Goal: Task Accomplishment & Management: Use online tool/utility

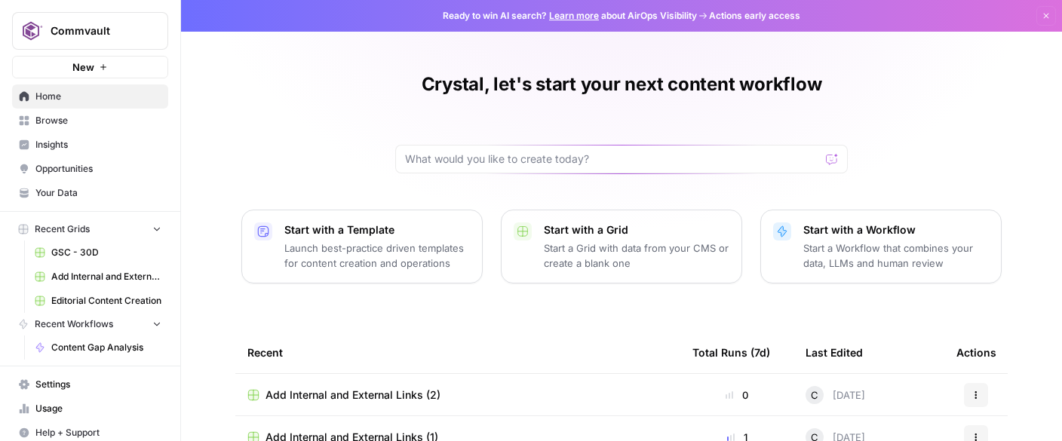
scroll to position [168, 0]
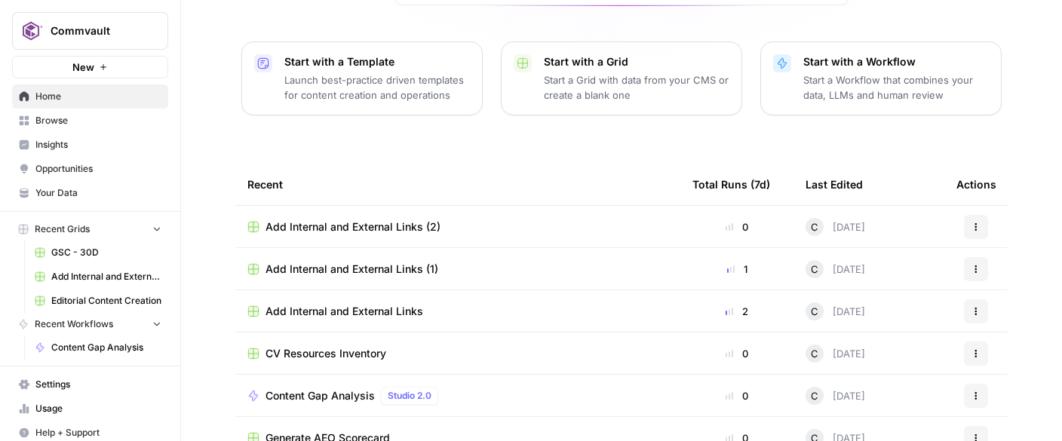
click at [370, 224] on span "Add Internal and External Links (2)" at bounding box center [353, 227] width 175 height 15
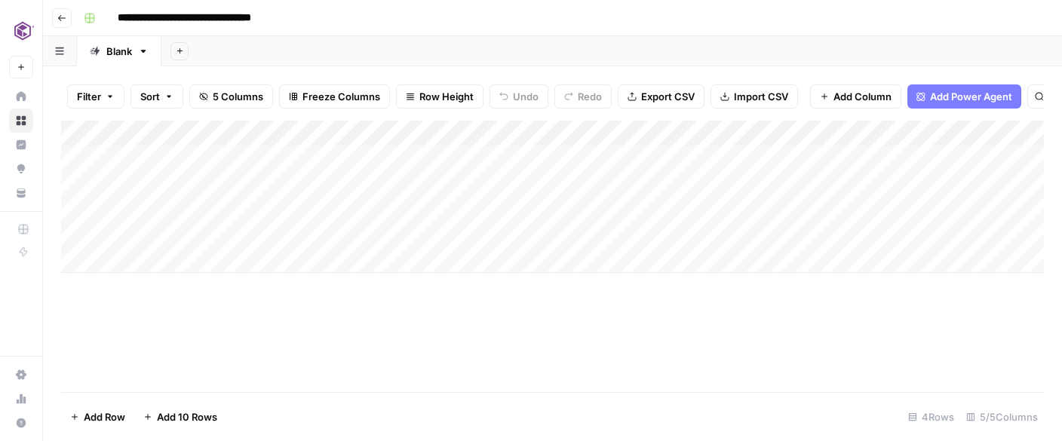
click at [196, 131] on div "Add Column" at bounding box center [552, 197] width 983 height 152
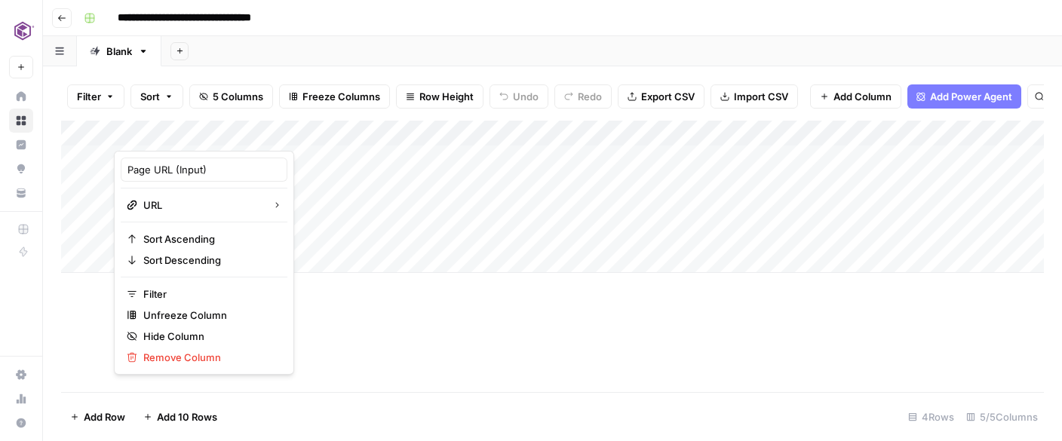
click at [367, 315] on div "Add Column" at bounding box center [552, 257] width 983 height 272
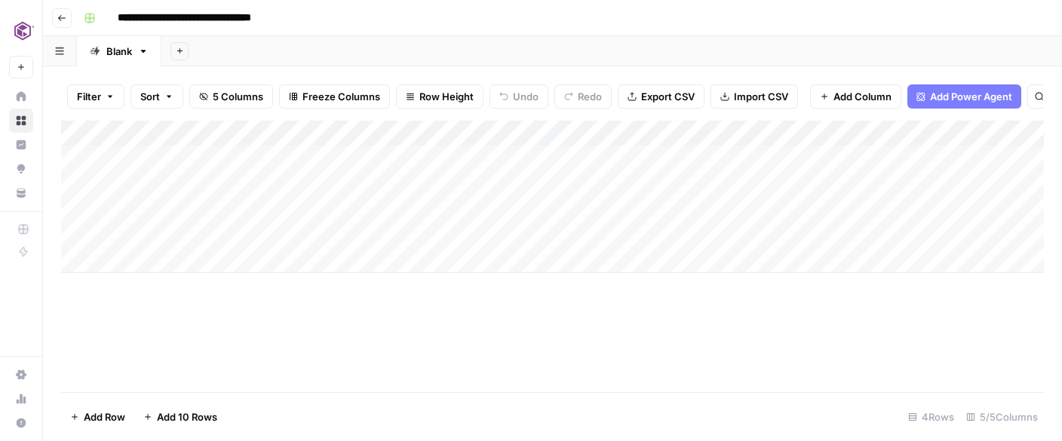
click at [290, 155] on div "Add Column" at bounding box center [552, 197] width 983 height 152
click at [354, 127] on div "Add Column" at bounding box center [552, 197] width 983 height 152
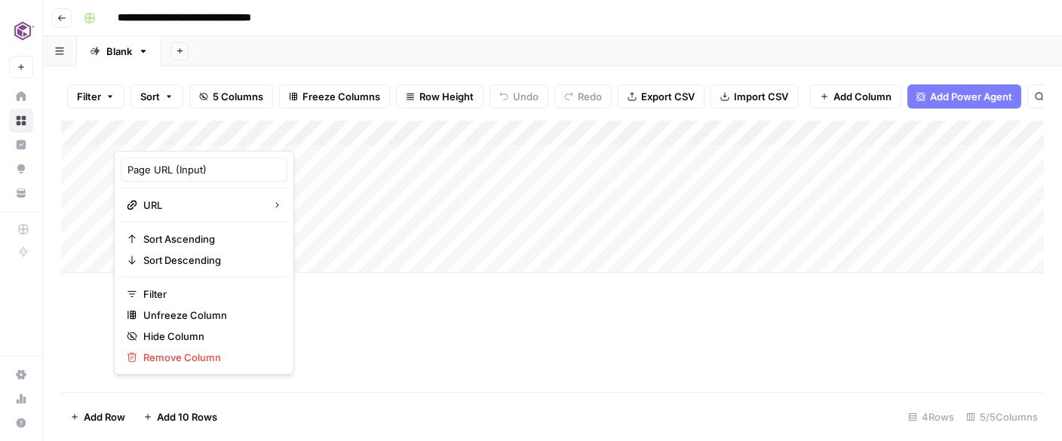
click at [195, 132] on div at bounding box center [238, 136] width 249 height 30
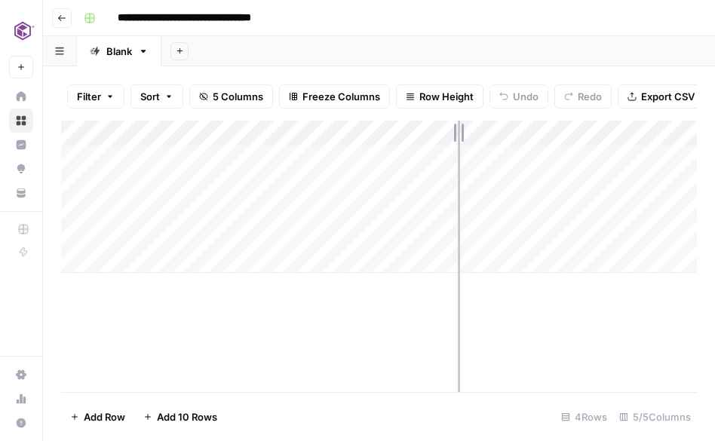
drag, startPoint x: 361, startPoint y: 130, endPoint x: 457, endPoint y: 137, distance: 96.9
click at [458, 140] on div "Add Column" at bounding box center [379, 197] width 636 height 152
click at [318, 132] on div "Add Column" at bounding box center [379, 197] width 636 height 152
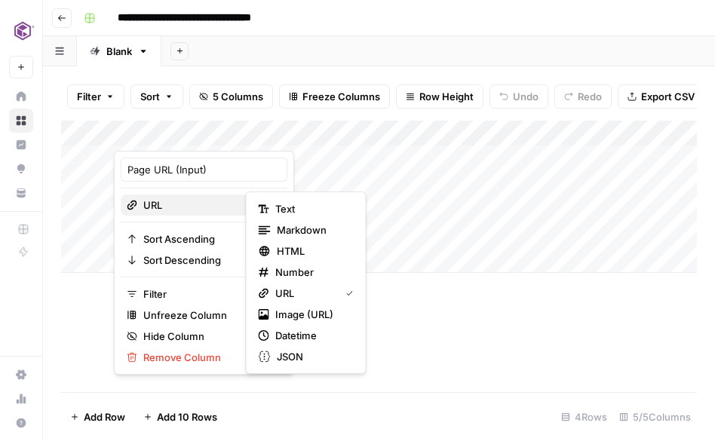
click at [167, 209] on span "URL" at bounding box center [201, 205] width 117 height 15
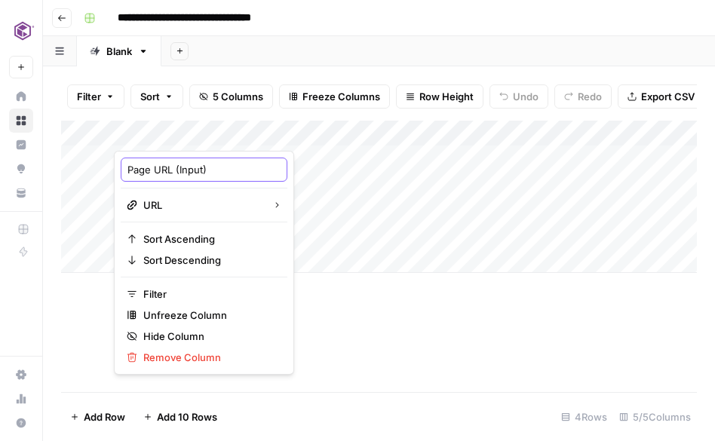
click at [180, 170] on input "Page URL (Input)" at bounding box center [203, 169] width 153 height 15
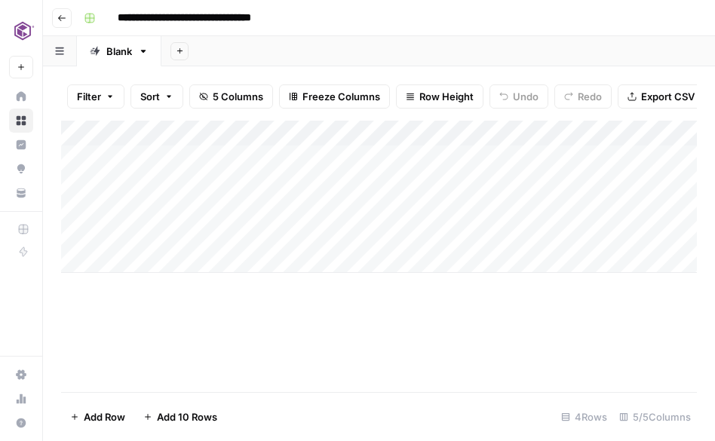
click at [375, 353] on div "Add Column" at bounding box center [379, 257] width 636 height 272
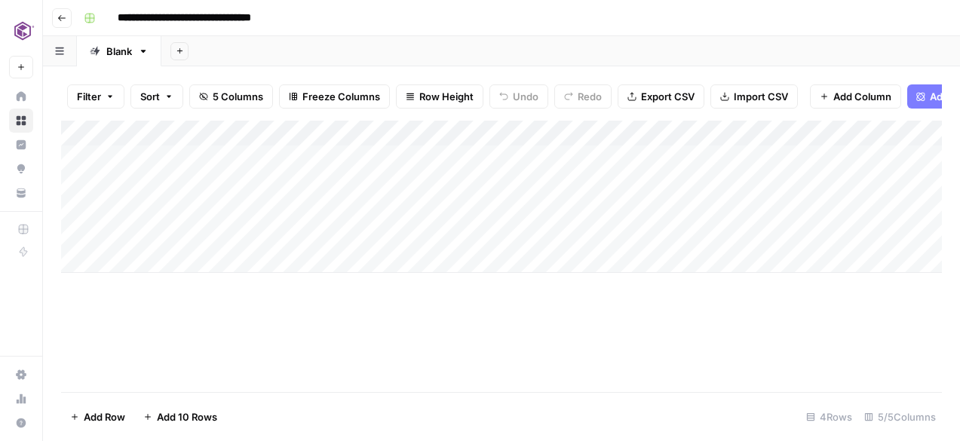
click at [722, 137] on div "Add Column" at bounding box center [501, 197] width 881 height 152
click at [57, 17] on button "Go back" at bounding box center [62, 18] width 20 height 20
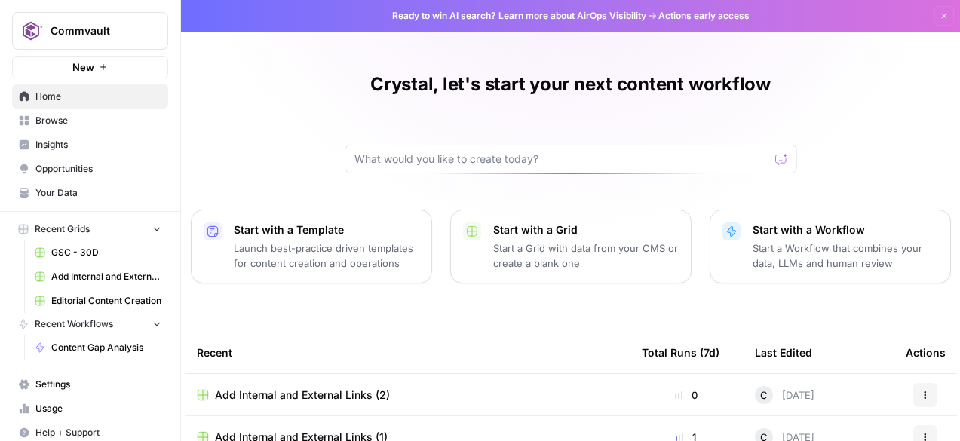
click at [837, 259] on p "Start a Workflow that combines your data, LLMs and human review" at bounding box center [846, 256] width 186 height 30
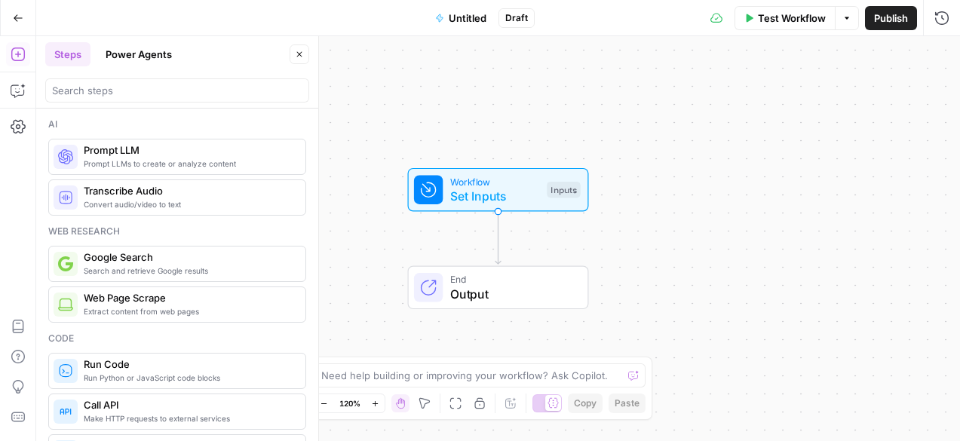
click at [117, 154] on span "Prompt LLM" at bounding box center [189, 150] width 210 height 15
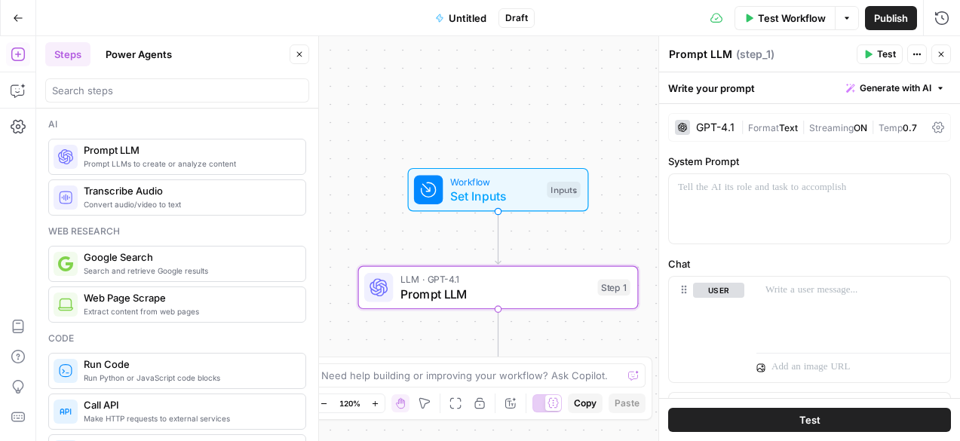
click at [117, 155] on span "Prompt LLM" at bounding box center [189, 150] width 210 height 15
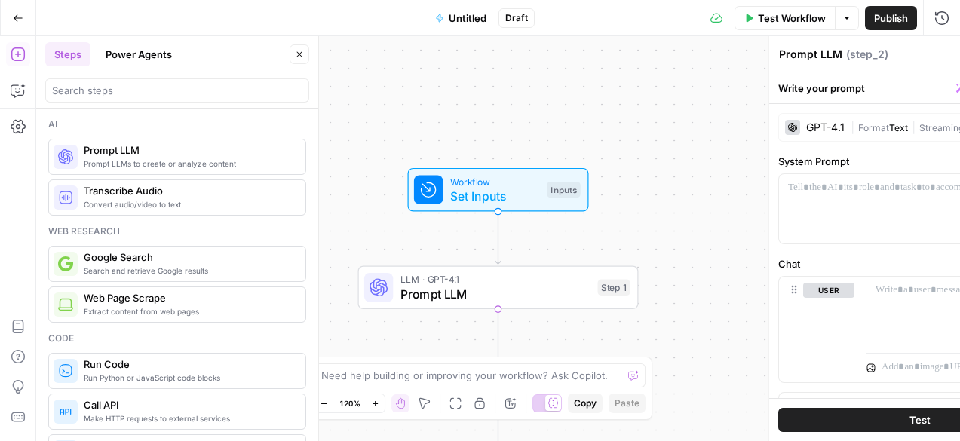
click at [117, 155] on span "Prompt LLM" at bounding box center [189, 150] width 210 height 15
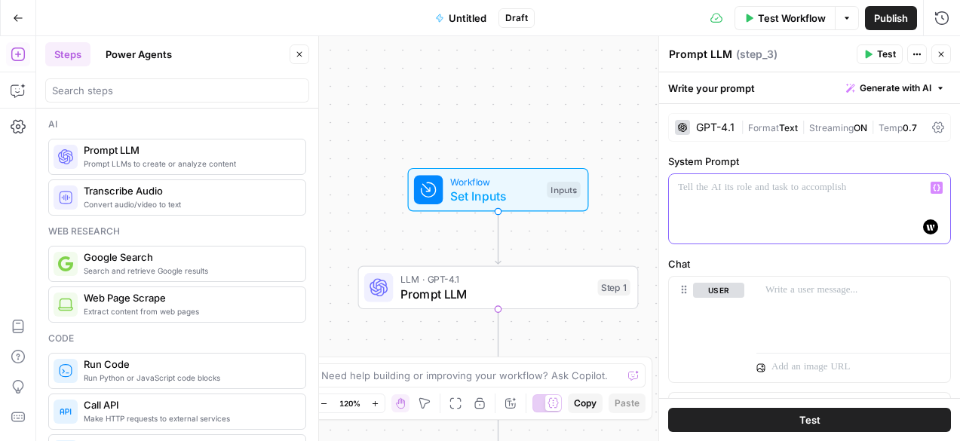
click at [738, 187] on p at bounding box center [809, 187] width 263 height 15
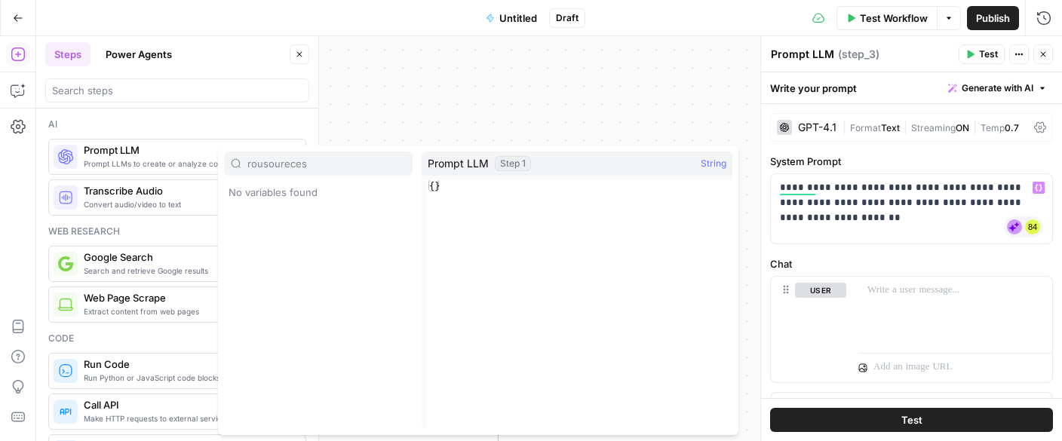
type input "rousoureces"
click at [918, 217] on div "**********" at bounding box center [911, 208] width 281 height 69
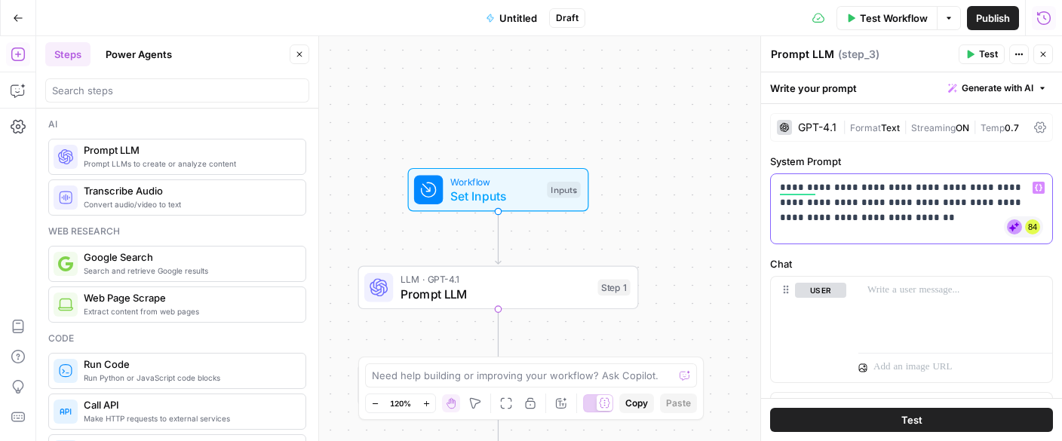
click at [952, 203] on p "**********" at bounding box center [911, 202] width 263 height 45
click at [852, 222] on p "**********" at bounding box center [911, 202] width 263 height 45
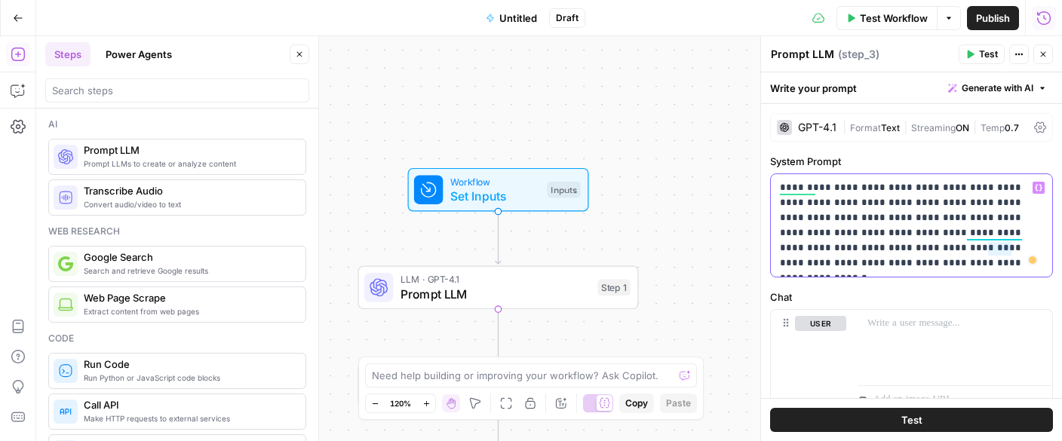
click at [868, 265] on p "**********" at bounding box center [911, 225] width 263 height 91
click at [1012, 89] on span "Generate with AI" at bounding box center [998, 88] width 72 height 14
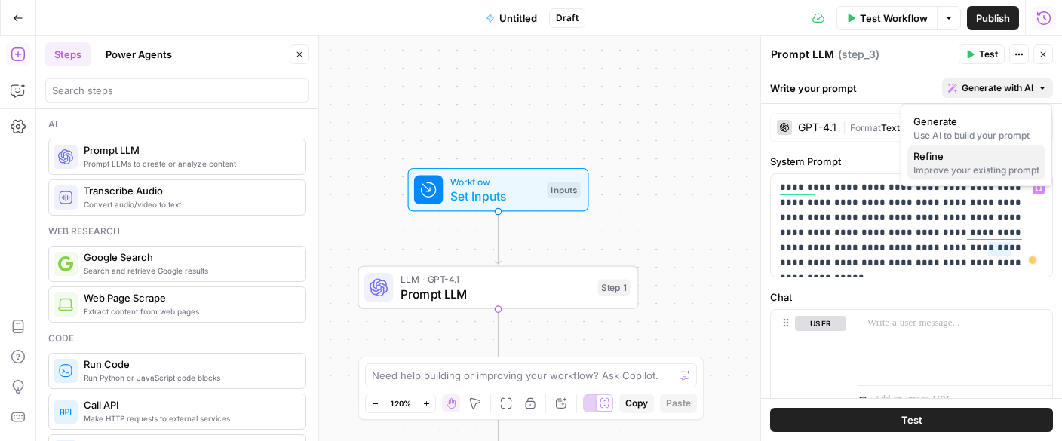
click at [945, 167] on div "Improve your existing prompt" at bounding box center [977, 171] width 126 height 14
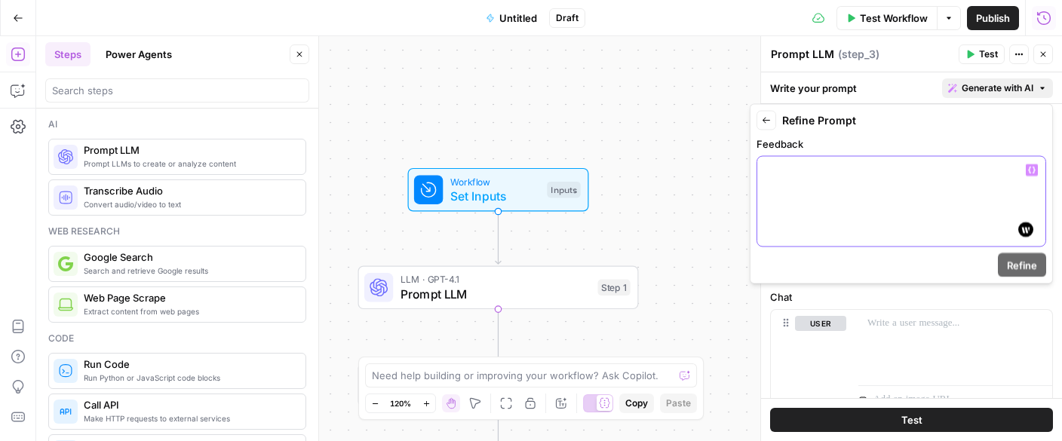
click at [888, 217] on div at bounding box center [901, 202] width 288 height 90
click at [766, 121] on icon "button" at bounding box center [766, 120] width 9 height 9
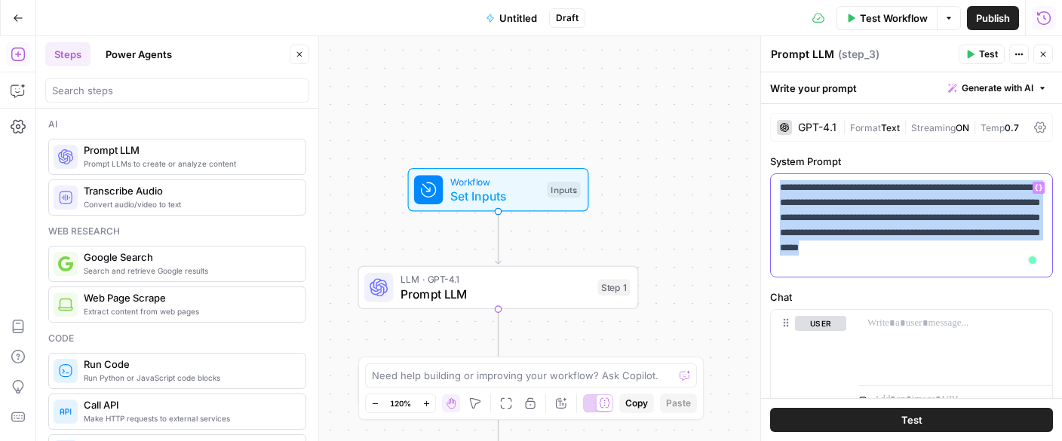
drag, startPoint x: 861, startPoint y: 259, endPoint x: 774, endPoint y: 183, distance: 115.5
click at [774, 183] on div "**********" at bounding box center [911, 225] width 281 height 103
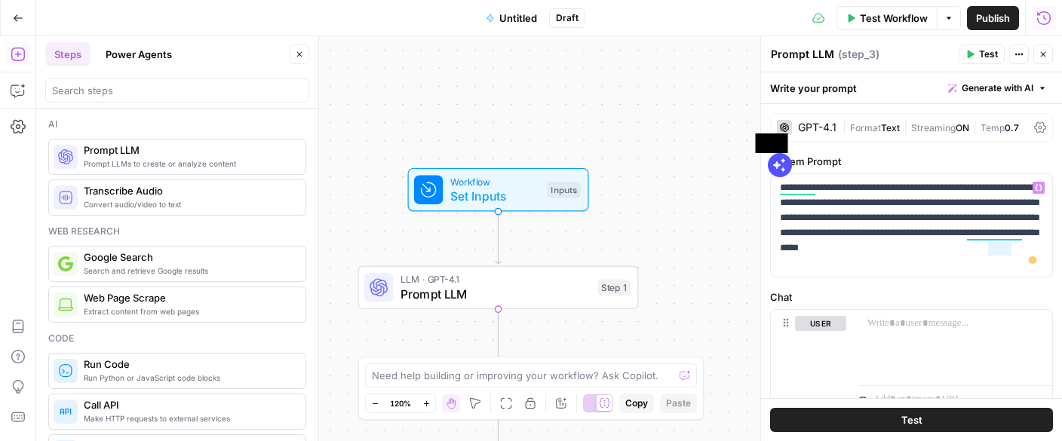
click at [787, 164] on span at bounding box center [780, 165] width 24 height 24
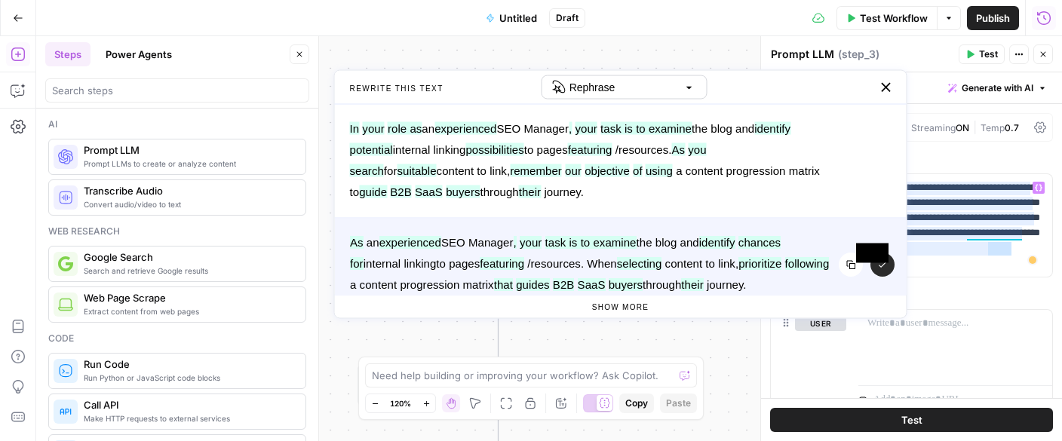
click at [876, 272] on button "button" at bounding box center [883, 265] width 24 height 24
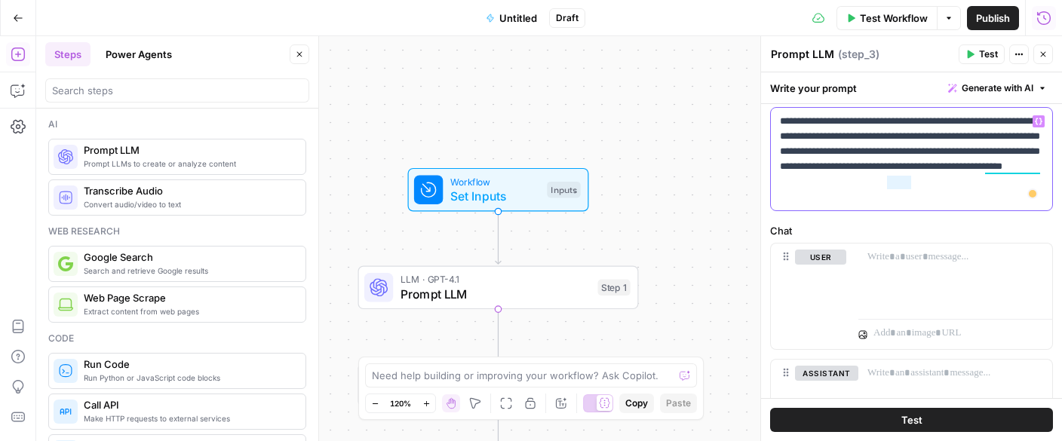
scroll to position [85, 0]
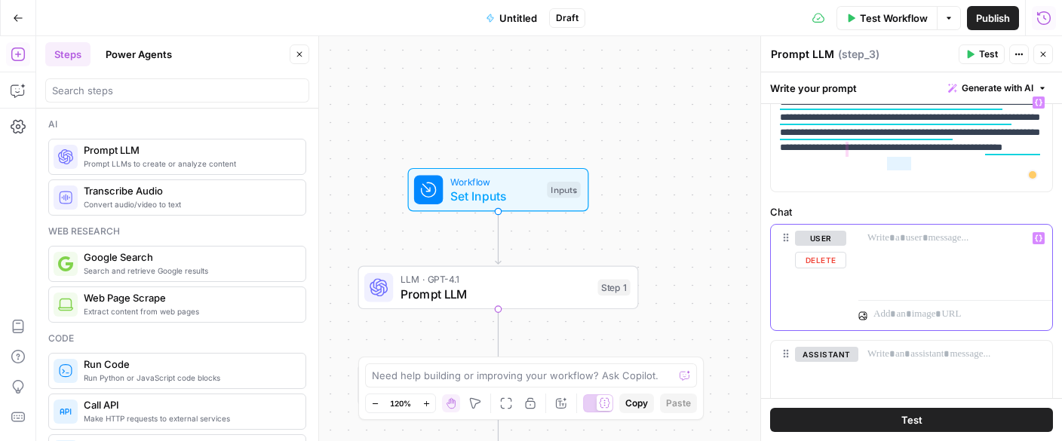
click at [869, 240] on p at bounding box center [956, 238] width 176 height 15
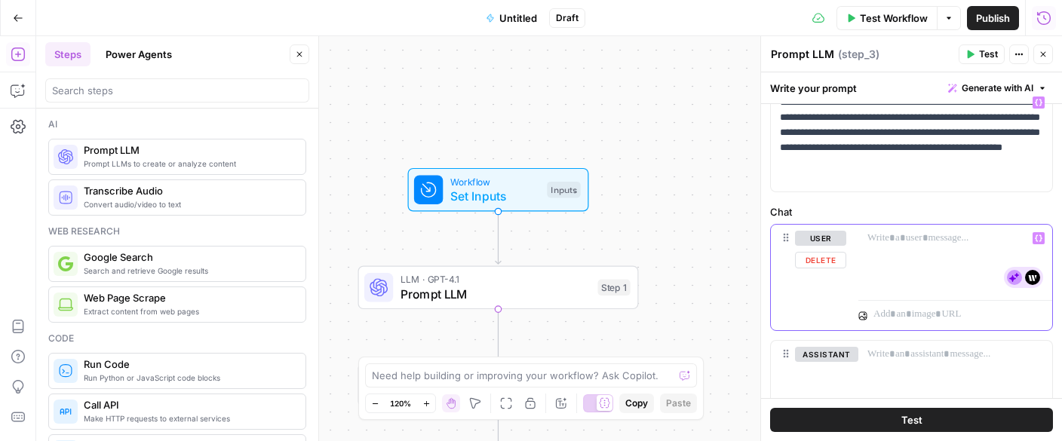
click at [1039, 238] on icon "button" at bounding box center [1039, 239] width 8 height 8
click at [989, 250] on div at bounding box center [955, 259] width 194 height 69
click at [1017, 279] on icon at bounding box center [1014, 277] width 15 height 15
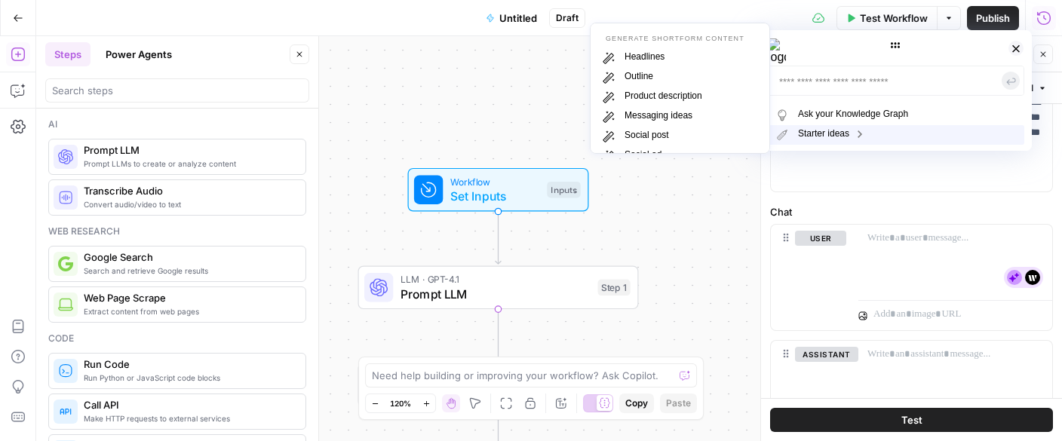
click at [863, 138] on span at bounding box center [860, 135] width 5 height 14
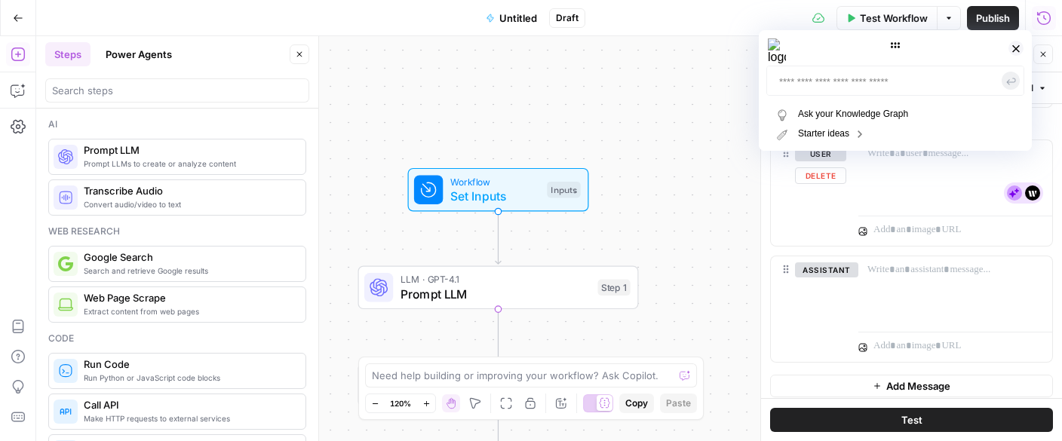
scroll to position [178, 0]
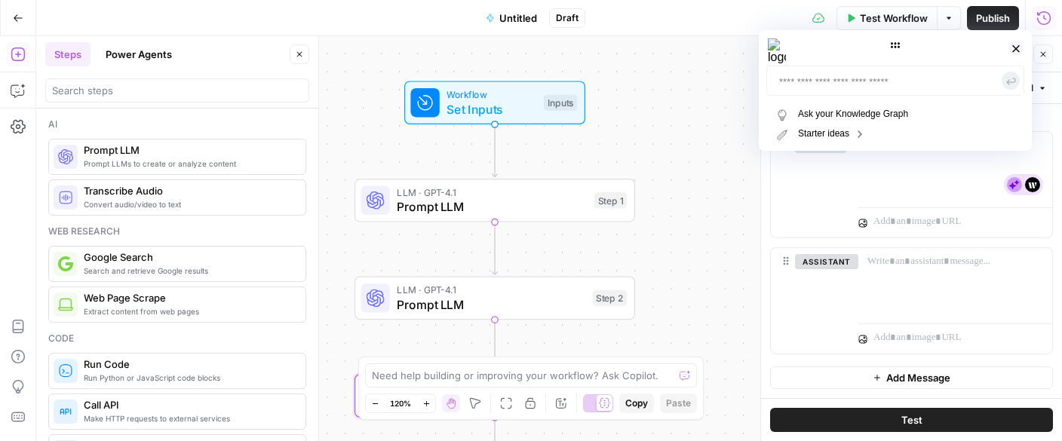
click at [900, 21] on span "Test Workflow" at bounding box center [894, 18] width 68 height 15
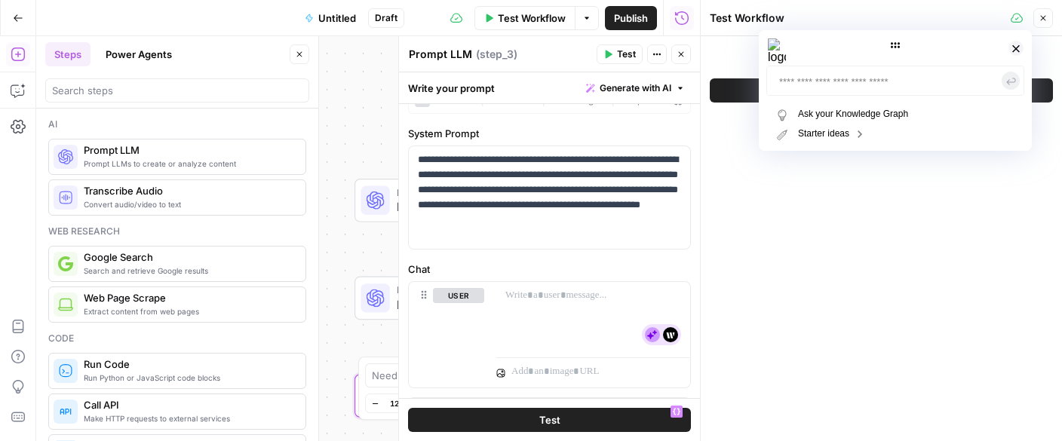
scroll to position [0, 0]
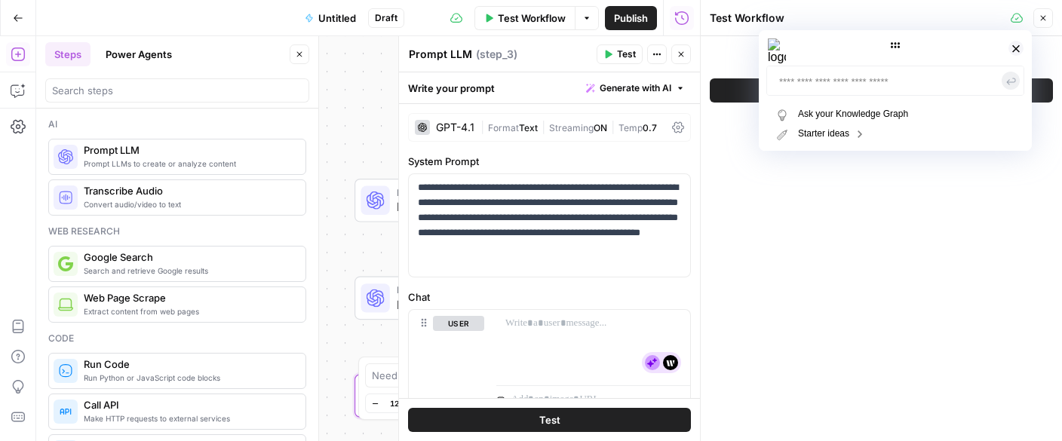
click at [622, 53] on span "Test" at bounding box center [626, 55] width 19 height 14
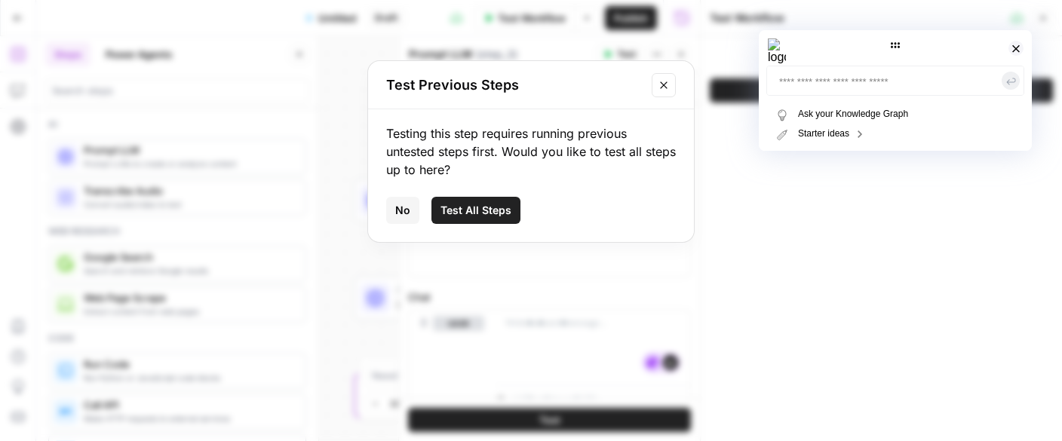
click at [493, 208] on span "Test All Steps" at bounding box center [476, 210] width 71 height 15
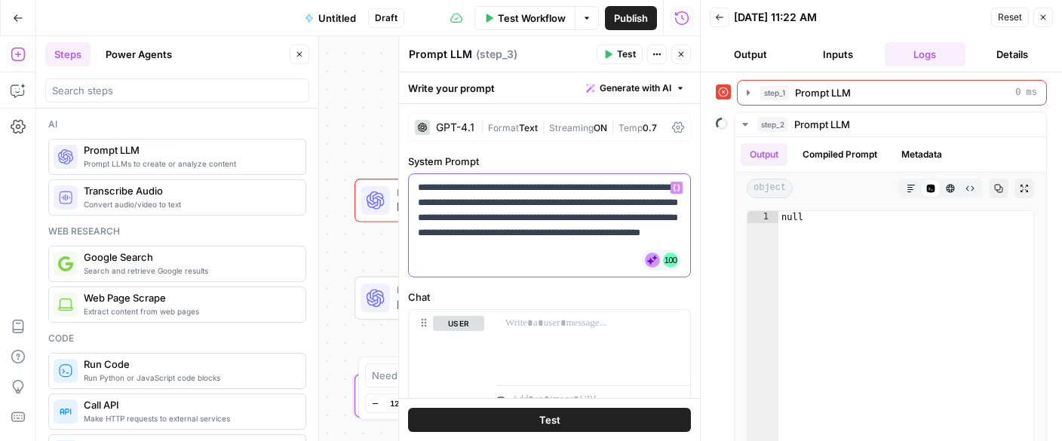
click at [493, 208] on p "**********" at bounding box center [549, 225] width 263 height 91
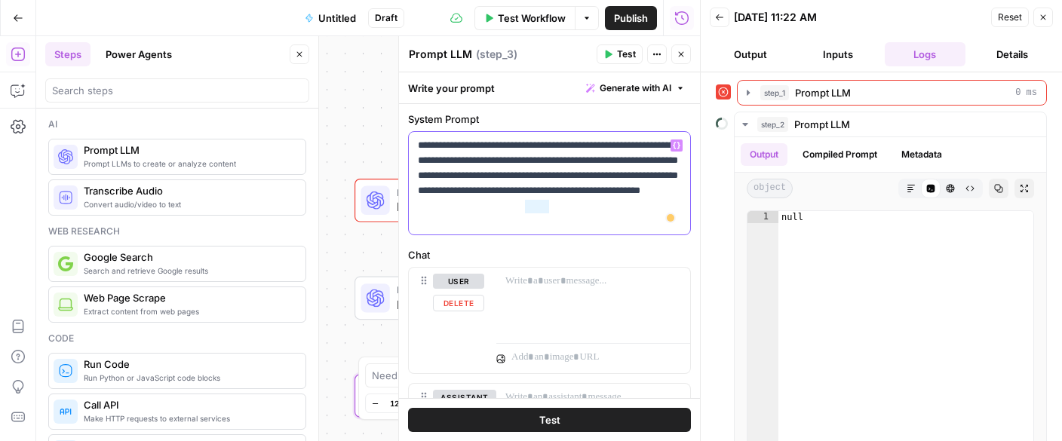
scroll to position [41, 0]
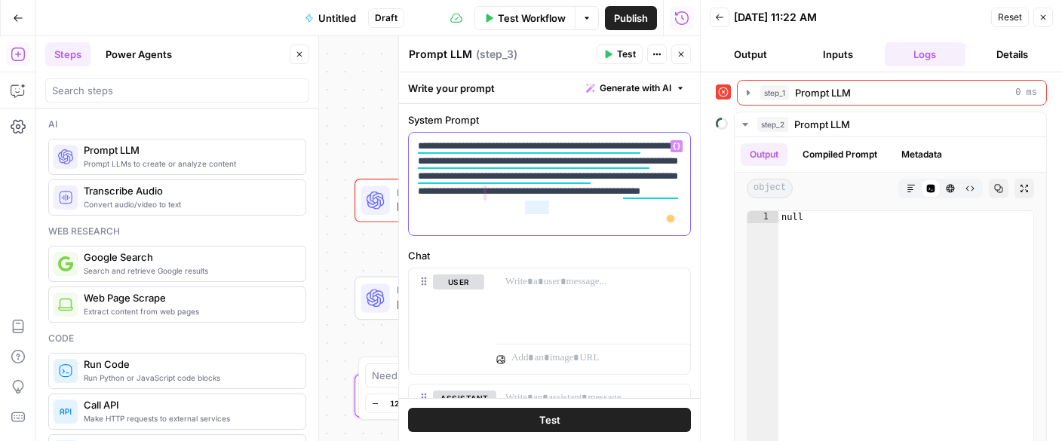
click at [505, 232] on div "**********" at bounding box center [549, 184] width 281 height 103
click at [822, 96] on span "Prompt LLM" at bounding box center [823, 92] width 56 height 15
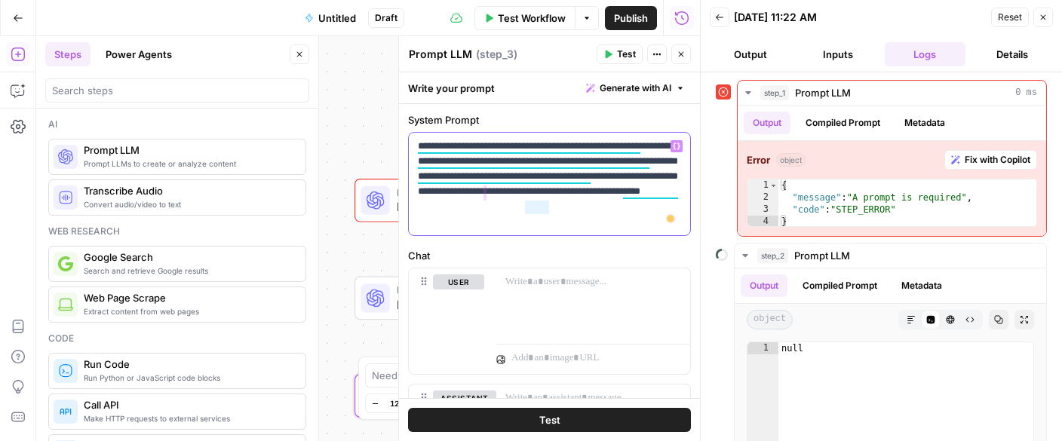
click at [632, 234] on div "**********" at bounding box center [549, 184] width 281 height 103
click at [725, 19] on button "Back" at bounding box center [720, 18] width 20 height 20
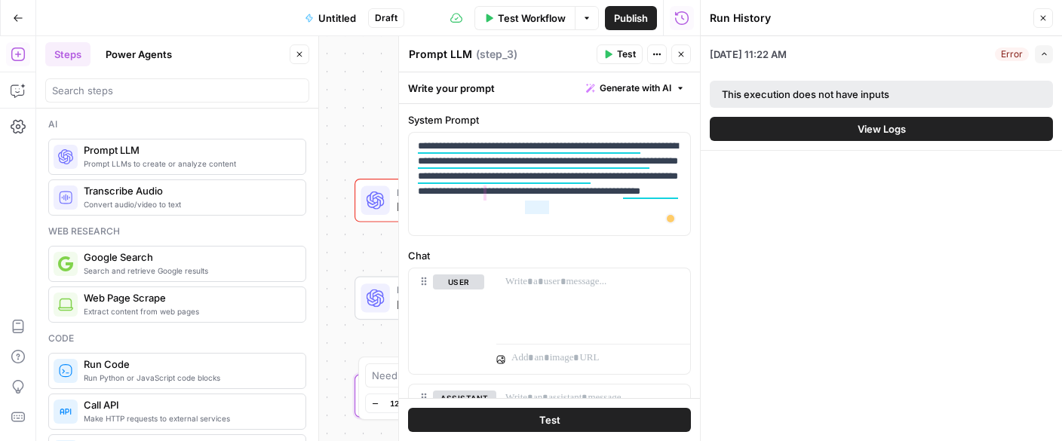
click at [471, 85] on div "Write your prompt Generate with AI" at bounding box center [549, 87] width 301 height 31
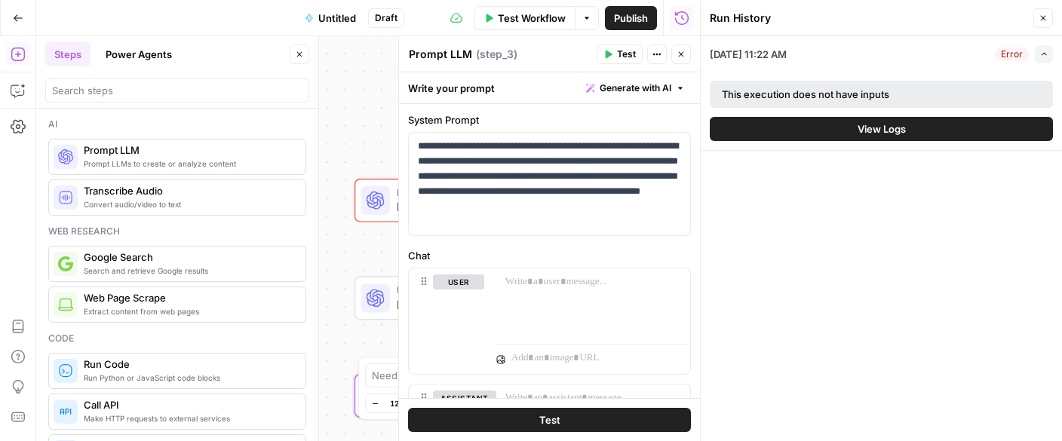
click at [439, 60] on textarea "Prompt LLM" at bounding box center [440, 54] width 63 height 15
click at [659, 54] on icon "button" at bounding box center [660, 55] width 2 height 2
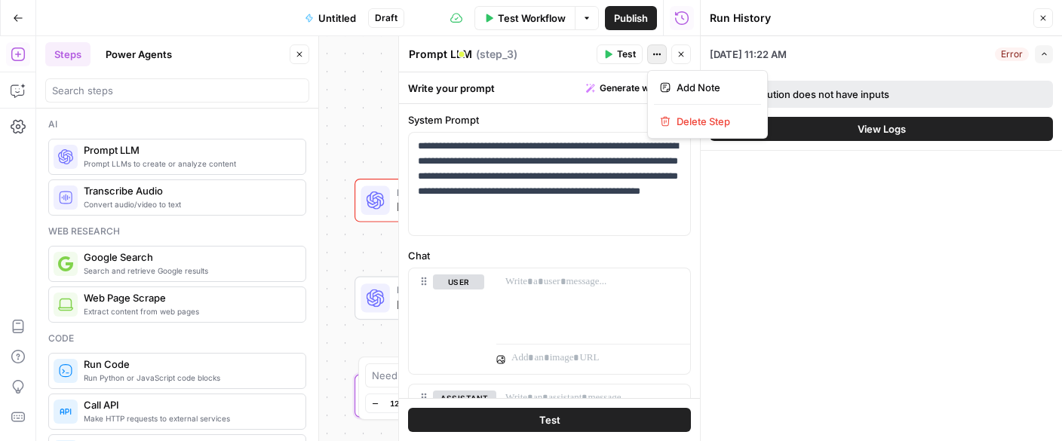
scroll to position [0, 0]
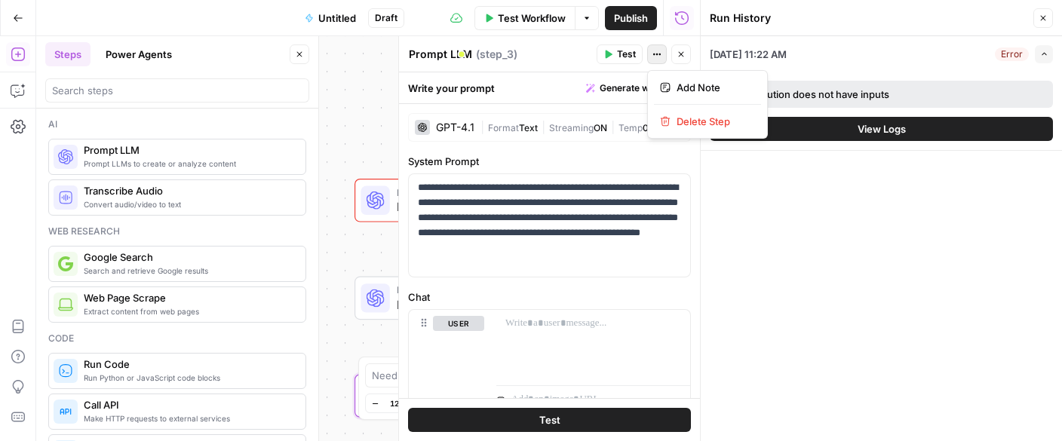
click at [340, 76] on div "Workflow Set Inputs Inputs Error LLM · GPT-4.1 Prompt LLM Step 1 LLM · GPT-4.1 …" at bounding box center [368, 238] width 664 height 405
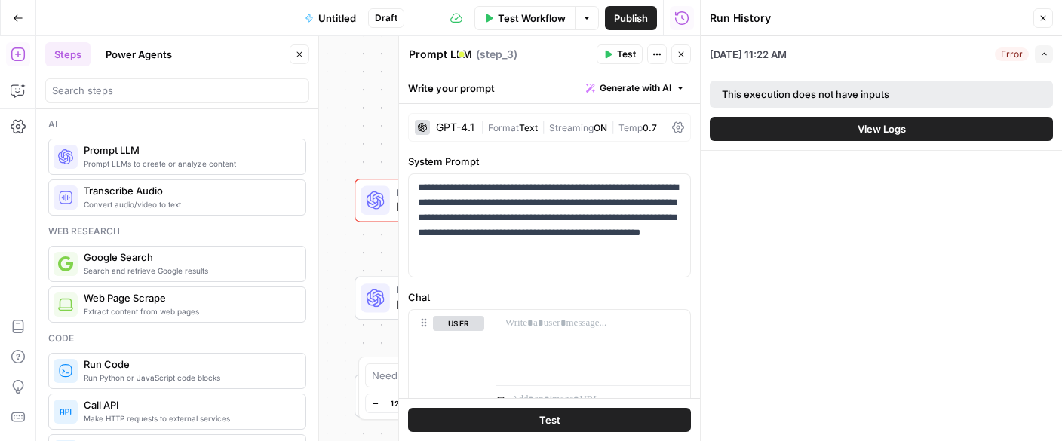
click at [458, 17] on icon at bounding box center [456, 18] width 12 height 12
click at [392, 19] on span "Draft" at bounding box center [386, 18] width 23 height 14
click at [1046, 17] on icon "button" at bounding box center [1043, 18] width 9 height 9
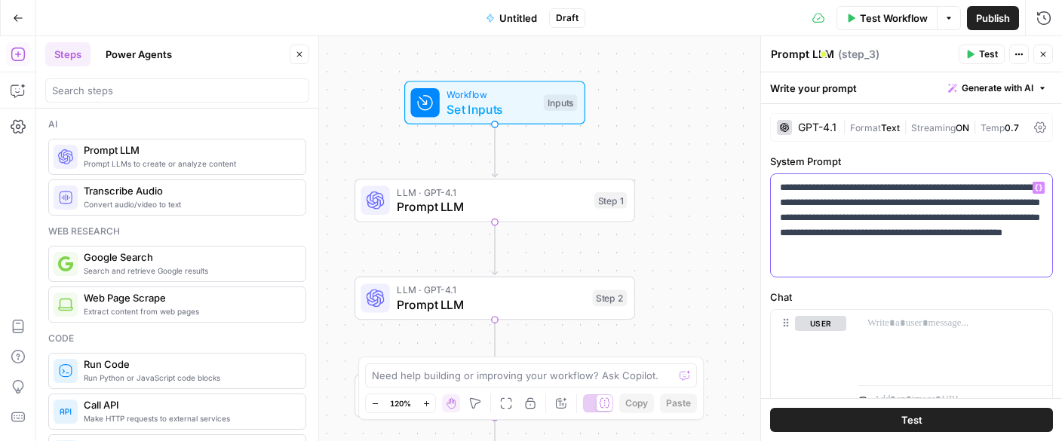
click at [886, 236] on p "**********" at bounding box center [911, 225] width 263 height 91
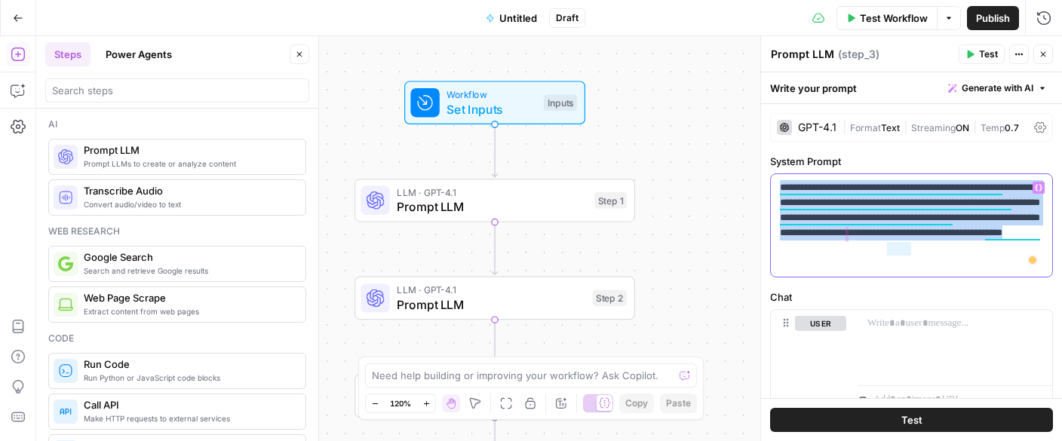
drag, startPoint x: 832, startPoint y: 263, endPoint x: 776, endPoint y: 191, distance: 90.8
click at [776, 191] on div "**********" at bounding box center [911, 225] width 281 height 103
copy p "**********"
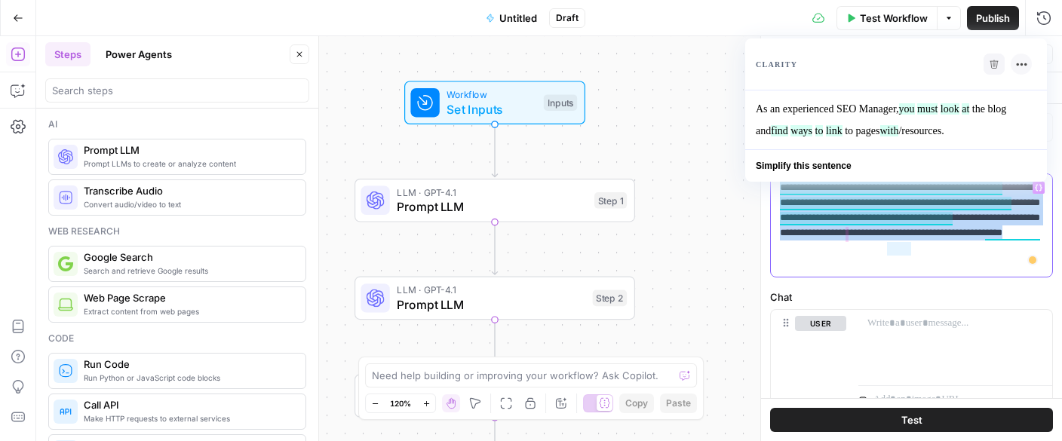
click at [921, 227] on p "**********" at bounding box center [911, 225] width 263 height 91
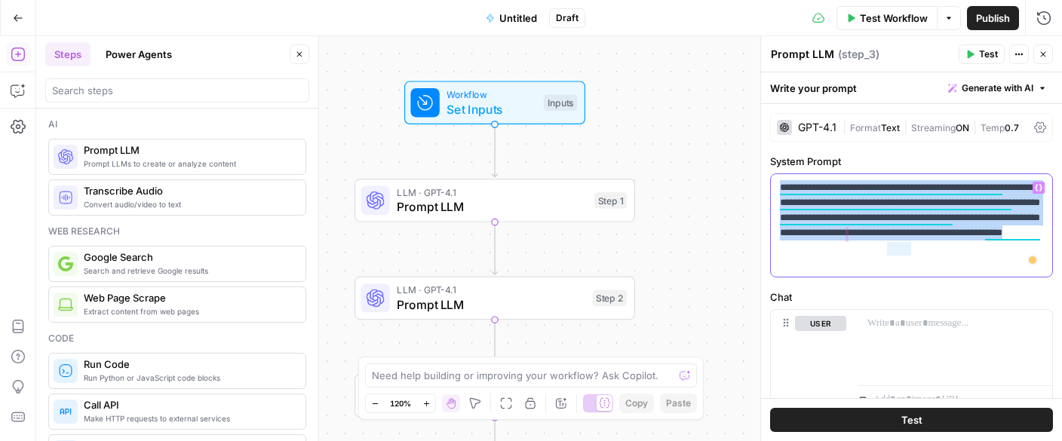
drag, startPoint x: 840, startPoint y: 264, endPoint x: 766, endPoint y: 182, distance: 110.6
click at [766, 182] on div "**********" at bounding box center [911, 238] width 302 height 405
copy p "**********"
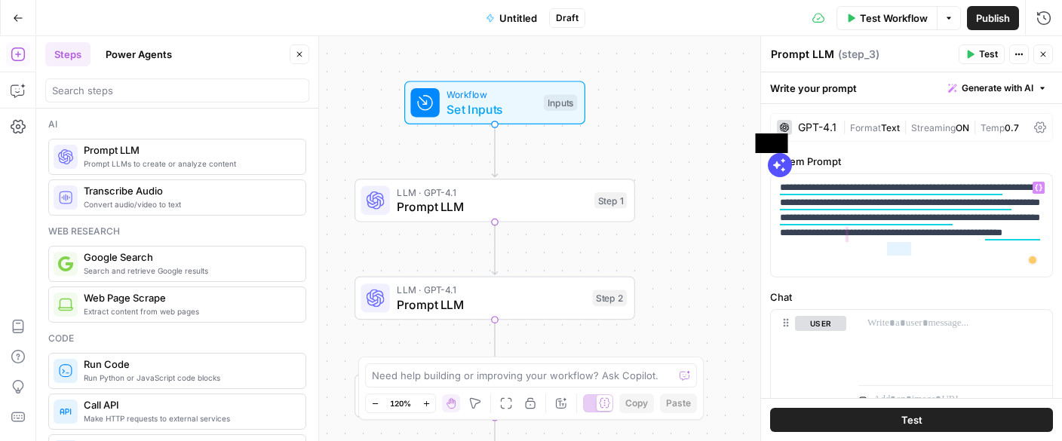
click at [786, 167] on span at bounding box center [780, 165] width 24 height 24
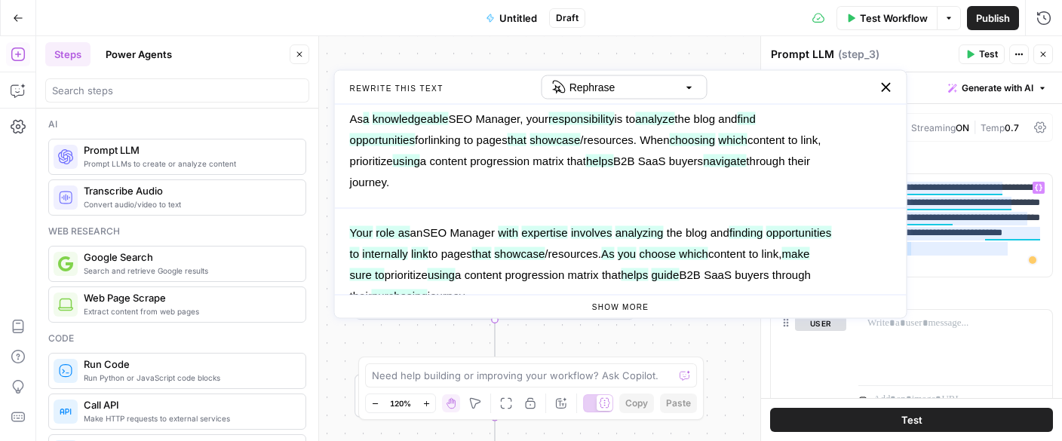
scroll to position [379, 0]
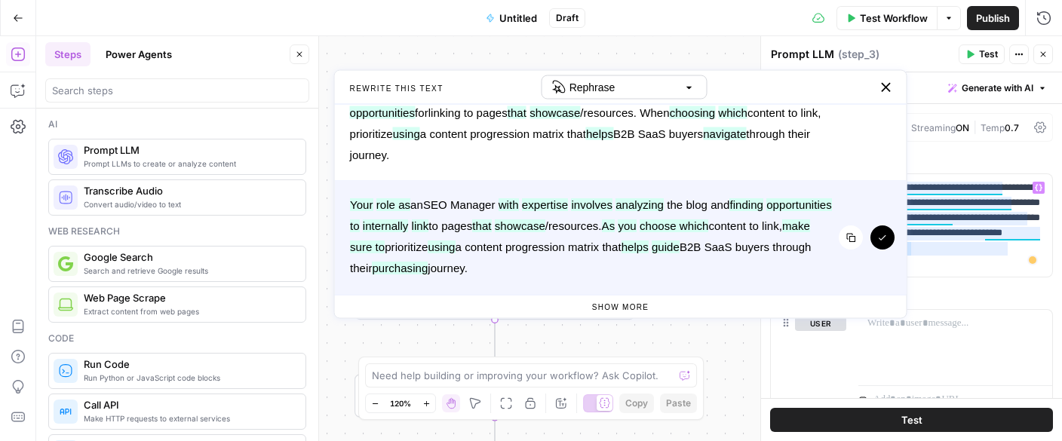
drag, startPoint x: 739, startPoint y: 278, endPoint x: 352, endPoint y: 201, distance: 394.4
click at [352, 201] on div "As Your role as an experienced SEO Manager , your with task expertise is involv…" at bounding box center [621, 238] width 572 height 113
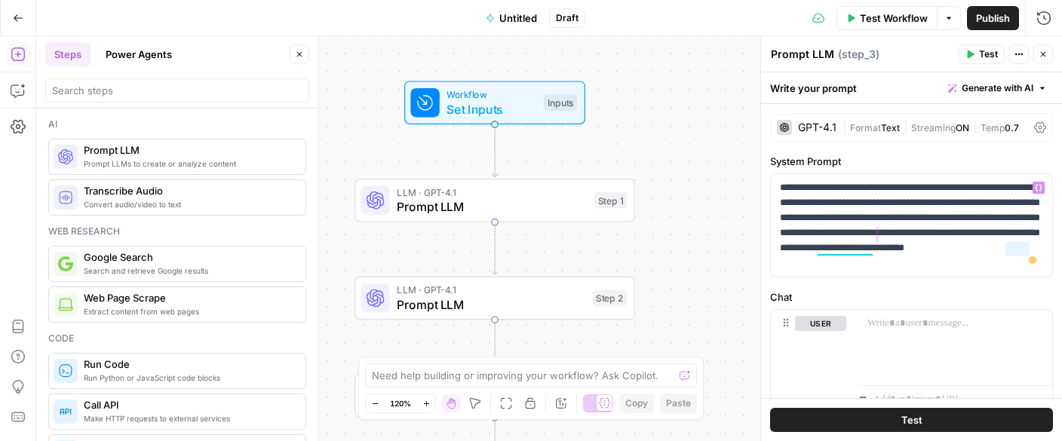
click at [910, 222] on p "**********" at bounding box center [911, 225] width 263 height 91
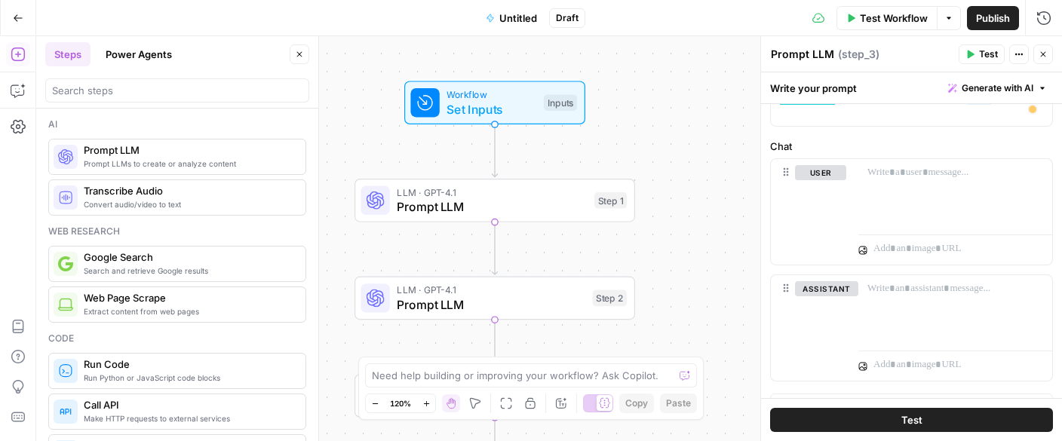
scroll to position [193, 0]
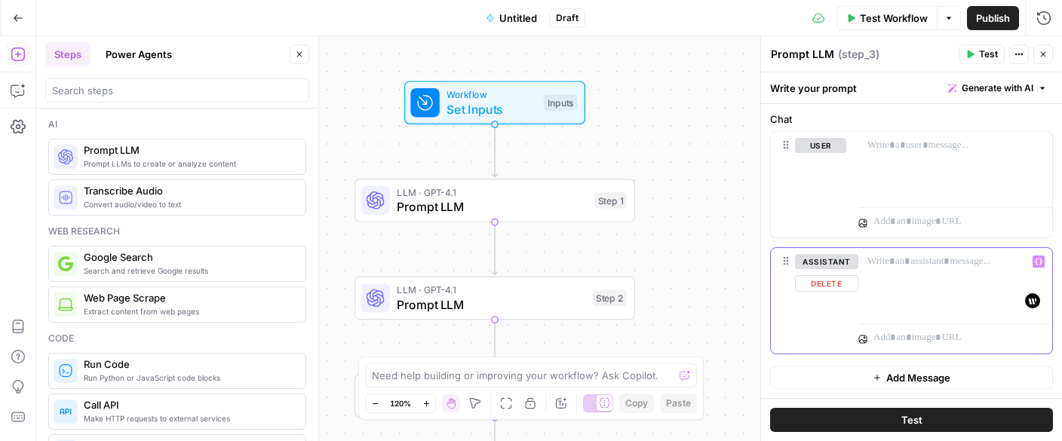
click at [961, 263] on p at bounding box center [956, 261] width 176 height 15
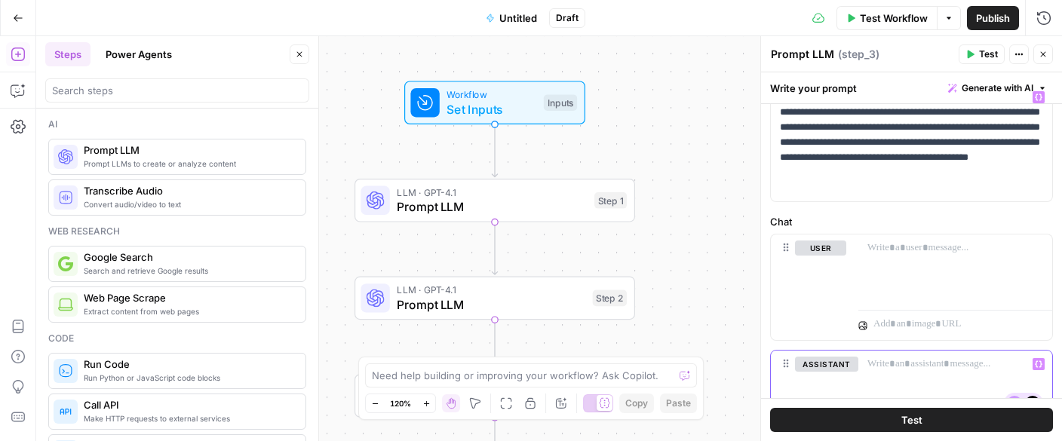
scroll to position [0, 0]
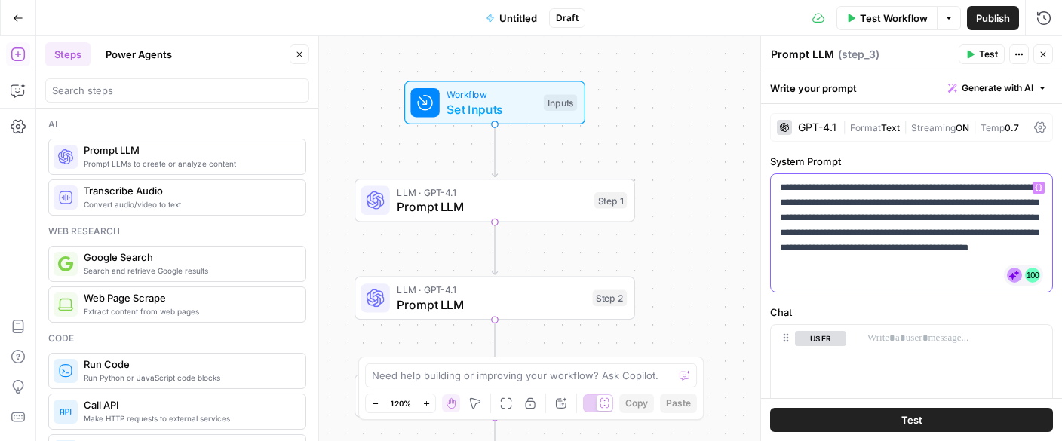
click at [890, 210] on p "**********" at bounding box center [911, 233] width 263 height 106
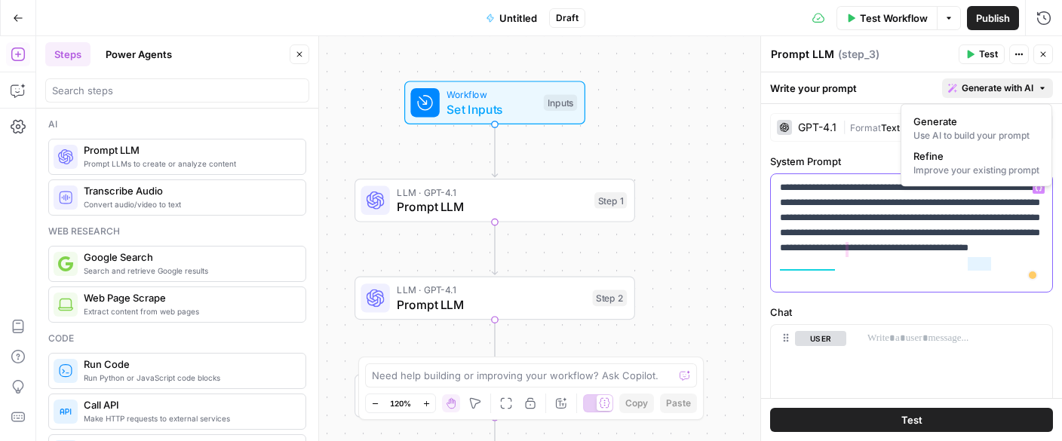
click at [975, 91] on span "Generate with AI" at bounding box center [998, 88] width 72 height 14
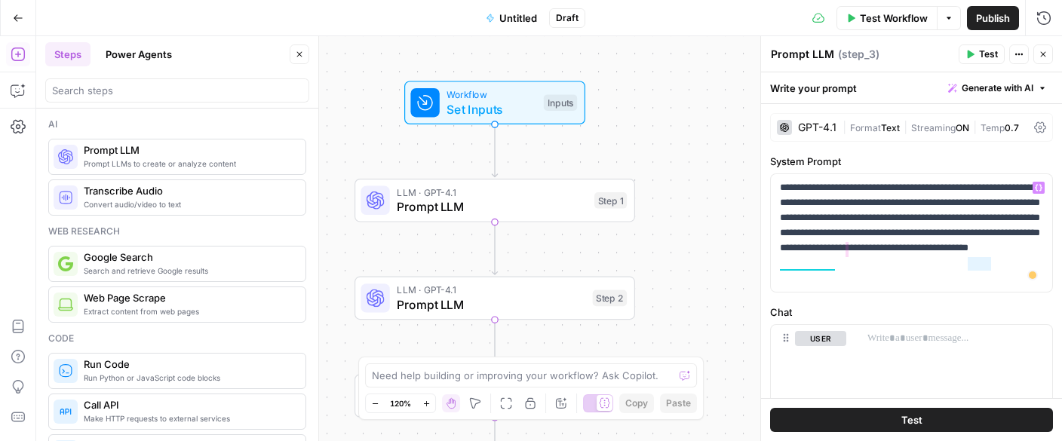
click at [889, 18] on span "Test Workflow" at bounding box center [894, 18] width 68 height 15
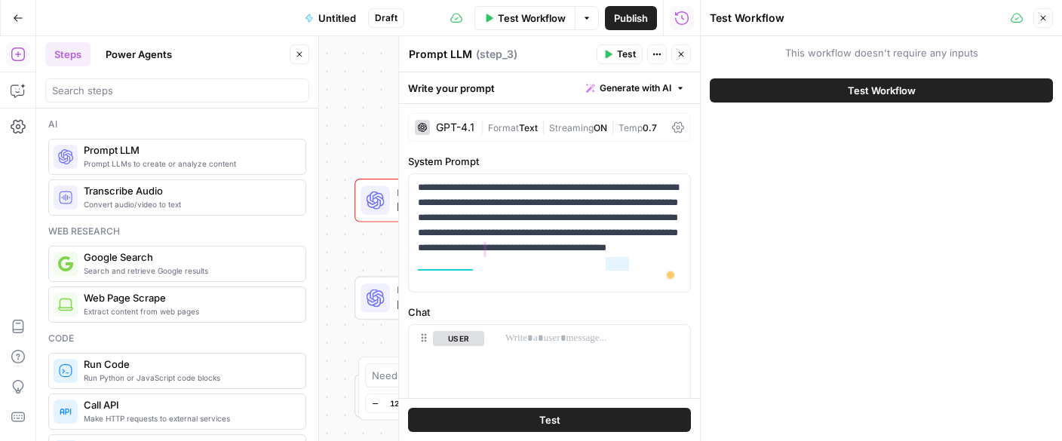
click at [843, 81] on button "Test Workflow" at bounding box center [881, 90] width 343 height 24
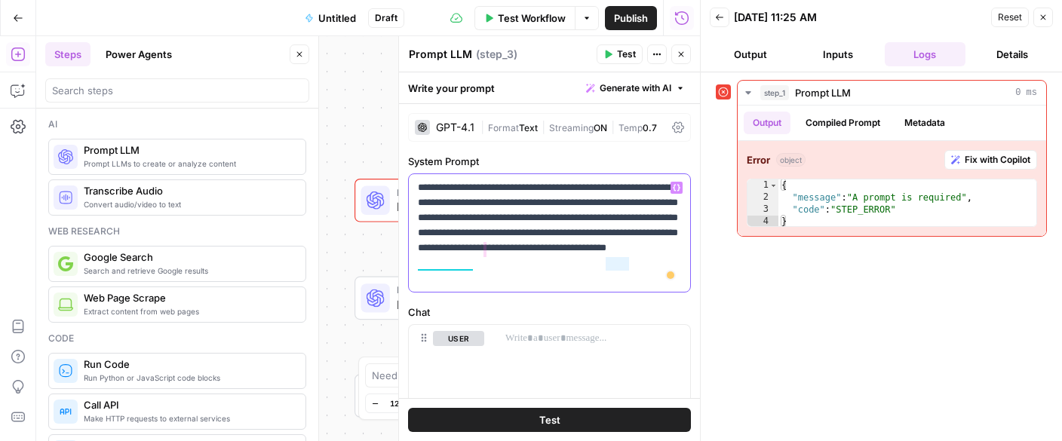
click at [495, 240] on p "**********" at bounding box center [549, 233] width 263 height 106
click at [681, 51] on icon "button" at bounding box center [681, 54] width 9 height 9
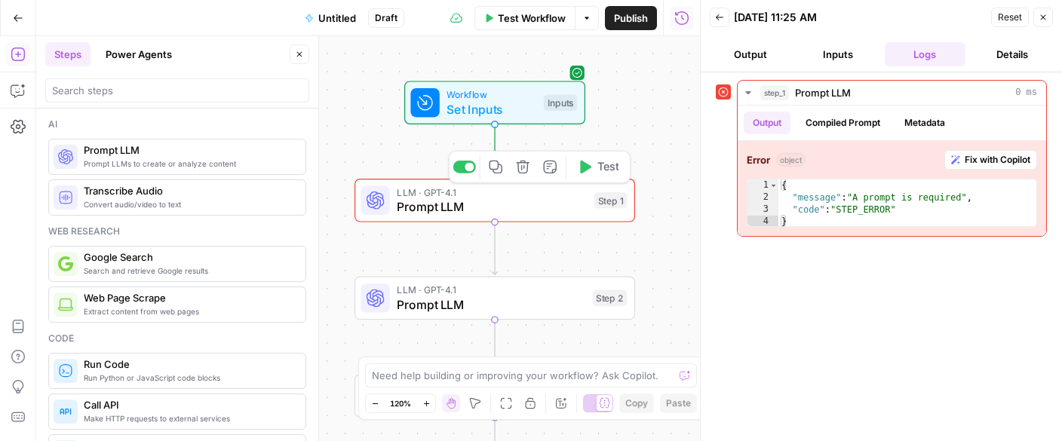
click at [533, 188] on span "LLM · GPT-4.1" at bounding box center [492, 192] width 190 height 14
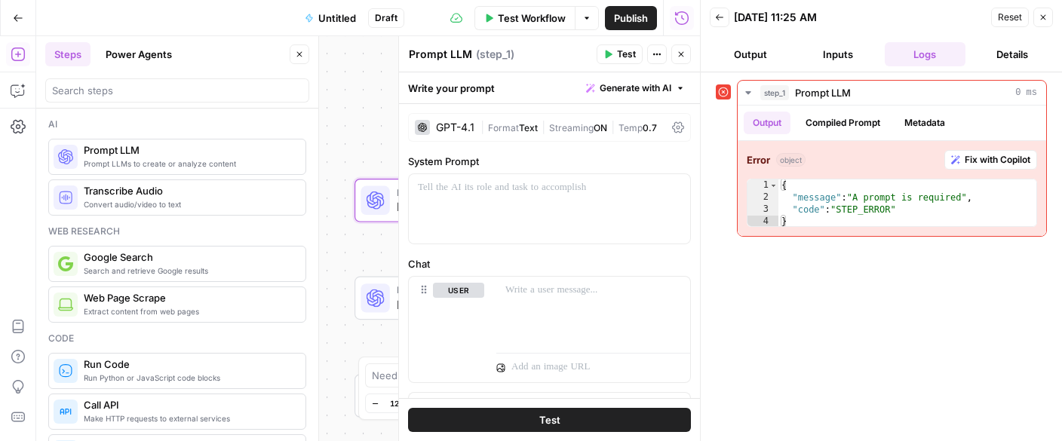
click at [605, 88] on span "Generate with AI" at bounding box center [636, 88] width 72 height 14
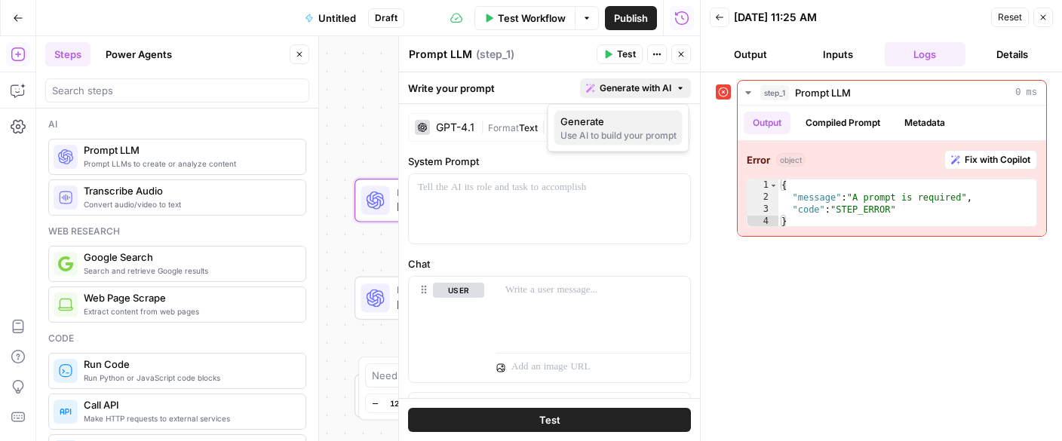
click at [588, 129] on div "Use AI to build your prompt" at bounding box center [618, 136] width 116 height 14
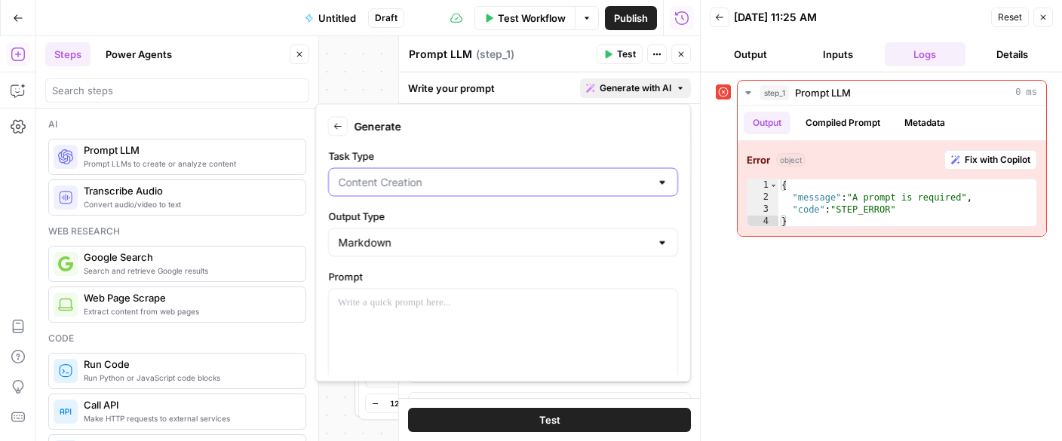
click at [458, 186] on input "Task Type" at bounding box center [494, 182] width 312 height 15
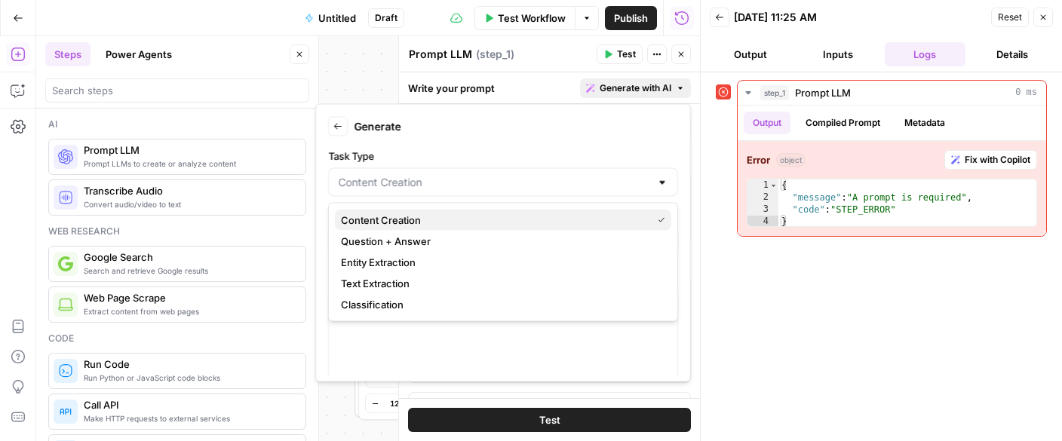
click at [406, 217] on span "Content Creation" at bounding box center [493, 220] width 305 height 15
type input "Content Creation"
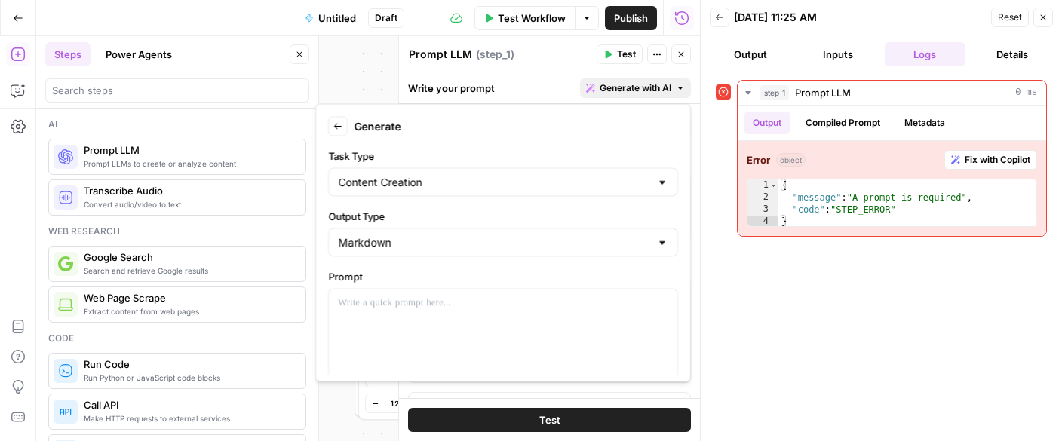
scroll to position [75, 0]
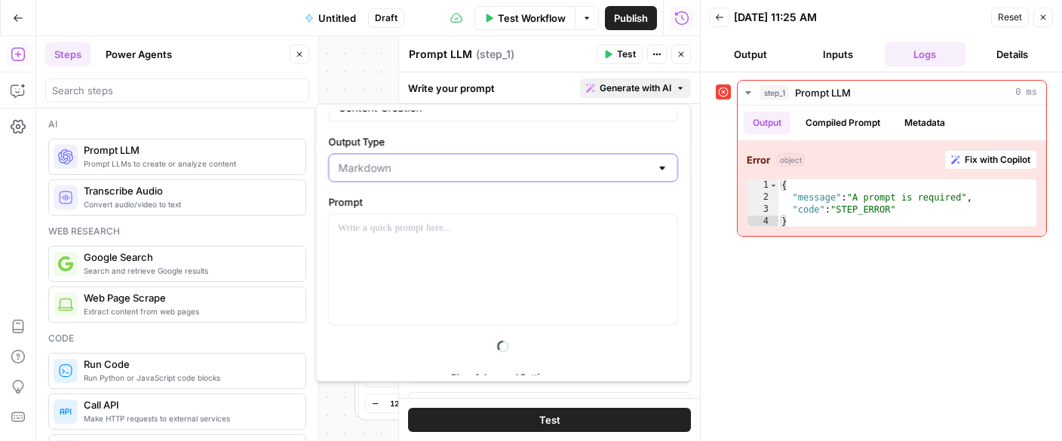
click at [423, 171] on input "Output Type" at bounding box center [494, 168] width 312 height 15
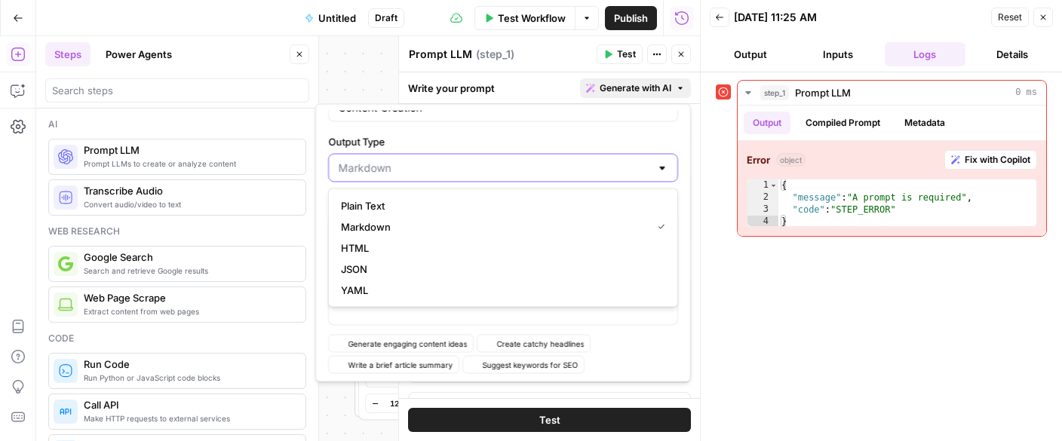
click at [423, 171] on input "Output Type" at bounding box center [494, 168] width 312 height 15
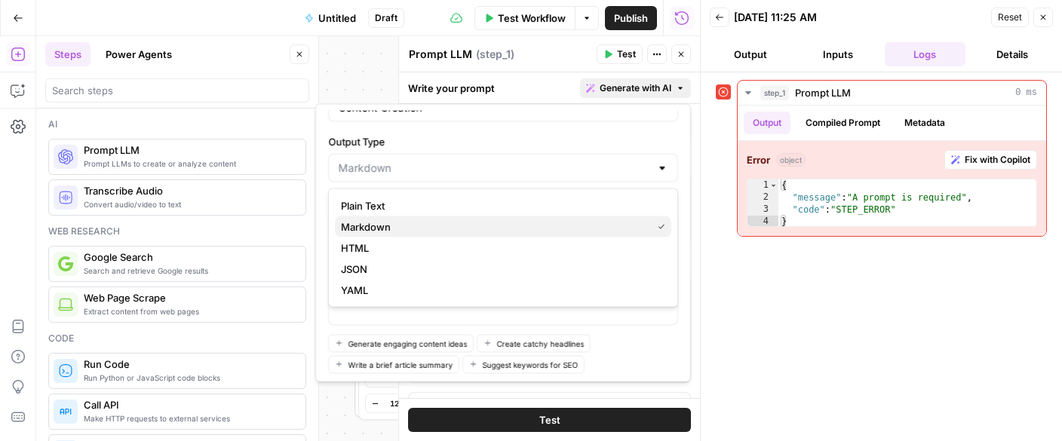
click at [379, 225] on span "Markdown" at bounding box center [493, 227] width 305 height 15
type input "Markdown"
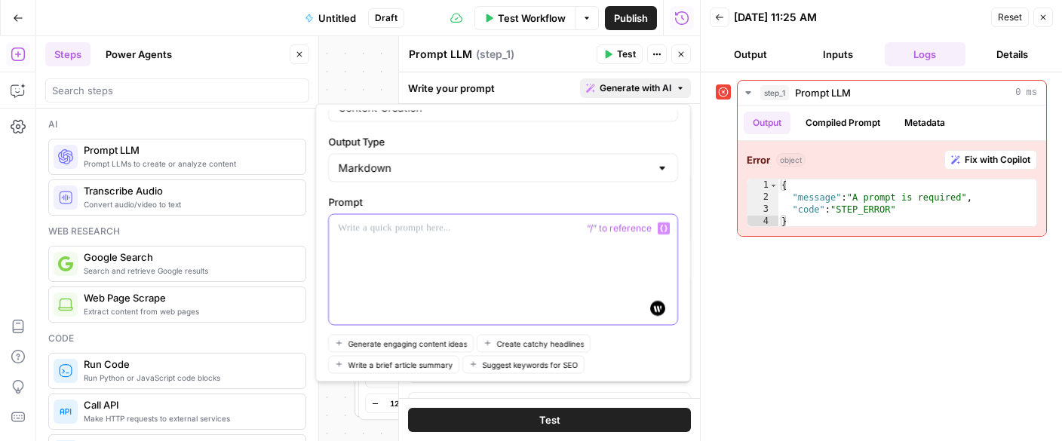
click at [379, 225] on p at bounding box center [503, 228] width 330 height 15
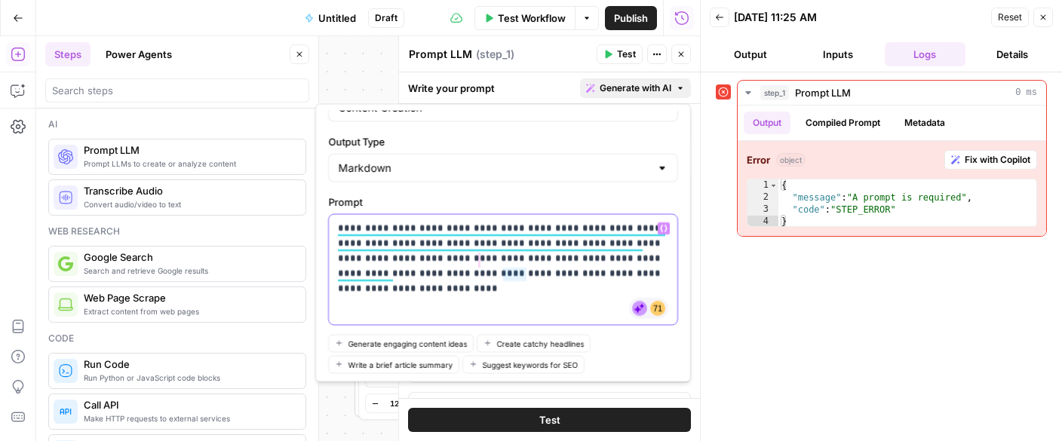
scroll to position [141, 0]
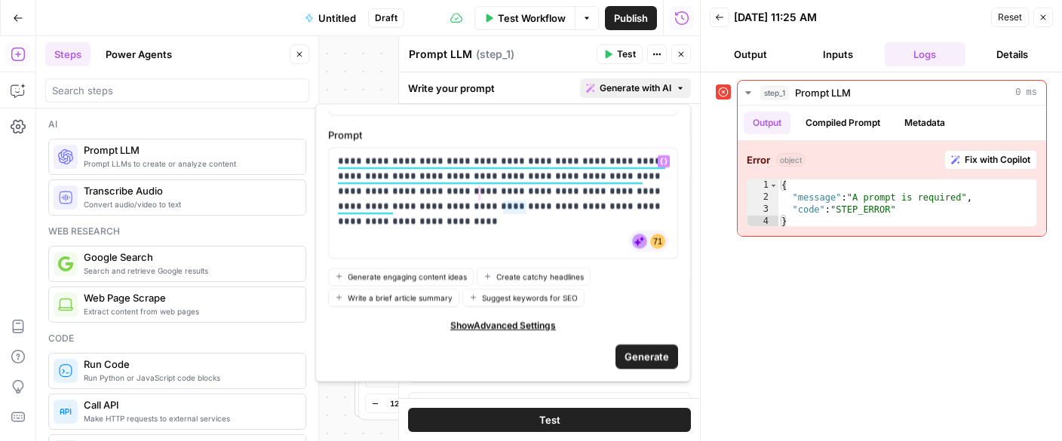
click at [503, 324] on span "Show Advanced Settings" at bounding box center [503, 326] width 106 height 14
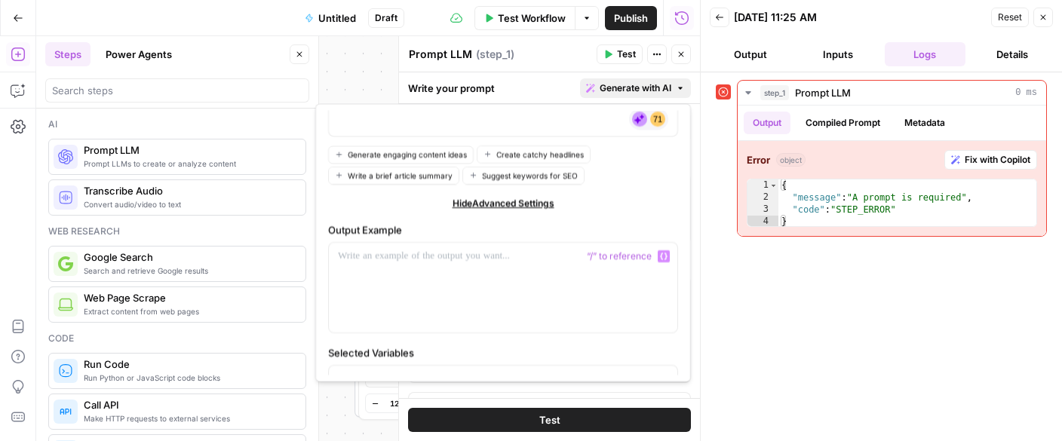
scroll to position [324, 0]
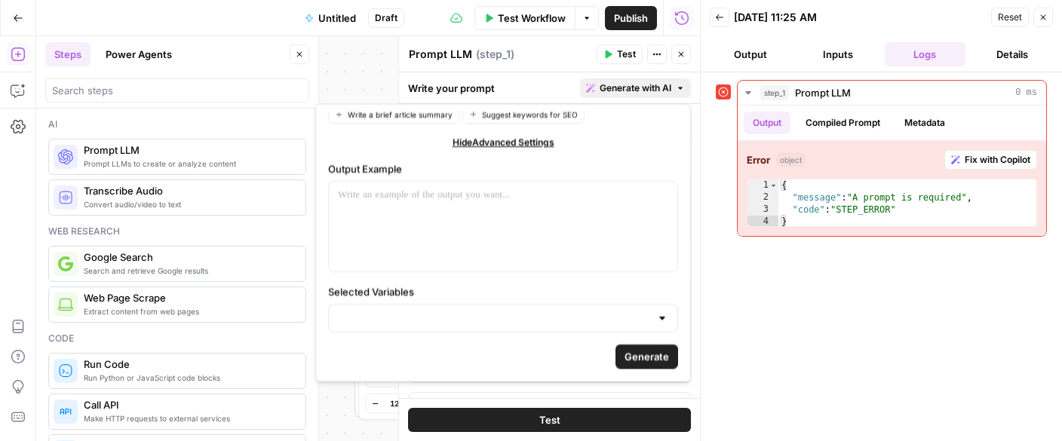
click at [646, 361] on span "Generate" at bounding box center [647, 356] width 45 height 15
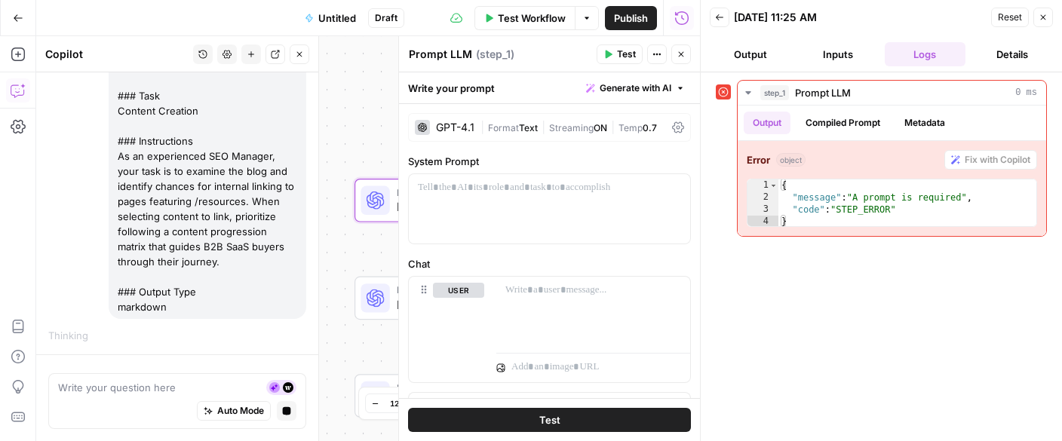
scroll to position [145, 0]
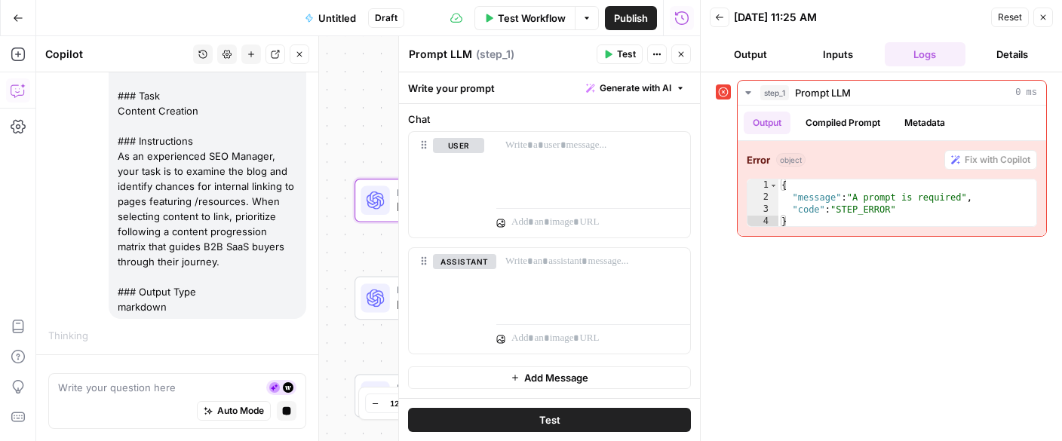
click at [623, 51] on span "Test" at bounding box center [626, 55] width 19 height 14
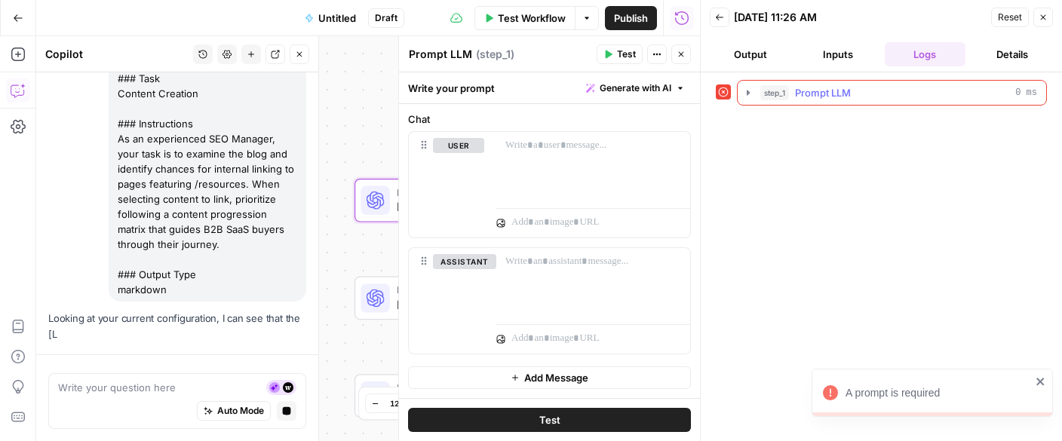
click at [800, 88] on span "Prompt LLM" at bounding box center [823, 92] width 56 height 15
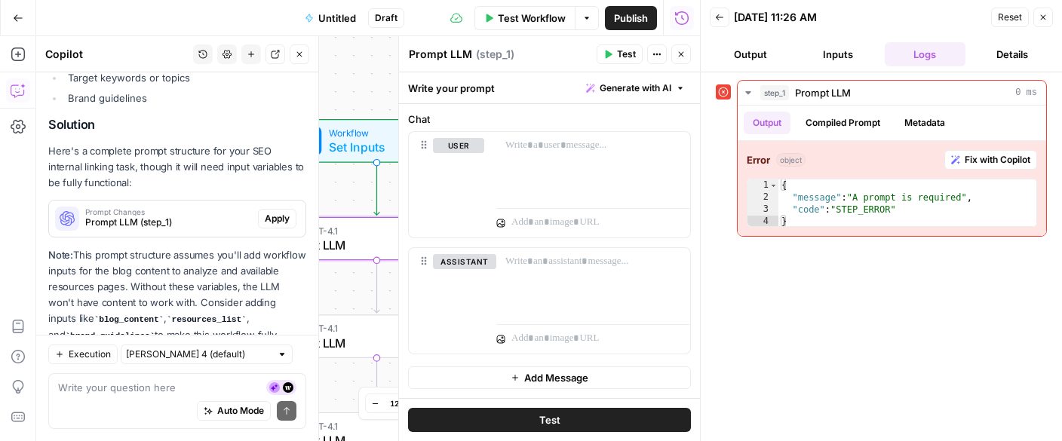
scroll to position [662, 0]
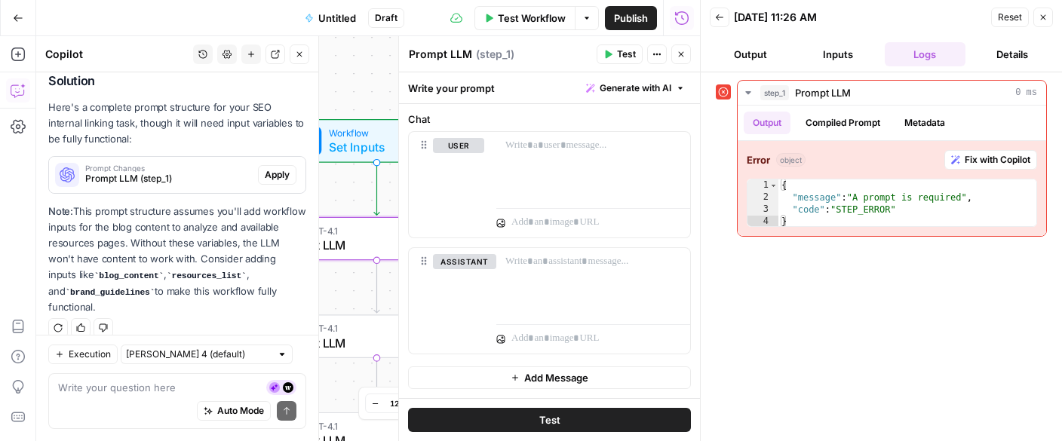
click at [272, 168] on span "Apply" at bounding box center [277, 175] width 25 height 14
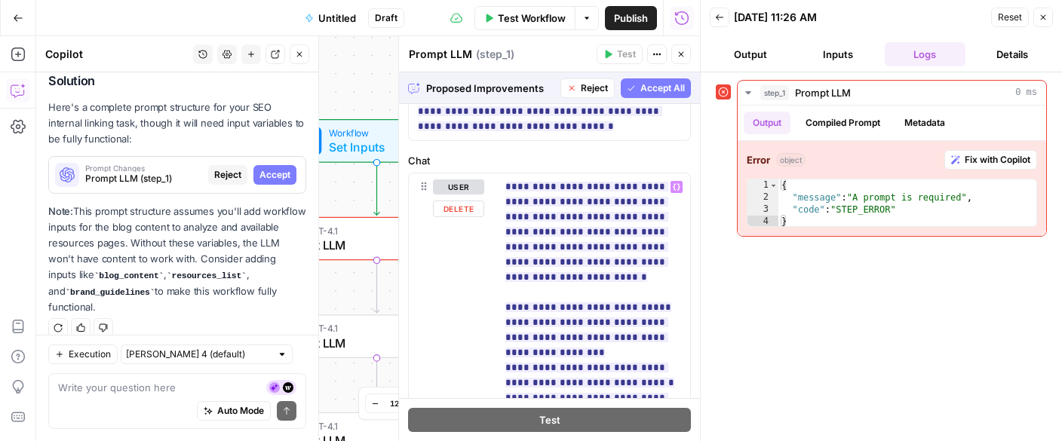
scroll to position [782, 0]
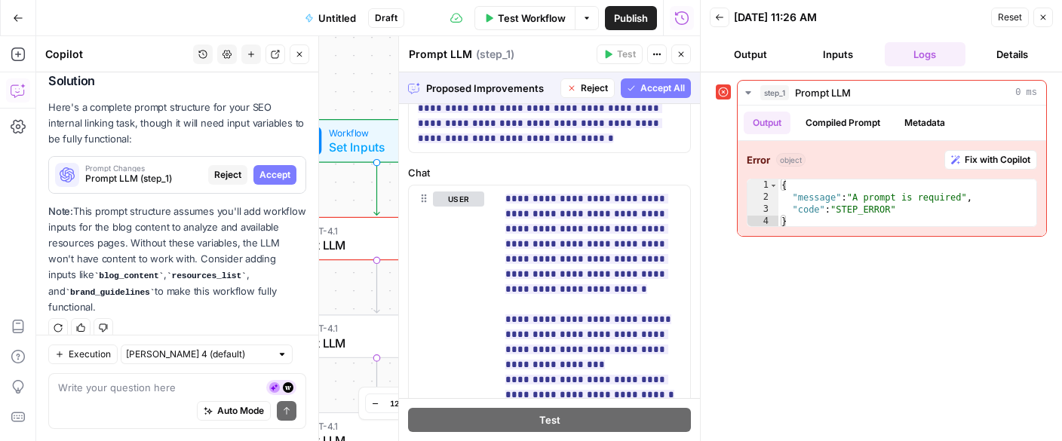
click at [651, 91] on span "Accept All" at bounding box center [662, 88] width 45 height 14
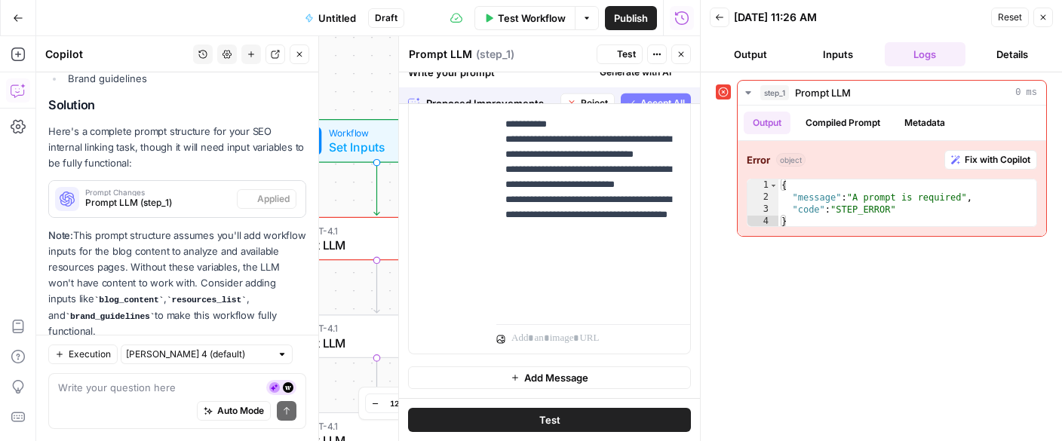
scroll to position [686, 0]
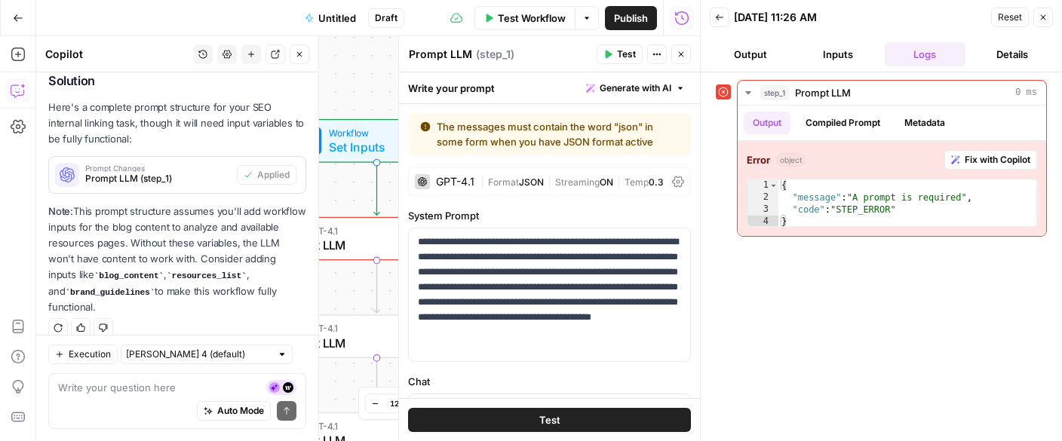
click at [514, 180] on span "Format" at bounding box center [503, 182] width 31 height 11
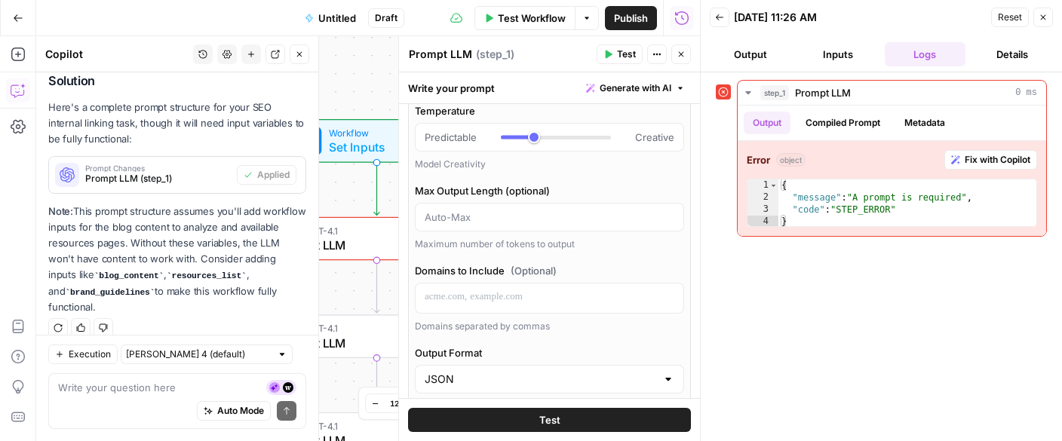
scroll to position [296, 0]
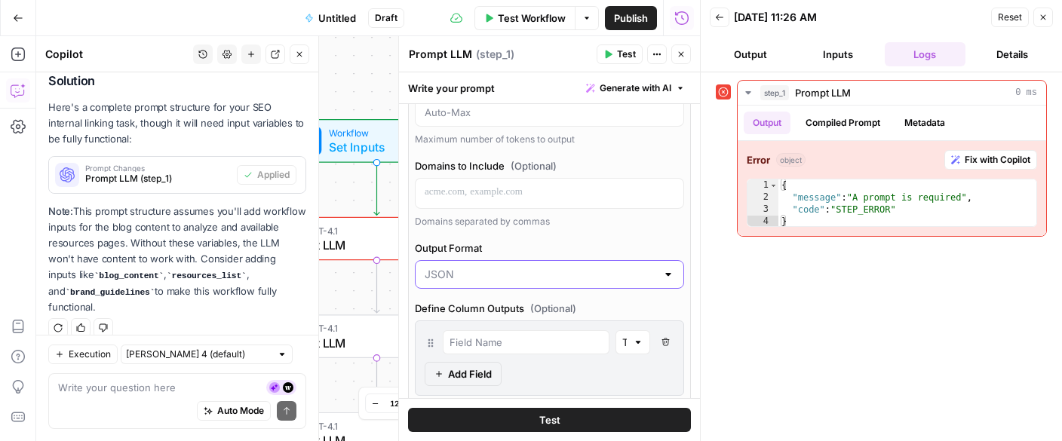
click at [534, 274] on input "Output Format" at bounding box center [541, 274] width 232 height 15
click at [443, 313] on span "Text" at bounding box center [547, 312] width 238 height 15
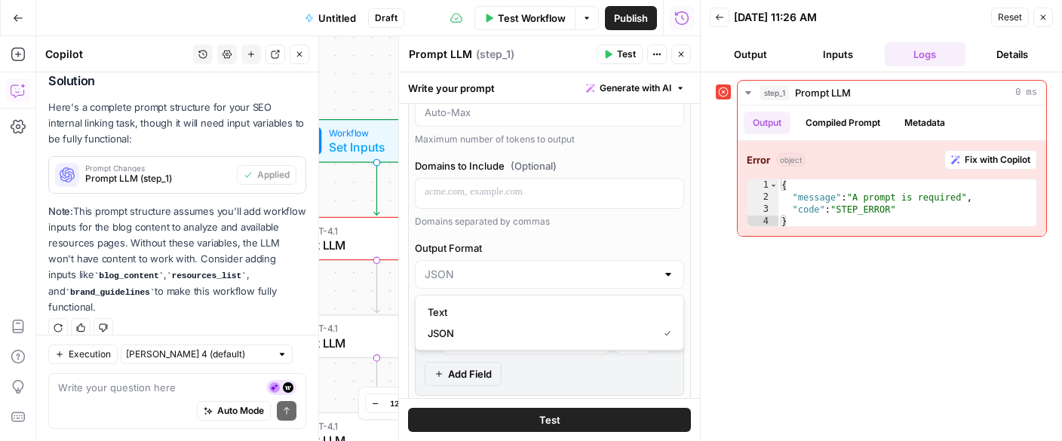
type input "Text"
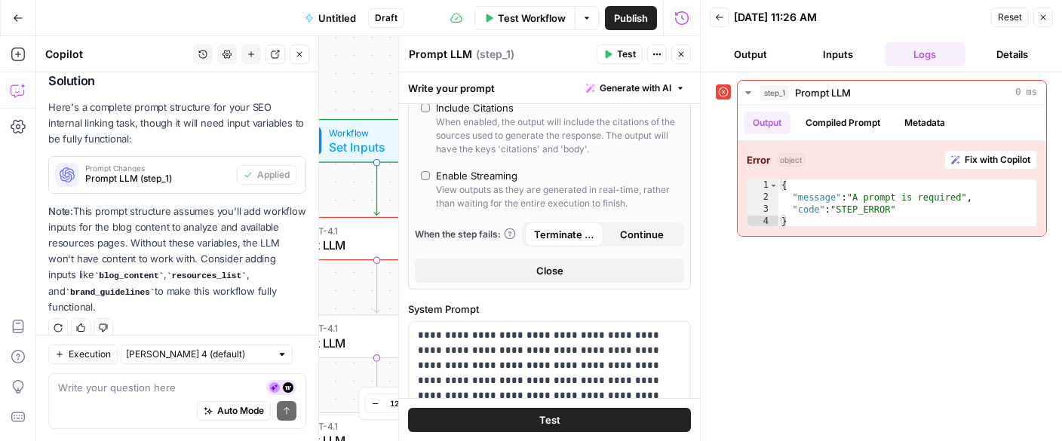
scroll to position [500, 0]
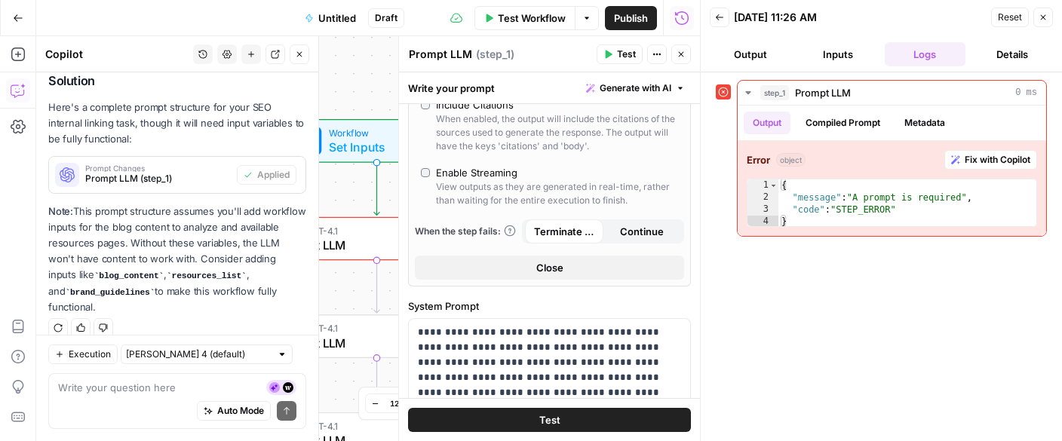
click at [641, 232] on span "Continue" at bounding box center [642, 231] width 44 height 15
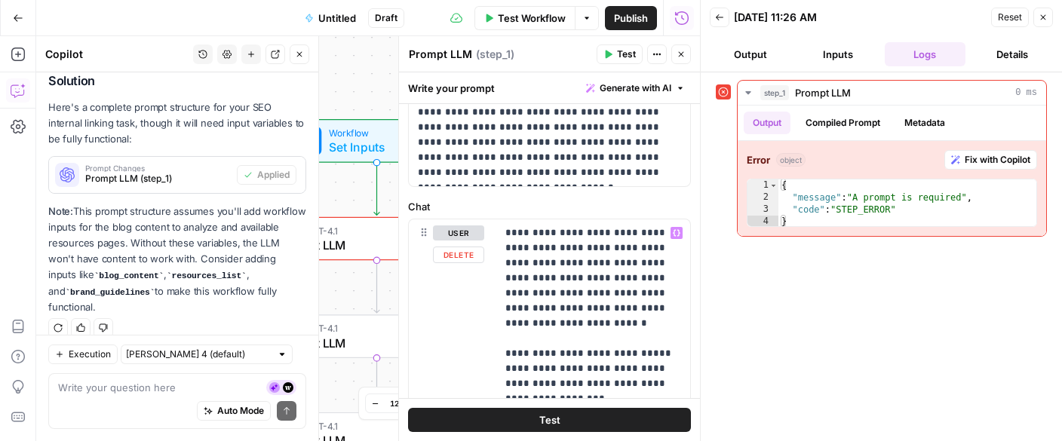
scroll to position [31, 0]
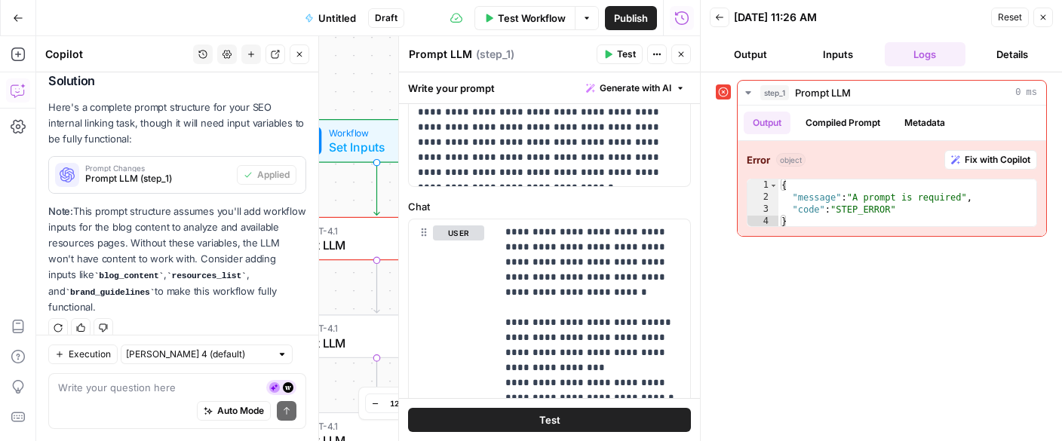
click at [619, 54] on span "Test" at bounding box center [626, 55] width 19 height 14
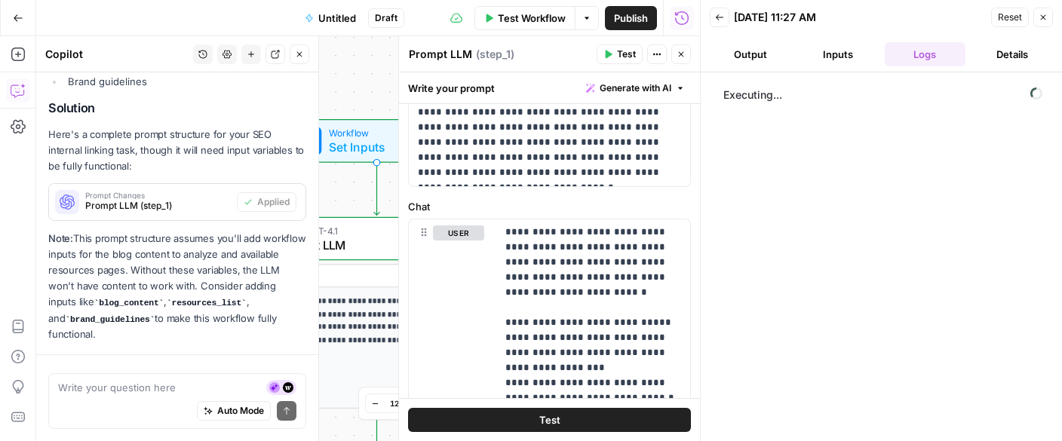
scroll to position [686, 0]
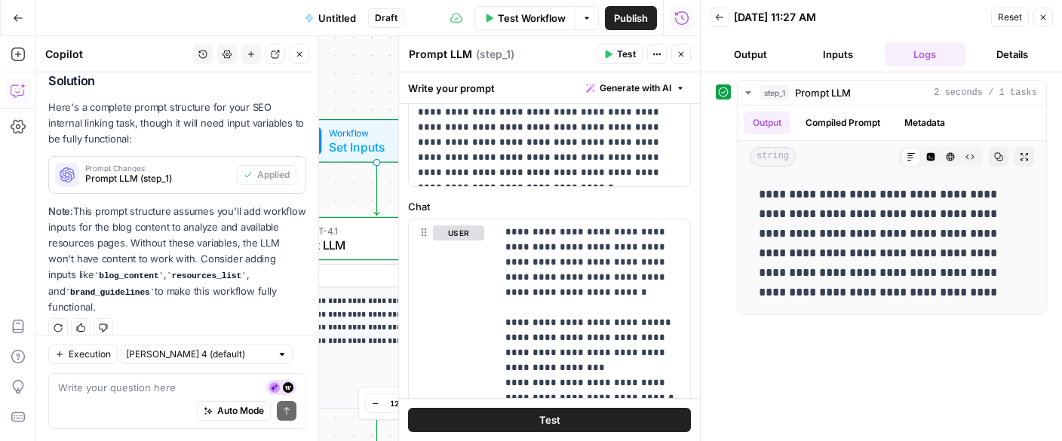
click at [347, 19] on span "Untitled" at bounding box center [337, 18] width 38 height 15
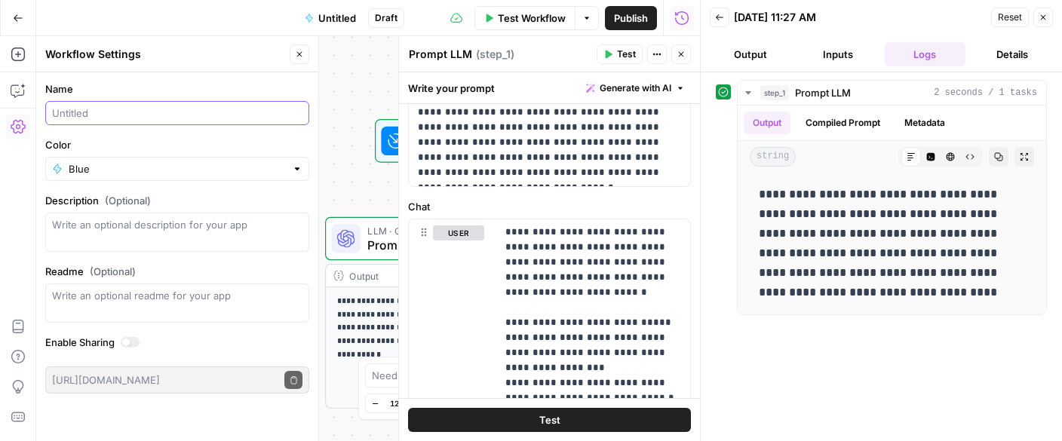
click at [161, 111] on input "Name" at bounding box center [177, 113] width 250 height 15
type input "Internal Linking Workflow_Blogs"
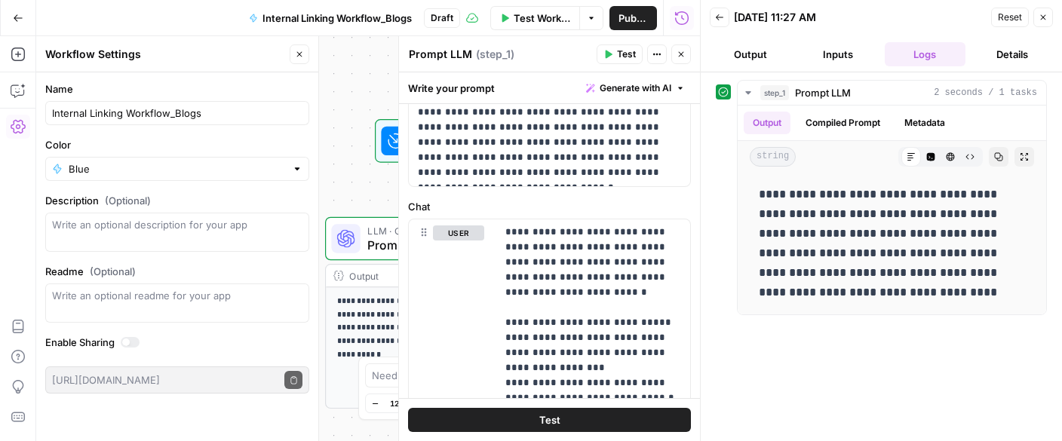
click at [134, 210] on div "Description (Optional)" at bounding box center [177, 222] width 264 height 59
click at [126, 230] on textarea "Description (Optional)" at bounding box center [177, 232] width 250 height 30
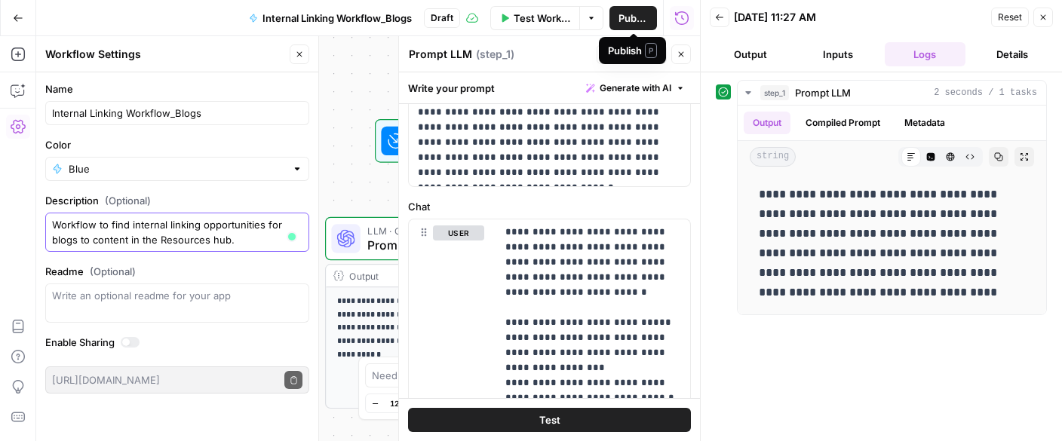
type textarea "Workflow to find internal linking opportunities for blogs to content in the Res…"
click at [634, 17] on span "Publish" at bounding box center [633, 18] width 29 height 15
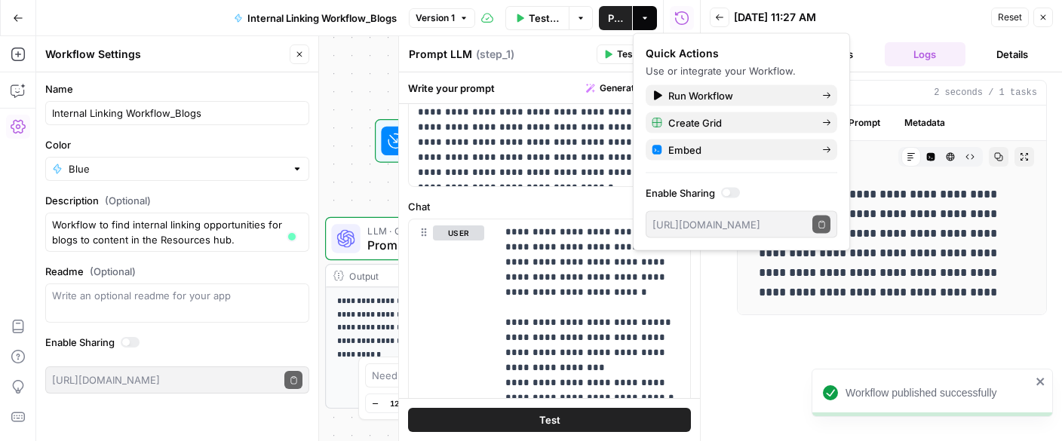
click at [14, 17] on icon "button" at bounding box center [18, 17] width 9 height 7
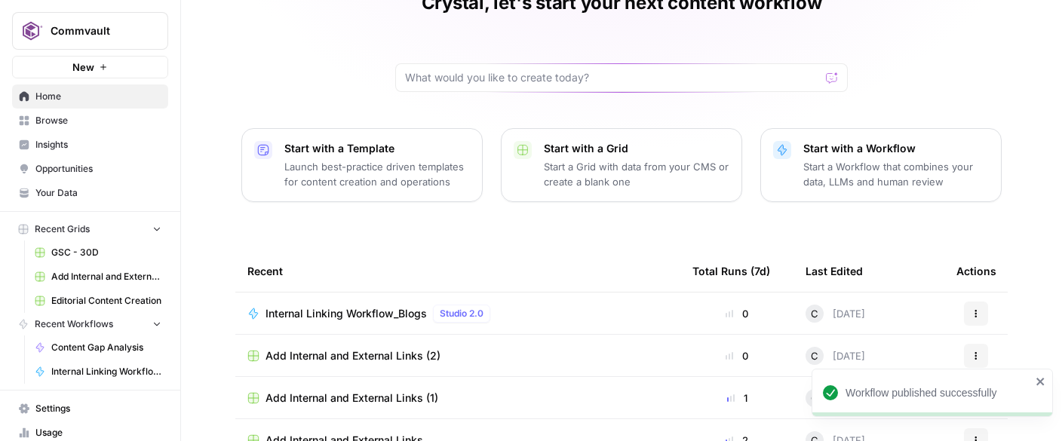
scroll to position [82, 0]
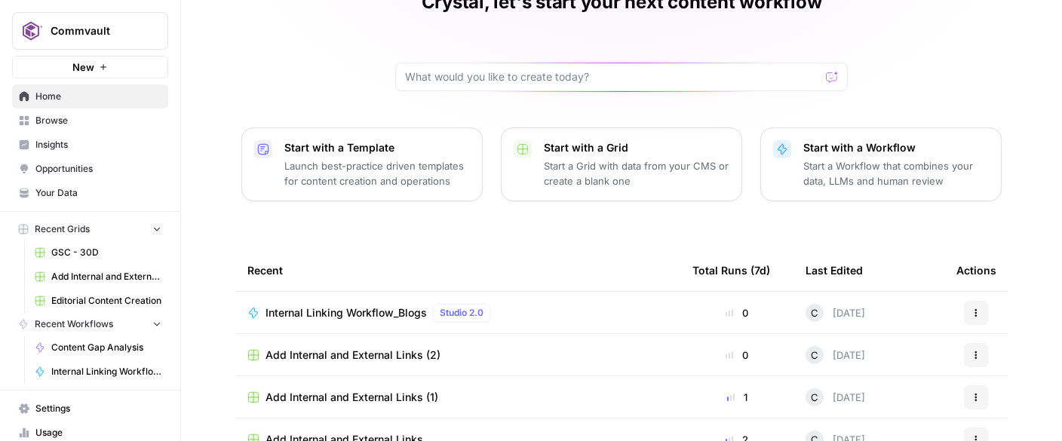
click at [327, 313] on span "Internal Linking Workflow_Blogs" at bounding box center [346, 313] width 161 height 15
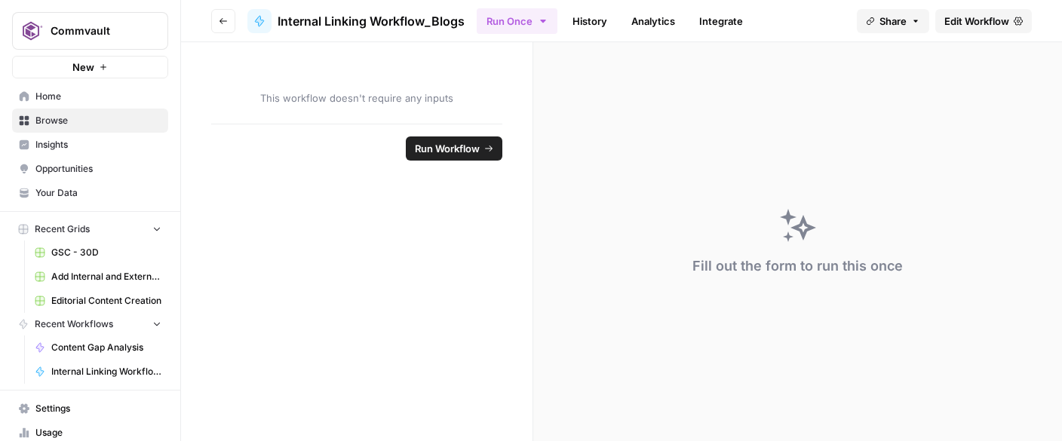
click at [442, 155] on span "Run Workflow" at bounding box center [447, 148] width 65 height 15
click at [362, 100] on span "This workflow doesn't require any inputs" at bounding box center [356, 98] width 291 height 15
click at [959, 26] on span "Edit Workflow" at bounding box center [976, 21] width 65 height 15
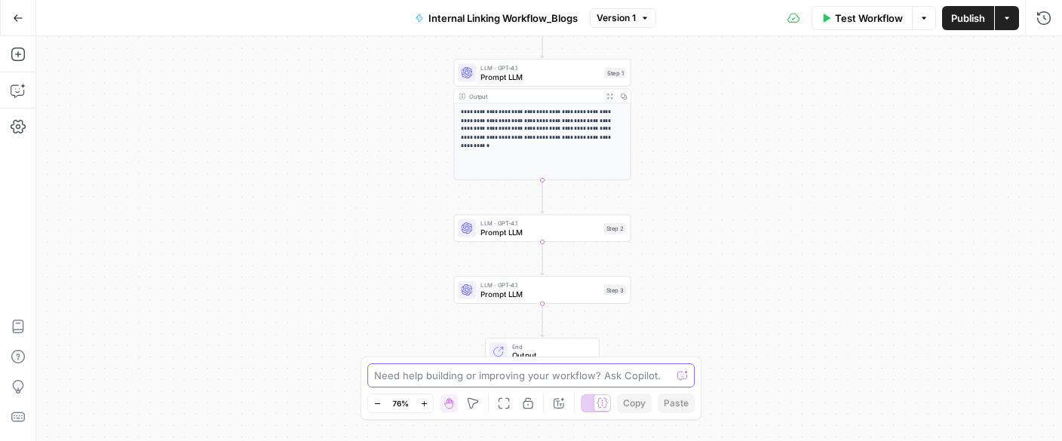
click at [559, 375] on textarea at bounding box center [522, 375] width 297 height 15
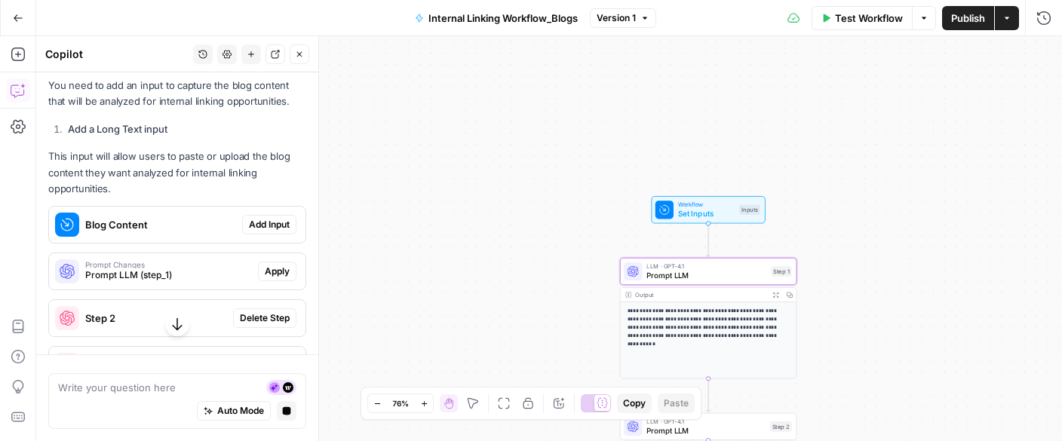
scroll to position [443, 0]
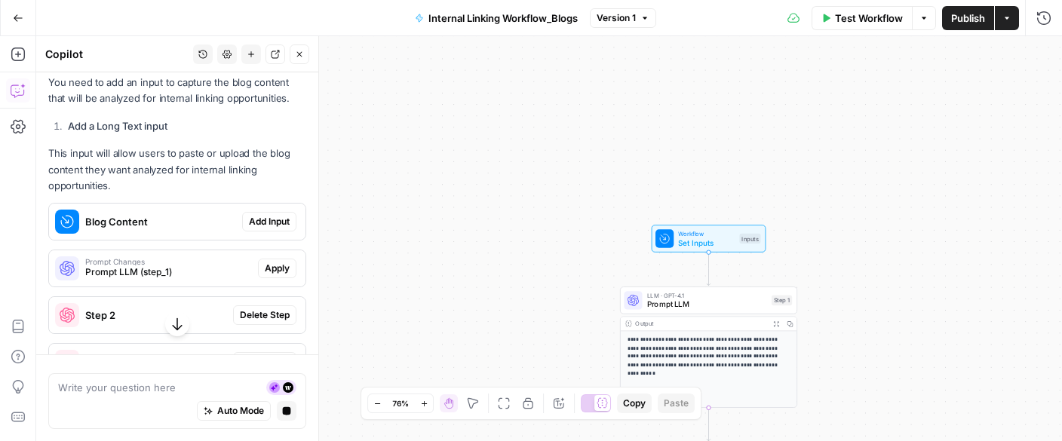
click at [269, 213] on button "Add Input" at bounding box center [269, 222] width 54 height 20
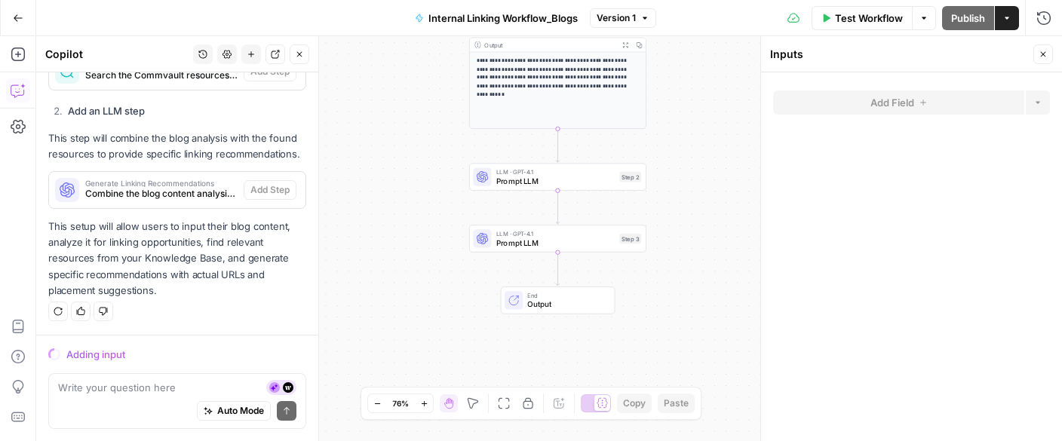
scroll to position [958, 0]
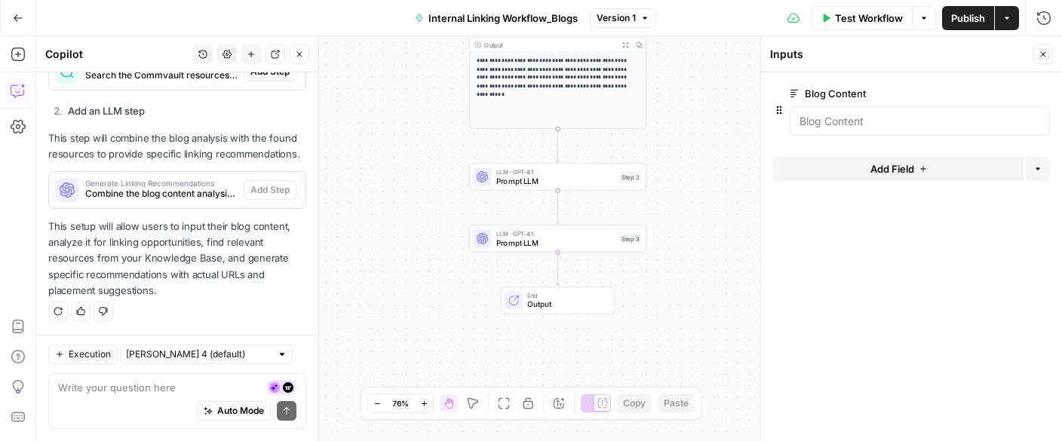
click at [846, 129] on div at bounding box center [920, 121] width 260 height 29
click at [878, 120] on Content "Blog Content" at bounding box center [920, 121] width 241 height 15
click at [833, 128] on Content "Blog Content" at bounding box center [920, 121] width 241 height 15
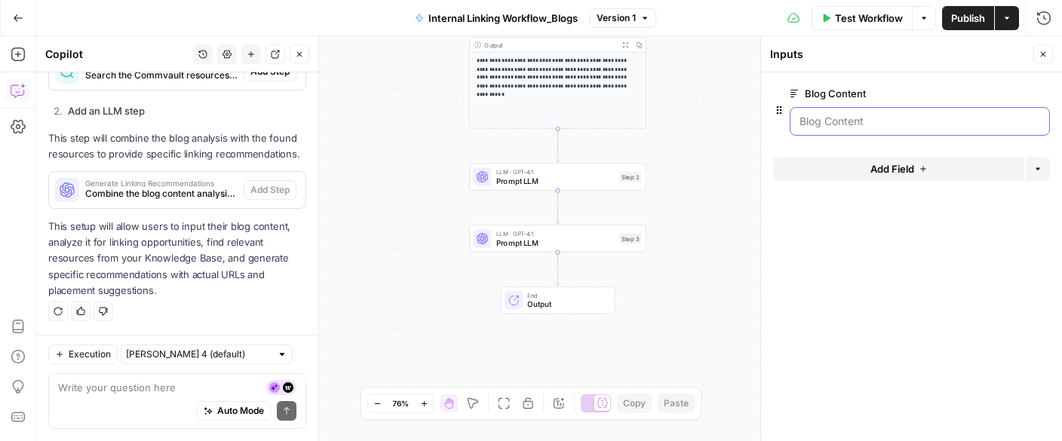
click at [831, 118] on Content "Blog Content" at bounding box center [920, 121] width 241 height 15
click at [831, 97] on label "Blog Content" at bounding box center [877, 93] width 175 height 15
click at [831, 114] on Content "Blog Content" at bounding box center [920, 121] width 241 height 15
click at [831, 93] on label "Blog Content" at bounding box center [877, 93] width 175 height 15
click at [831, 114] on Content "Blog Content" at bounding box center [920, 121] width 241 height 15
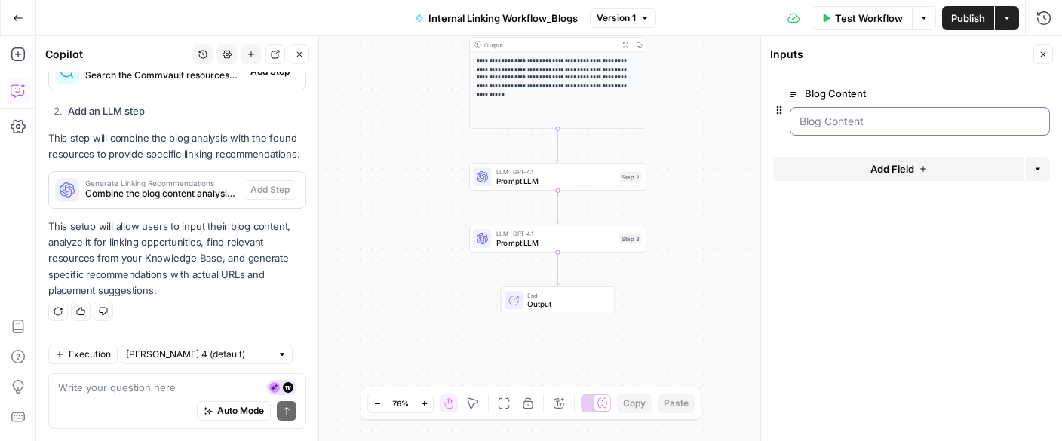
click at [837, 123] on Content "Blog Content" at bounding box center [920, 121] width 241 height 15
click at [802, 124] on Content "Blog Content" at bounding box center [920, 121] width 241 height 15
click at [966, 23] on span "Publish" at bounding box center [968, 18] width 34 height 15
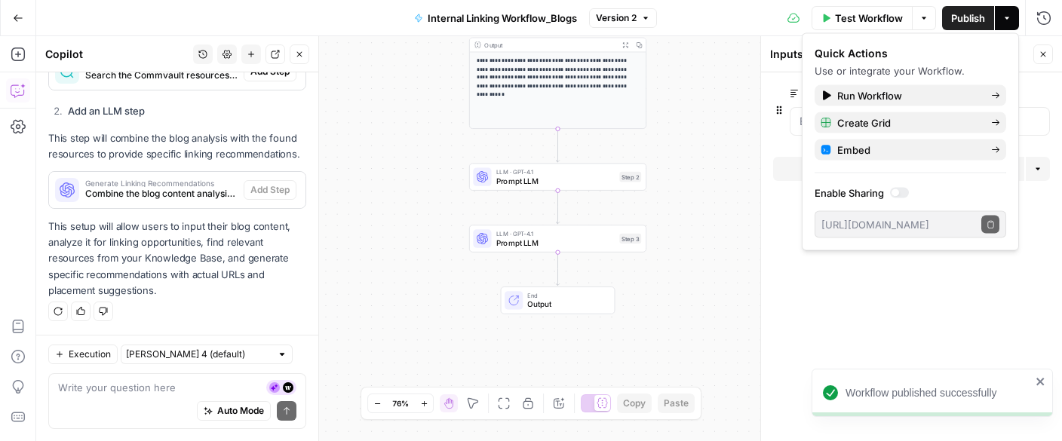
click at [853, 18] on span "Test Workflow" at bounding box center [869, 18] width 68 height 15
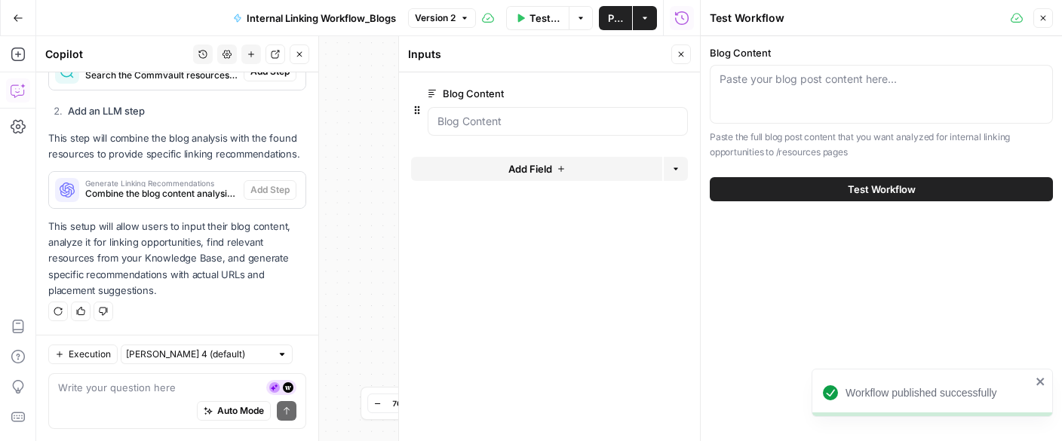
click at [791, 190] on button "Test Workflow" at bounding box center [881, 189] width 343 height 24
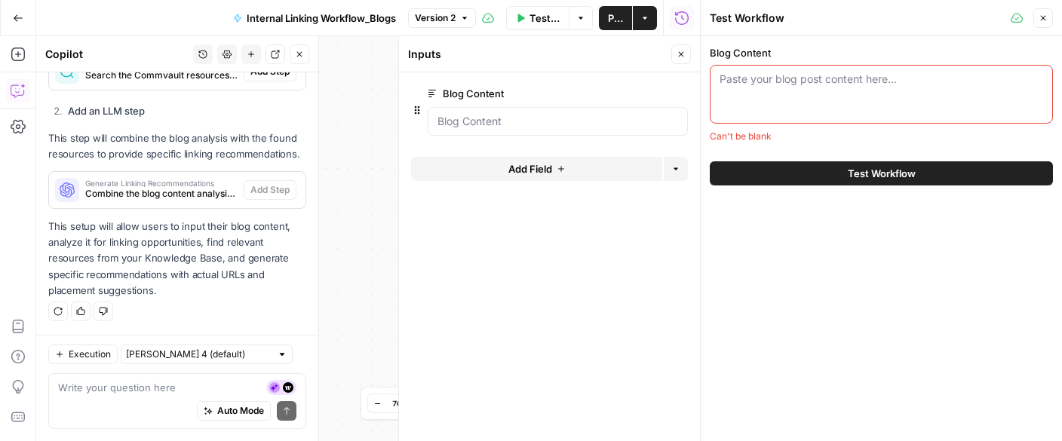
click at [793, 106] on div "Paste your blog post content here..." at bounding box center [881, 94] width 343 height 59
paste textarea "[URL][DOMAIN_NAME]"
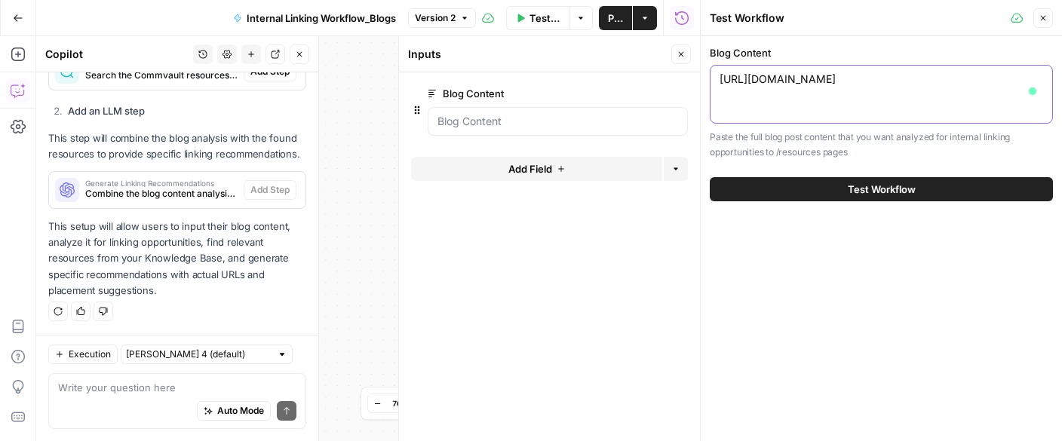
type textarea "[URL][DOMAIN_NAME]"
click at [809, 191] on button "Test Workflow" at bounding box center [881, 189] width 343 height 24
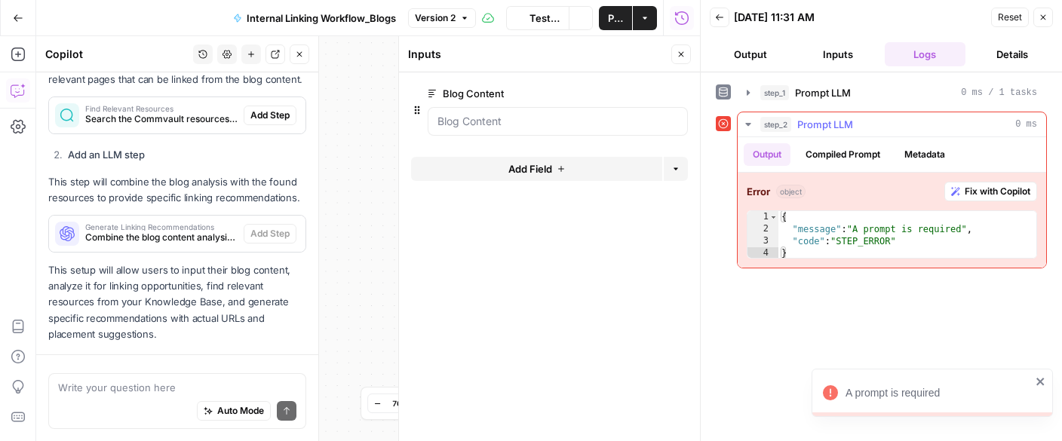
scroll to position [958, 0]
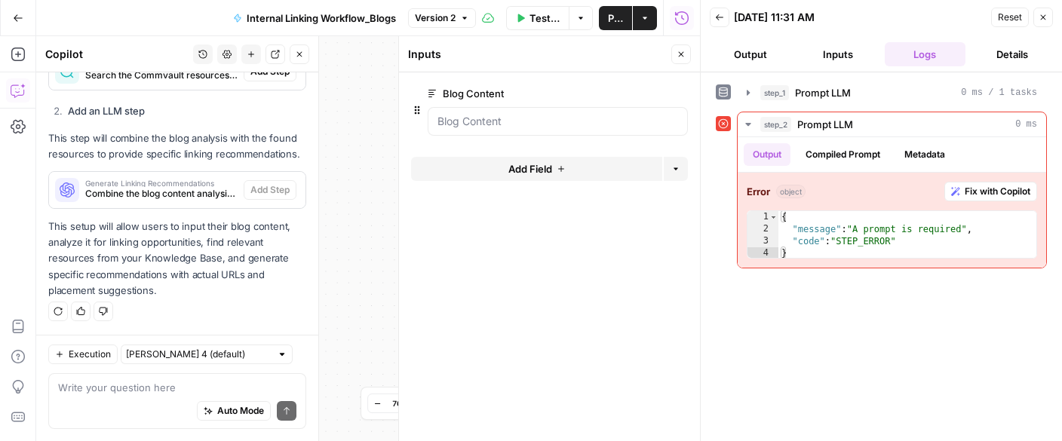
click at [758, 59] on button "Output" at bounding box center [750, 54] width 81 height 24
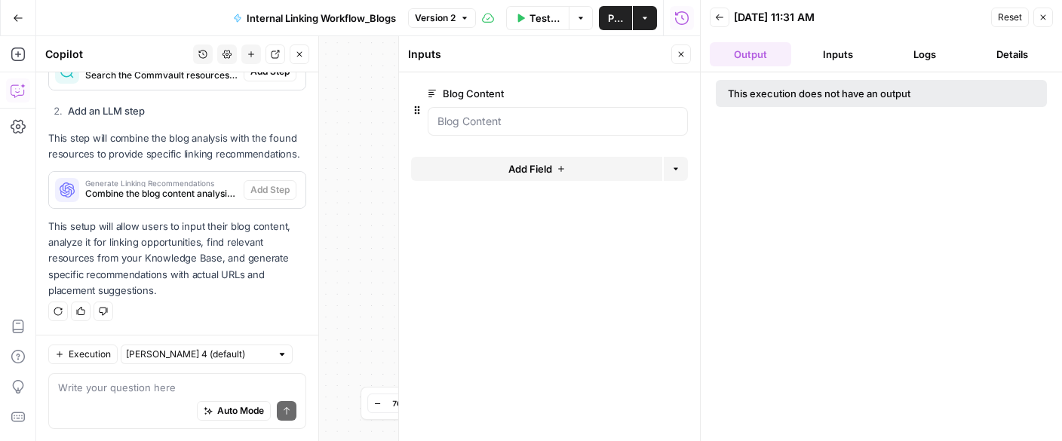
click at [1006, 50] on button "Details" at bounding box center [1012, 54] width 81 height 24
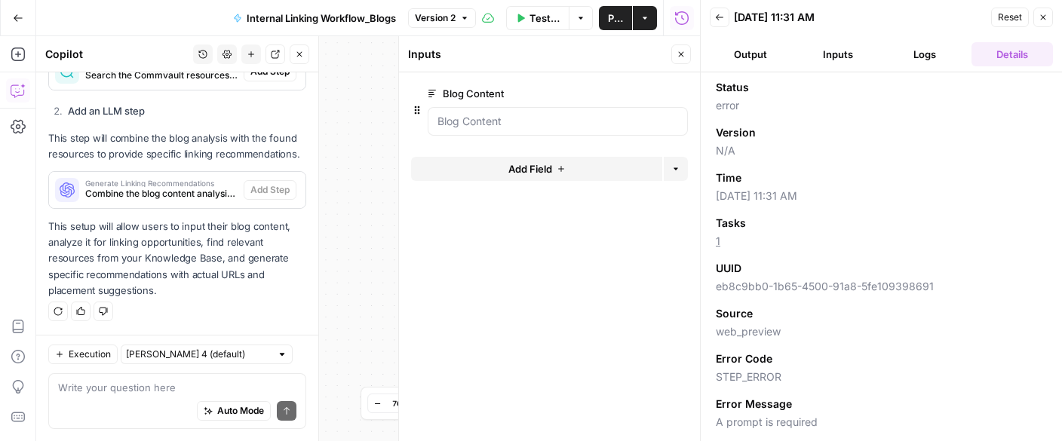
click at [841, 54] on button "Inputs" at bounding box center [837, 54] width 81 height 24
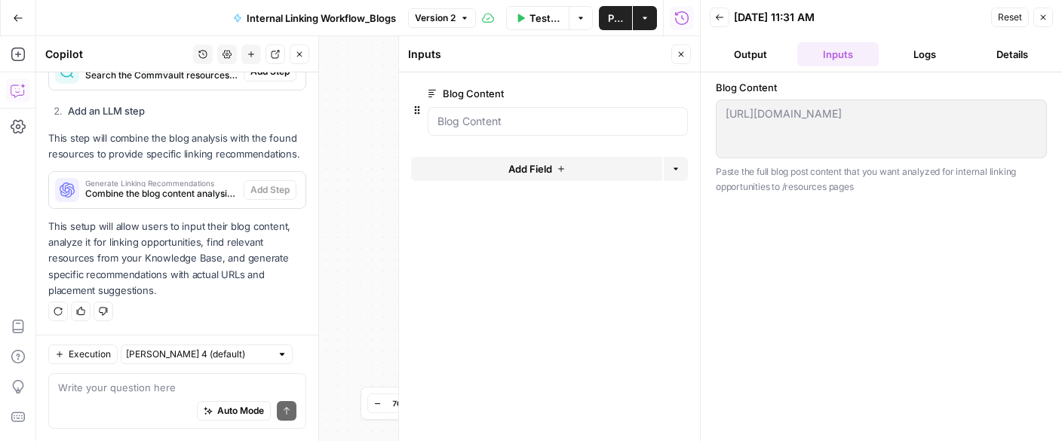
click at [836, 209] on div "Blog Content [URL][DOMAIN_NAME] [URL][DOMAIN_NAME] Paste the full blog post con…" at bounding box center [881, 257] width 331 height 354
click at [835, 176] on p "Paste the full blog post content that you want analyzed for internal linking op…" at bounding box center [881, 178] width 331 height 29
click at [548, 120] on Content "Blog Content" at bounding box center [558, 121] width 241 height 15
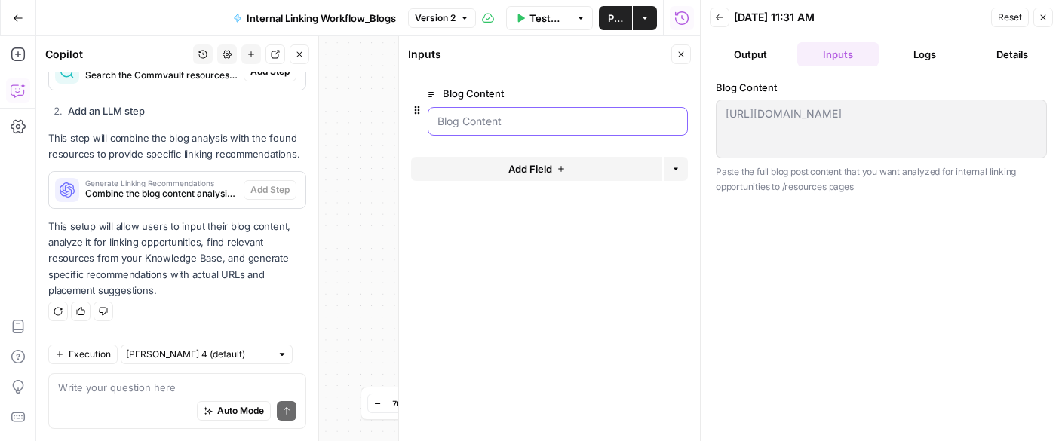
click at [447, 125] on Content "Blog Content" at bounding box center [558, 121] width 241 height 15
click at [623, 98] on span "edit field" at bounding box center [631, 94] width 33 height 12
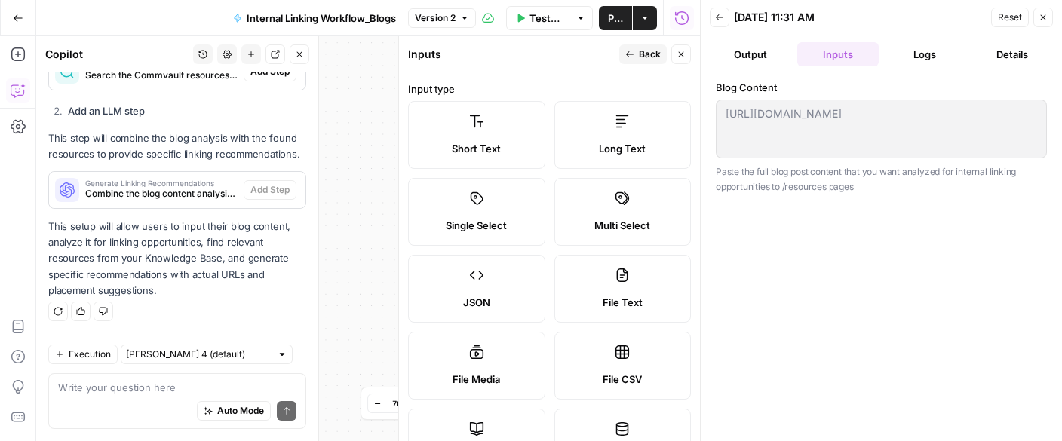
click at [633, 51] on icon "button" at bounding box center [629, 54] width 9 height 9
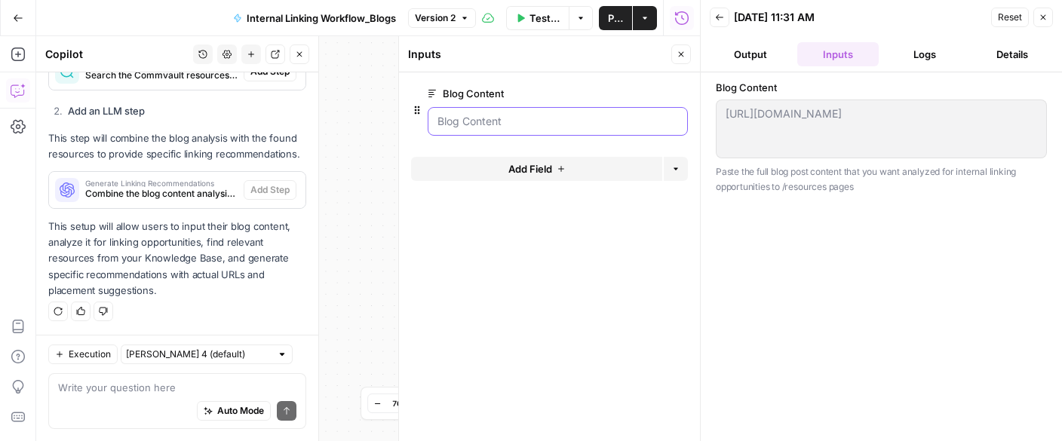
click at [513, 125] on Content "Blog Content" at bounding box center [558, 121] width 241 height 15
click at [1016, 16] on span "Reset" at bounding box center [1010, 18] width 24 height 14
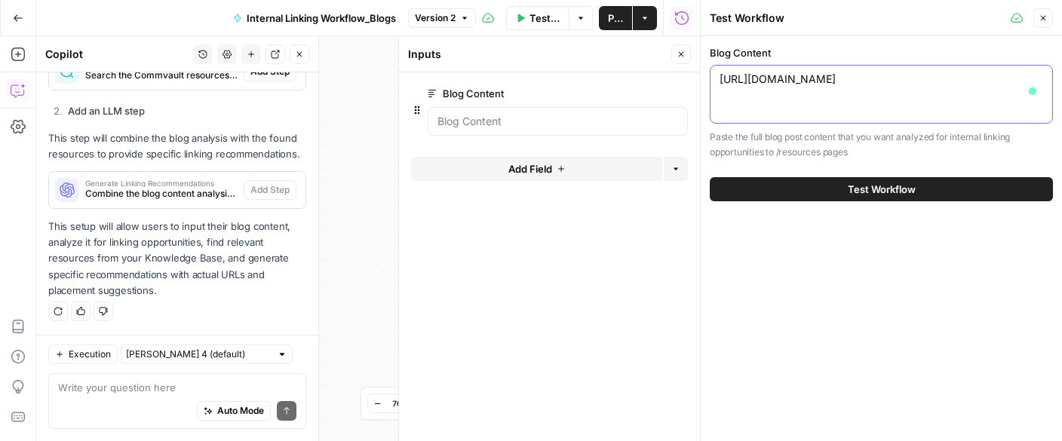
drag, startPoint x: 943, startPoint y: 94, endPoint x: 625, endPoint y: 86, distance: 318.4
click at [625, 86] on body "**********" at bounding box center [531, 220] width 1062 height 441
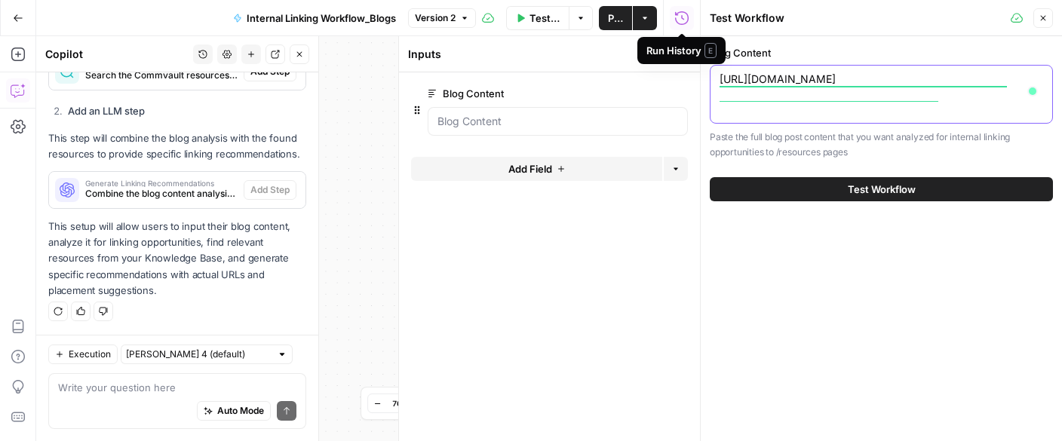
paste textarea "Lo Ipsumdo 2 si ame Consectetu Adipiscing elitsed doeius, Tem Incidi ut Labore …"
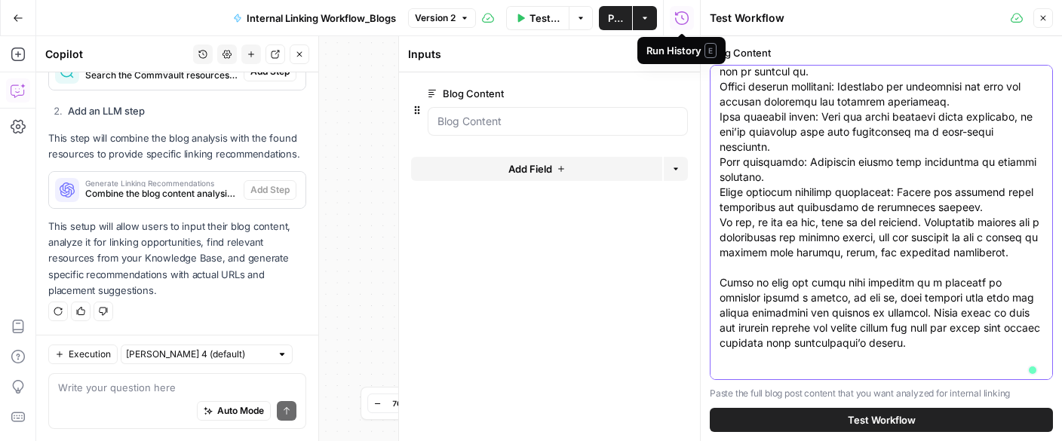
scroll to position [1222, 0]
type textarea "Lo Ipsumdo 2 si ame Consectetu Adipiscing elitsed doeius, Tem Incidi ut Labore …"
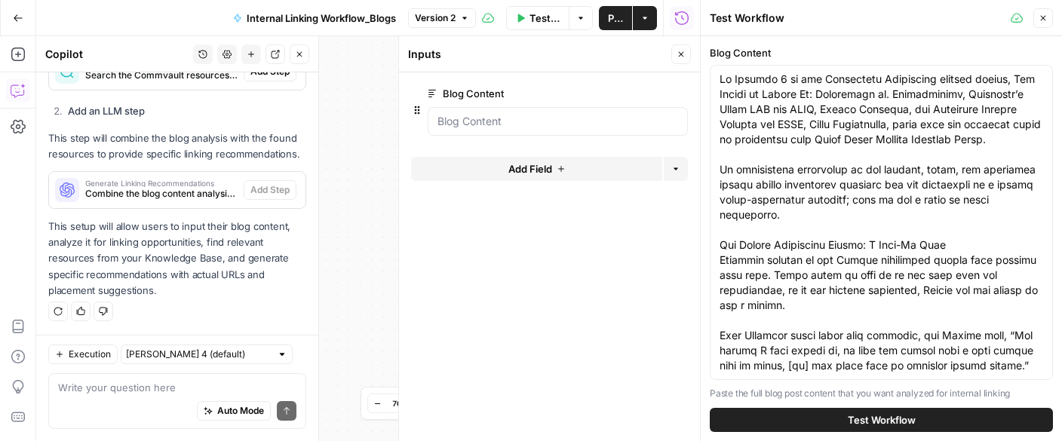
click at [865, 413] on span "Test Workflow" at bounding box center [882, 420] width 68 height 15
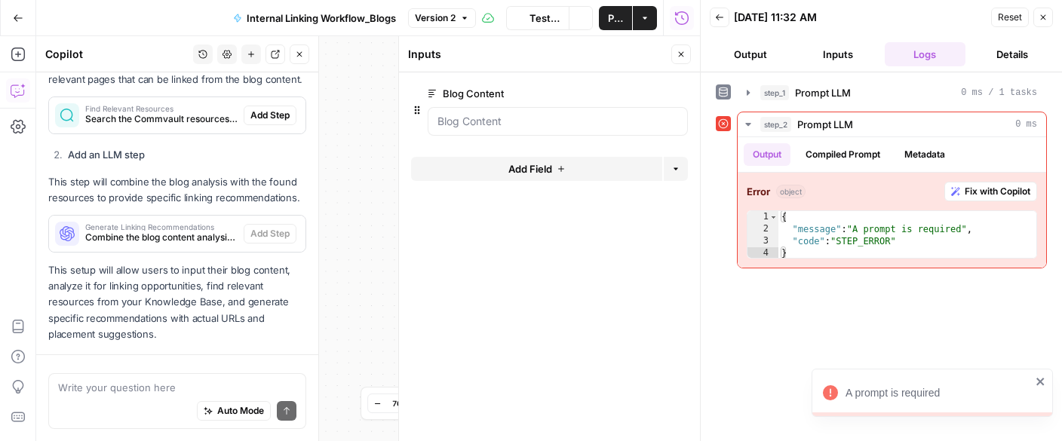
scroll to position [958, 0]
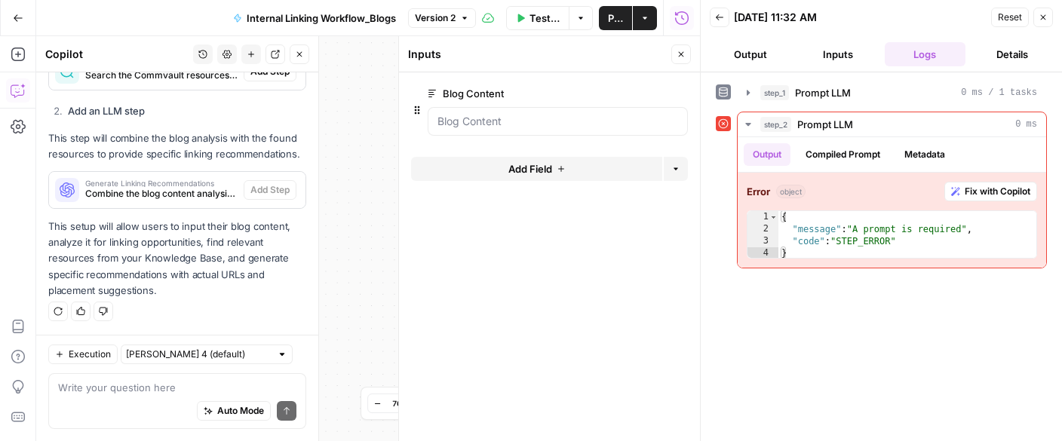
click at [540, 16] on span "Test Workflow" at bounding box center [545, 18] width 30 height 15
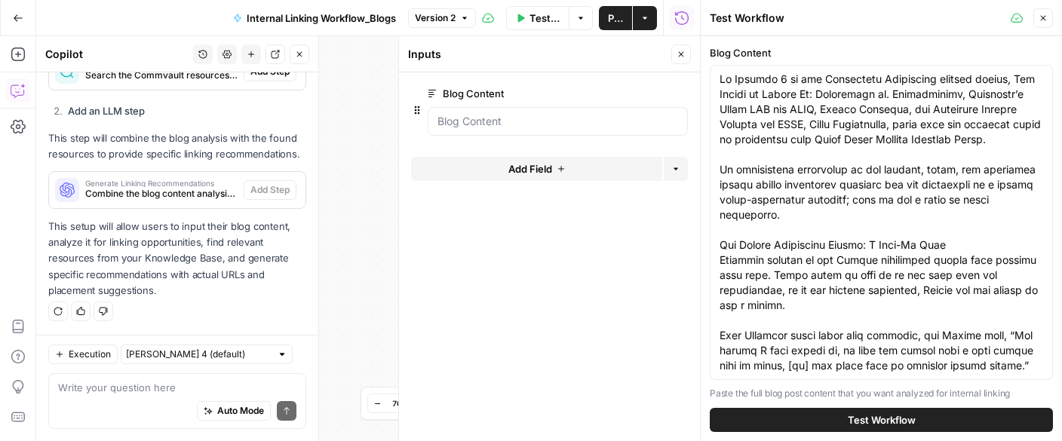
click at [540, 16] on span "Test Workflow" at bounding box center [545, 18] width 30 height 15
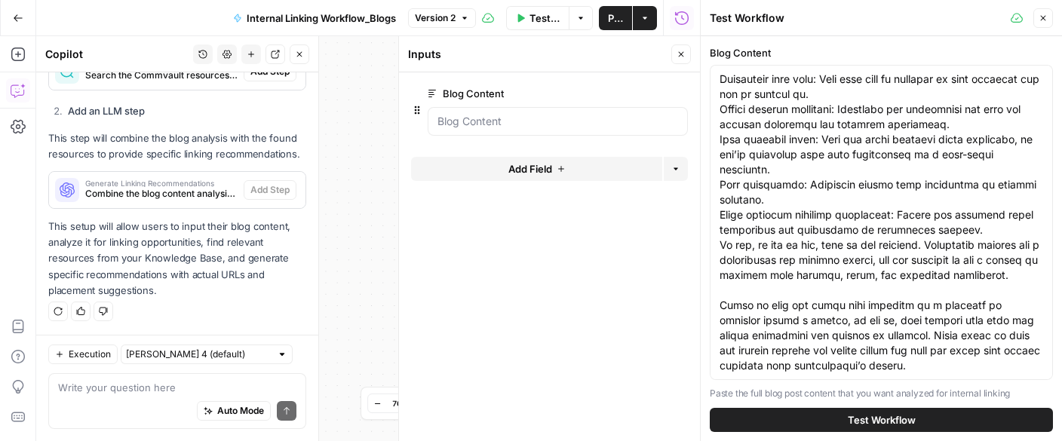
scroll to position [1222, 0]
click at [533, 19] on span "Test Workflow" at bounding box center [545, 18] width 30 height 15
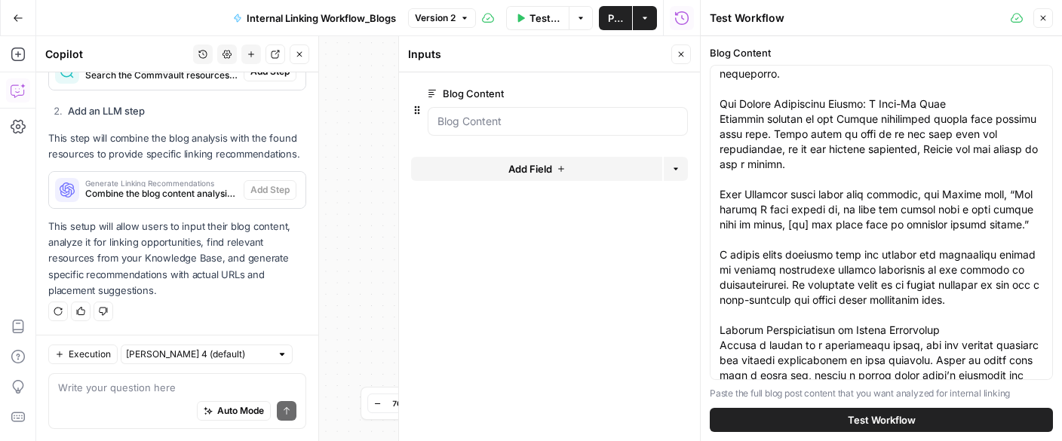
scroll to position [0, 0]
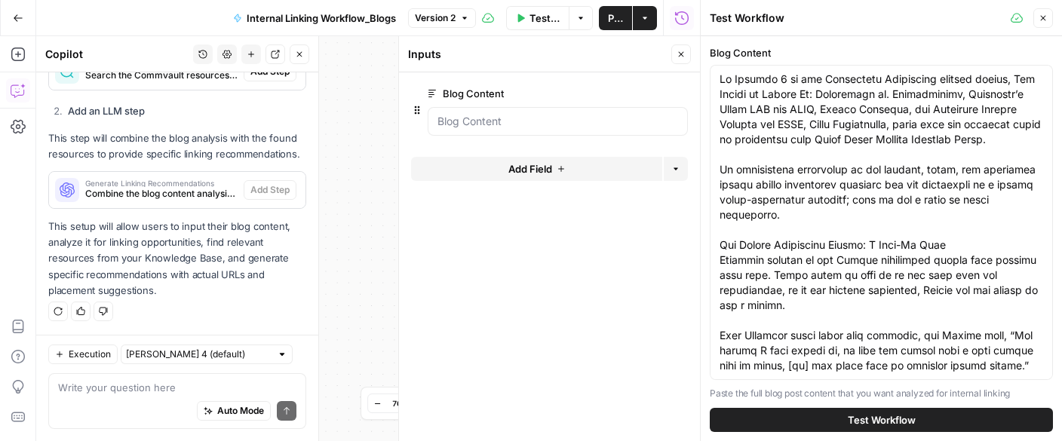
click at [1048, 14] on button "Close" at bounding box center [1043, 18] width 20 height 20
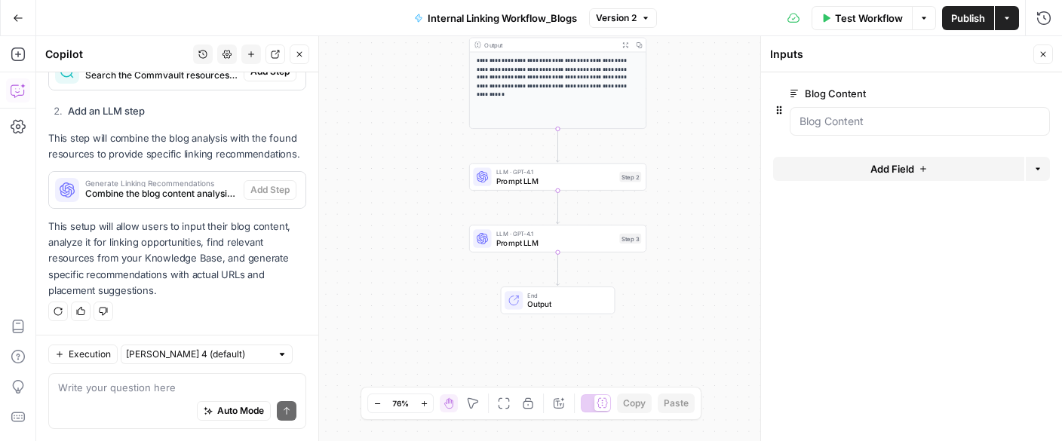
click at [847, 14] on span "Test Workflow" at bounding box center [869, 18] width 68 height 15
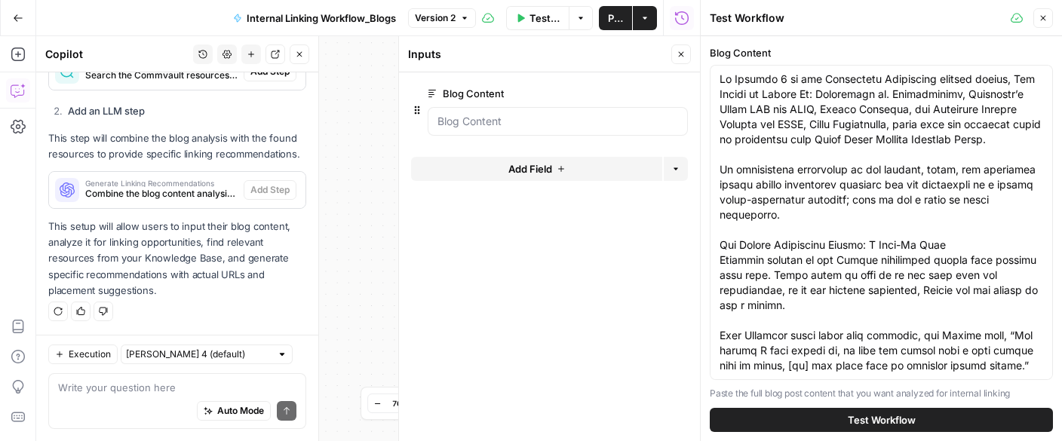
click at [1041, 422] on button "Test Workflow" at bounding box center [881, 420] width 343 height 24
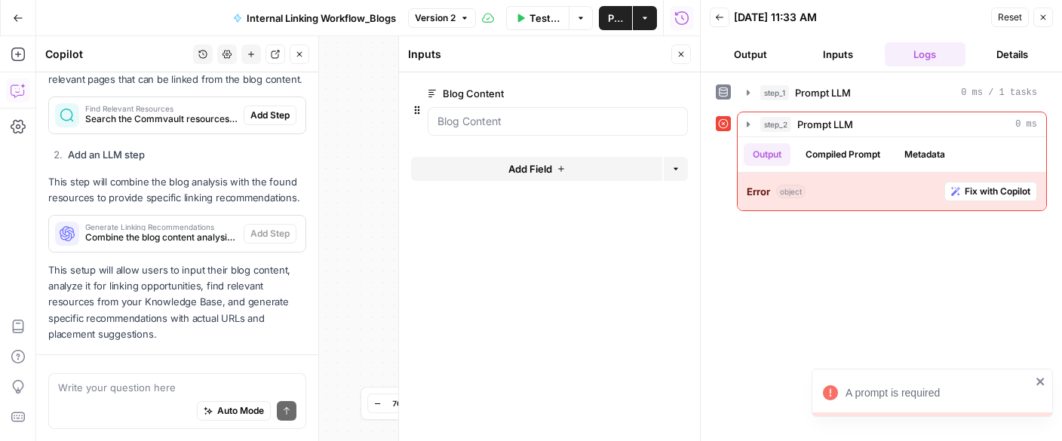
scroll to position [958, 0]
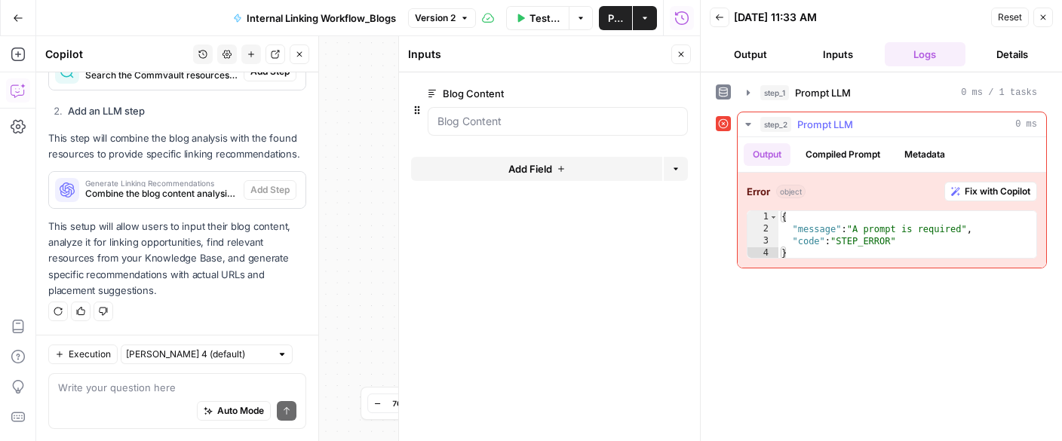
click at [1027, 187] on span "Fix with Copilot" at bounding box center [998, 192] width 66 height 14
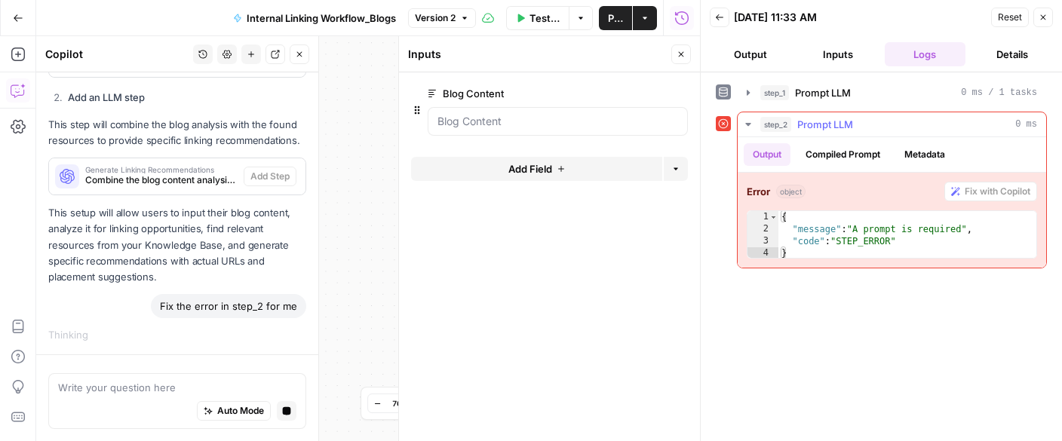
scroll to position [936, 0]
click at [132, 357] on div "Write your question here Auto Mode Stop generating" at bounding box center [177, 398] width 282 height 87
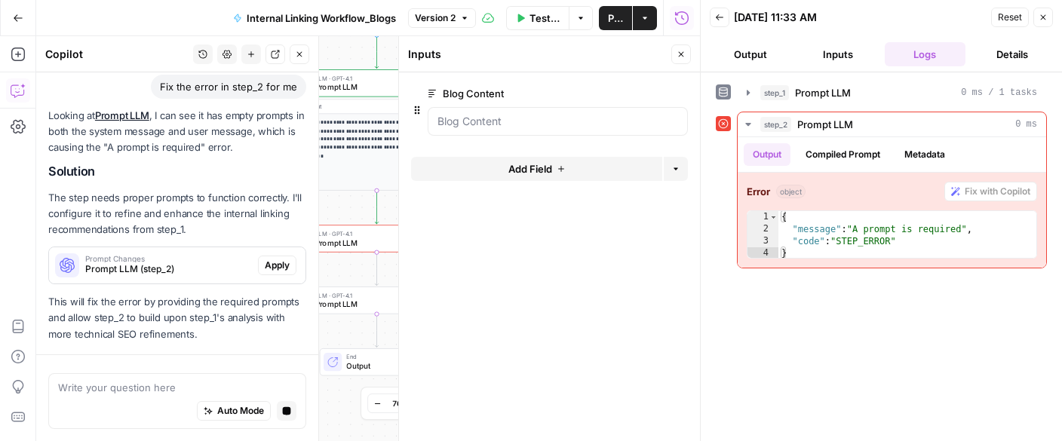
scroll to position [1234, 0]
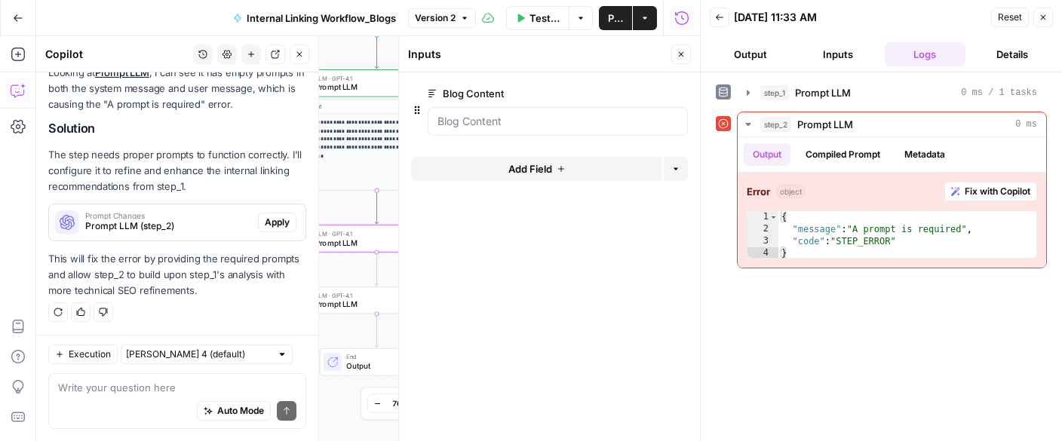
click at [280, 226] on span "Apply" at bounding box center [277, 223] width 25 height 14
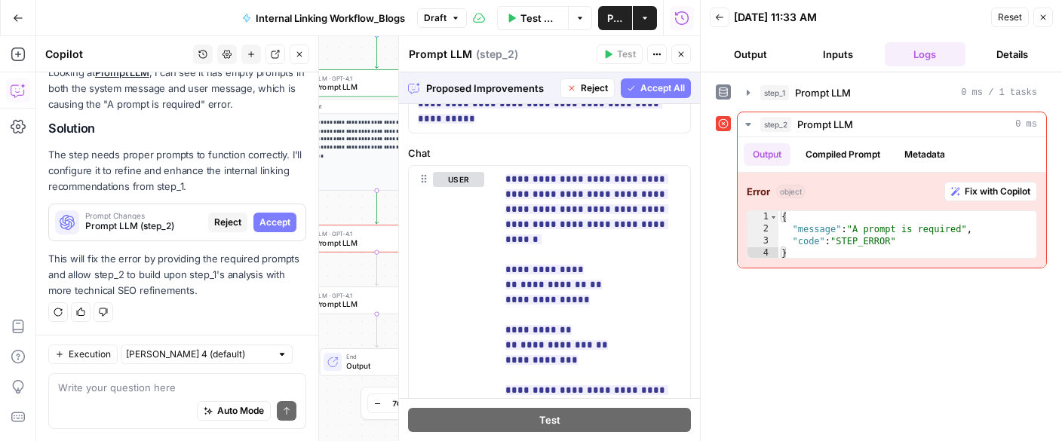
scroll to position [876, 0]
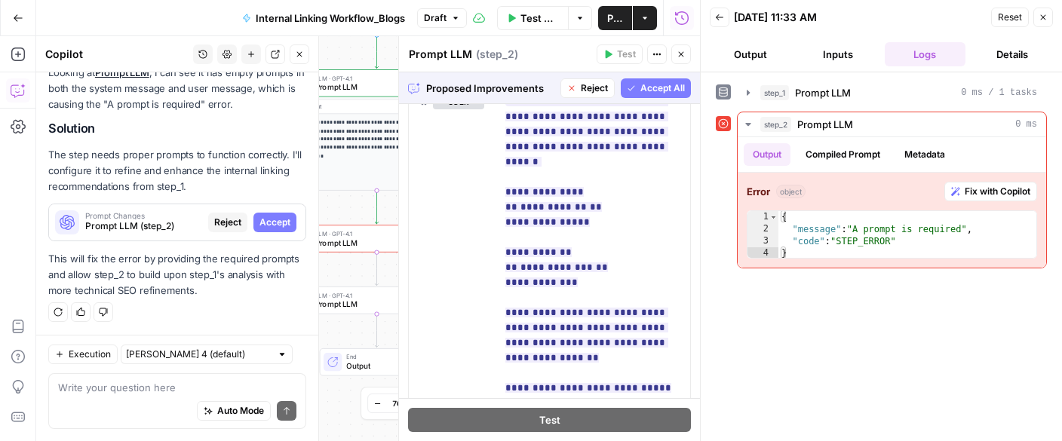
click at [662, 94] on span "Accept All" at bounding box center [662, 88] width 45 height 14
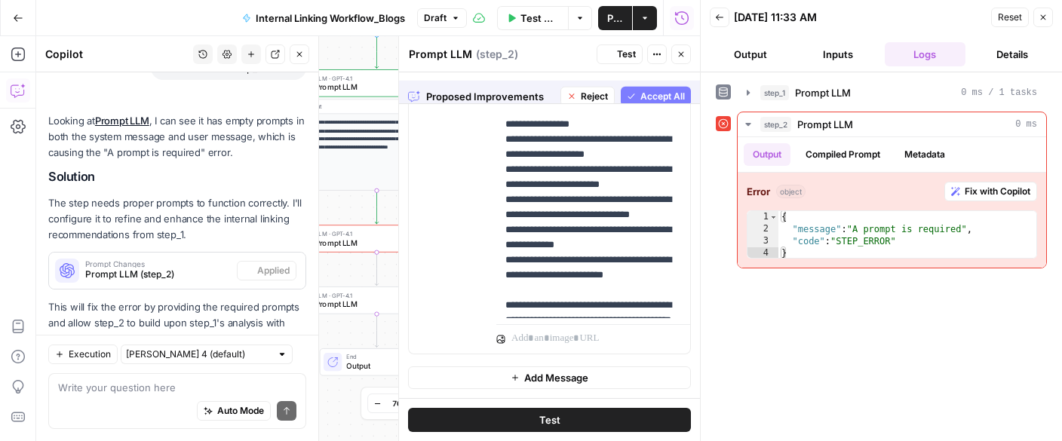
scroll to position [0, 0]
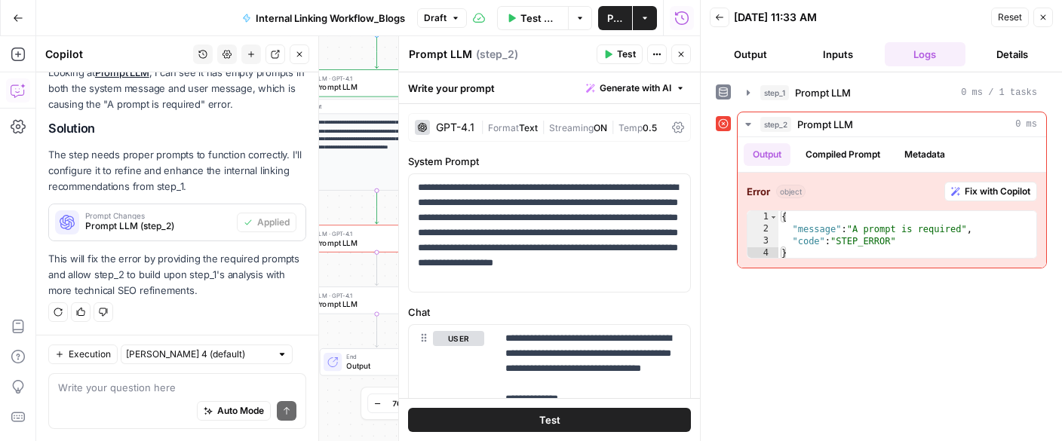
click at [619, 53] on span "Test" at bounding box center [626, 55] width 19 height 14
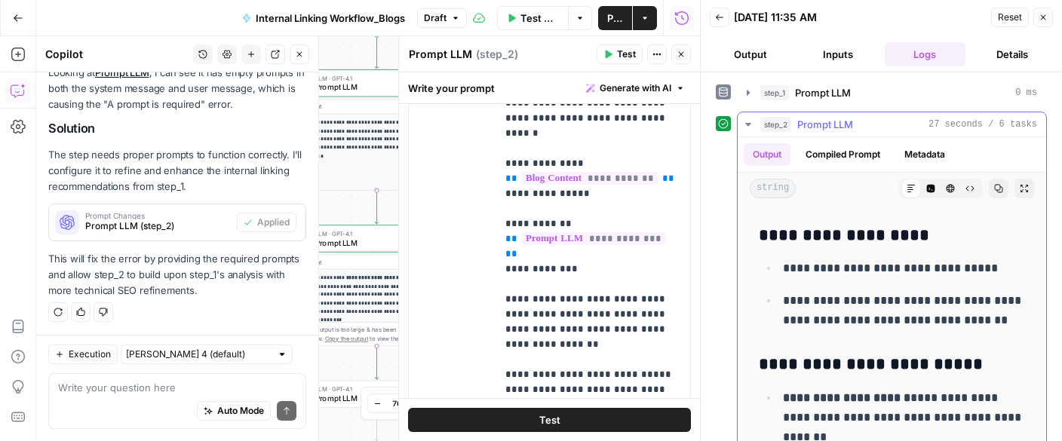
scroll to position [2312, 0]
click at [603, 14] on button "Publish" at bounding box center [615, 18] width 34 height 24
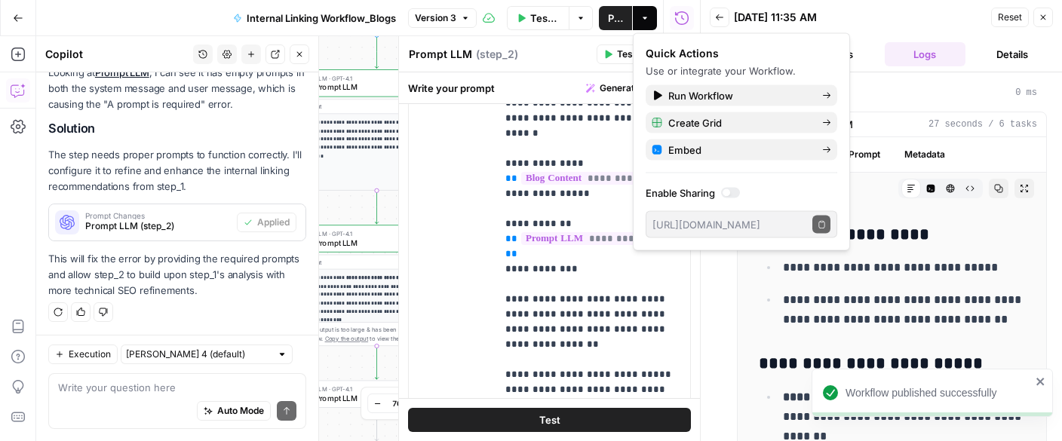
click at [17, 21] on icon "button" at bounding box center [18, 18] width 11 height 11
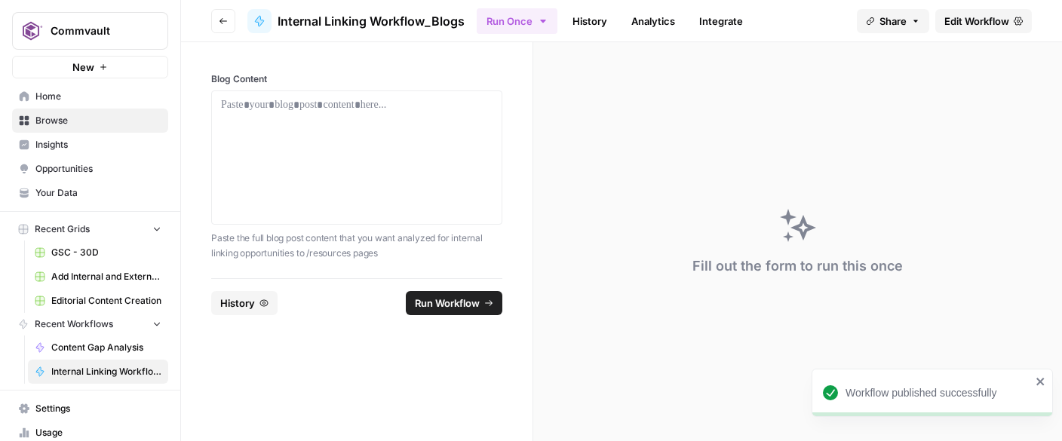
click at [48, 97] on span "Home" at bounding box center [98, 97] width 126 height 14
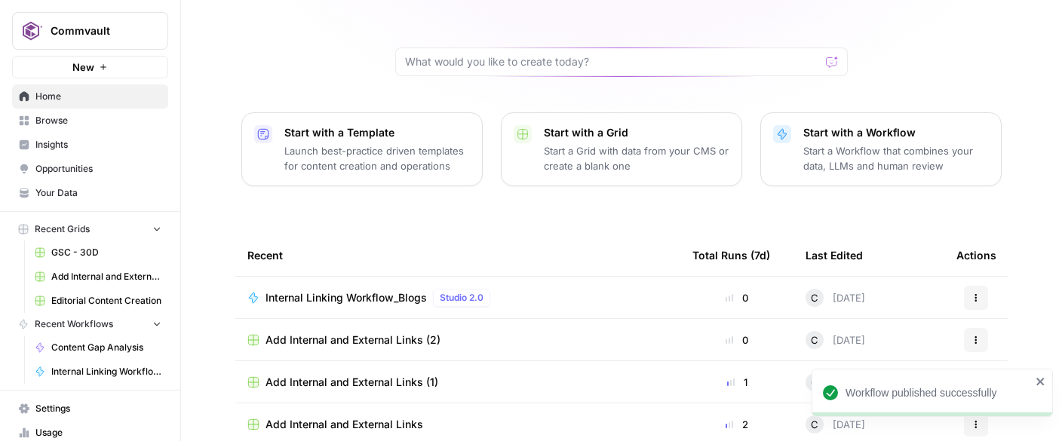
scroll to position [102, 0]
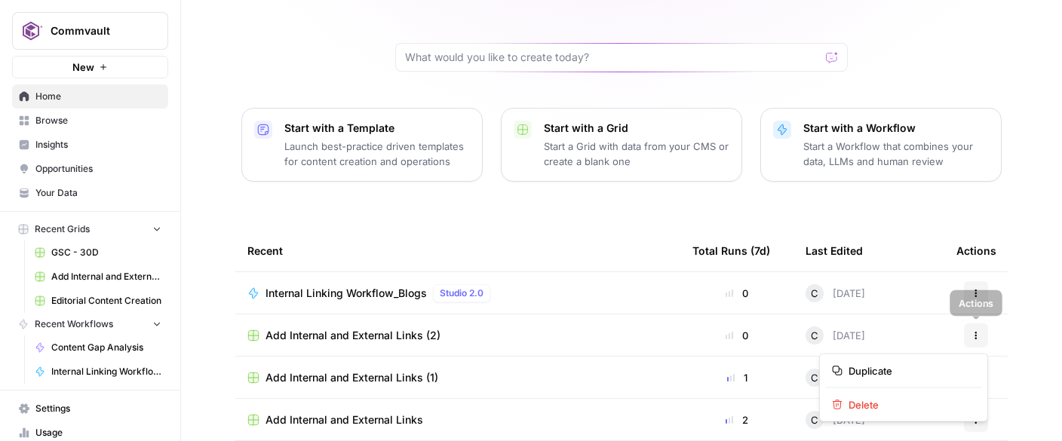
click at [975, 329] on button "Actions" at bounding box center [976, 336] width 24 height 24
click at [874, 405] on span "Delete" at bounding box center [909, 405] width 121 height 15
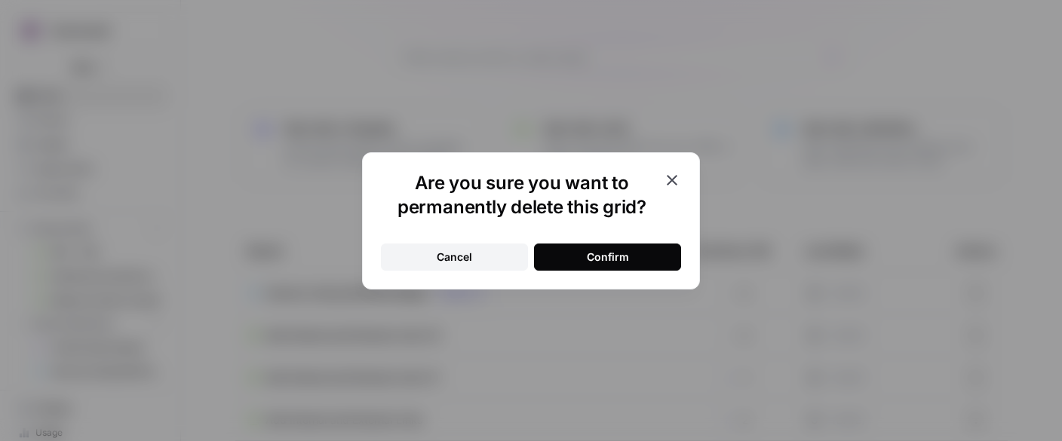
click at [665, 250] on button "Confirm" at bounding box center [607, 257] width 147 height 27
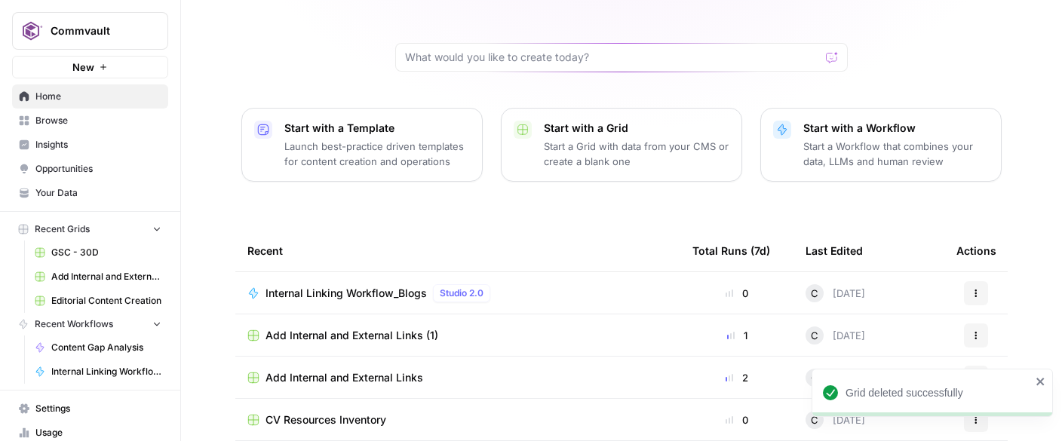
click at [978, 331] on icon "button" at bounding box center [976, 335] width 9 height 9
click at [975, 333] on icon "button" at bounding box center [976, 333] width 2 height 2
click at [863, 398] on span "Delete" at bounding box center [909, 405] width 121 height 15
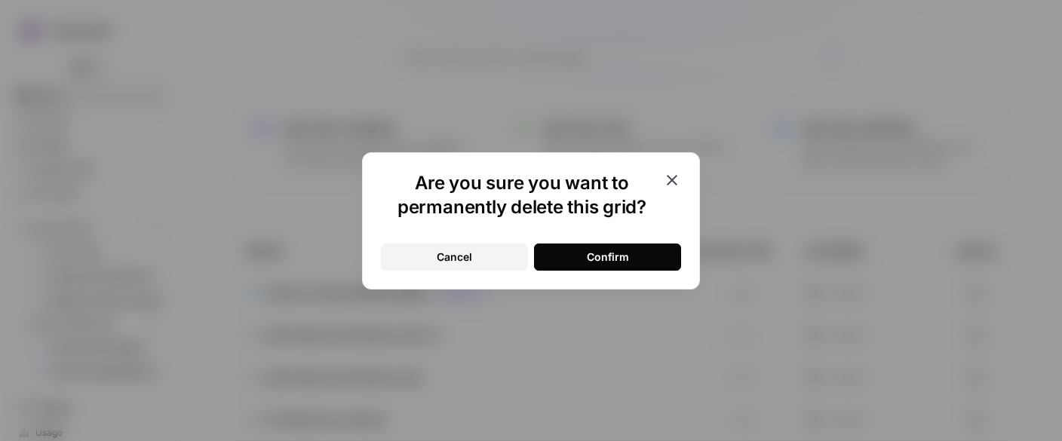
click at [644, 250] on button "Confirm" at bounding box center [607, 257] width 147 height 27
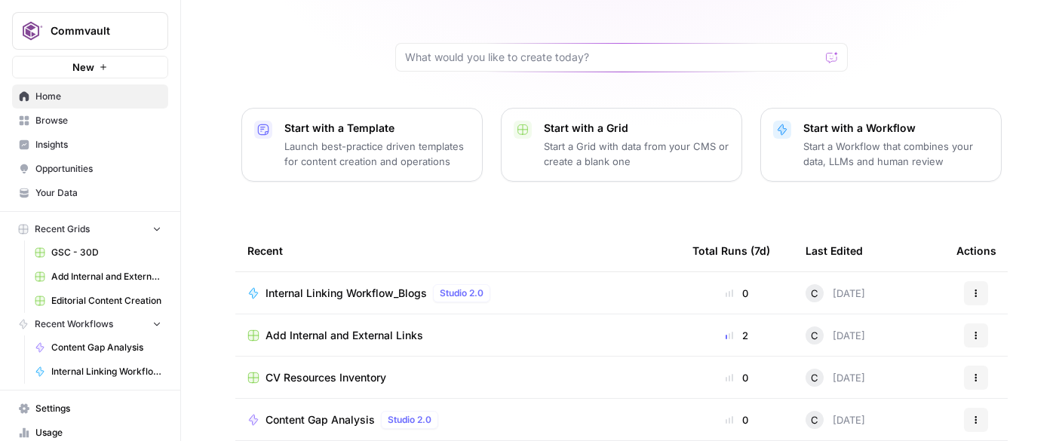
click at [978, 295] on icon "button" at bounding box center [976, 293] width 9 height 9
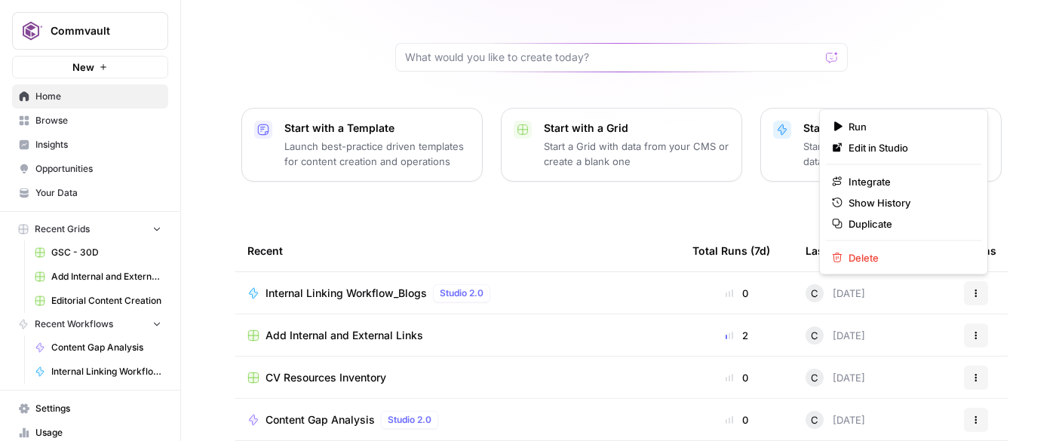
click at [407, 292] on span "Internal Linking Workflow_Blogs" at bounding box center [346, 293] width 161 height 15
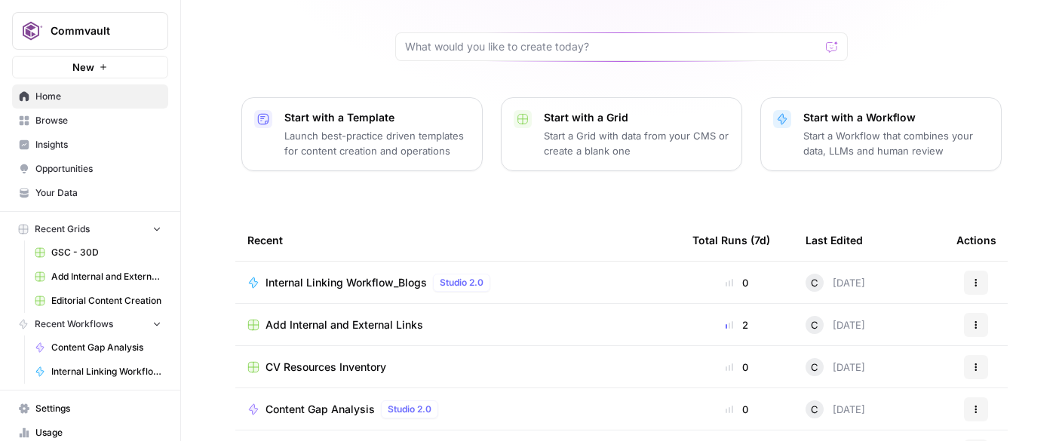
scroll to position [131, 0]
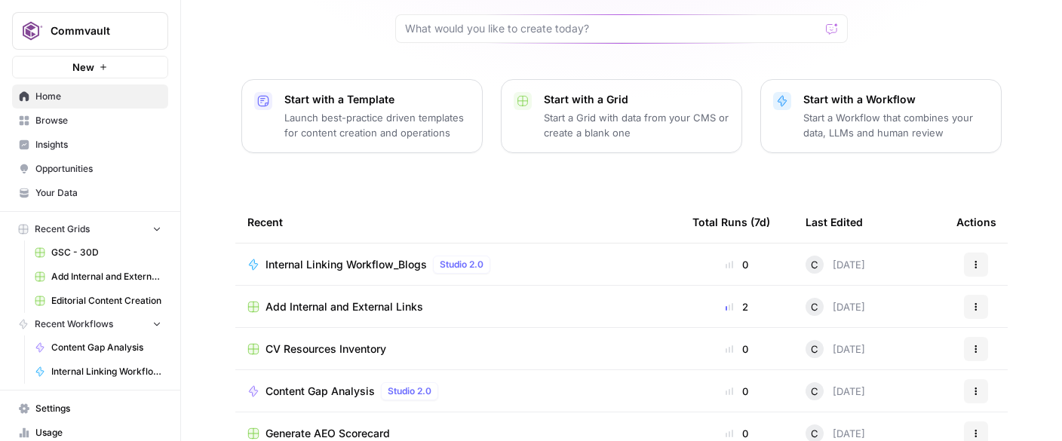
click at [321, 262] on span "Internal Linking Workflow_Blogs" at bounding box center [346, 264] width 161 height 15
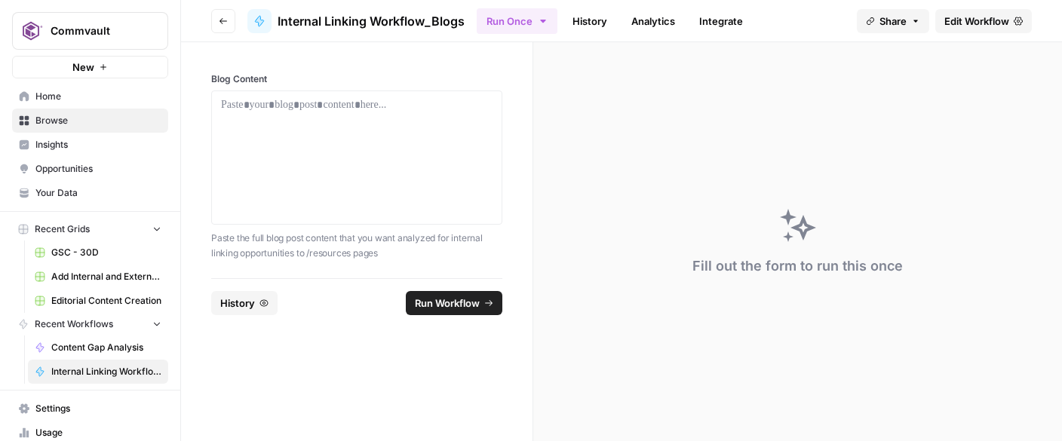
click at [909, 19] on button "Share" at bounding box center [893, 21] width 72 height 24
click at [780, 62] on label "Enable Sharing" at bounding box center [844, 61] width 234 height 18
click at [778, 62] on label "Enable Sharing" at bounding box center [844, 61] width 234 height 18
click at [848, 65] on label "Enable Sharing" at bounding box center [844, 61] width 234 height 18
click at [929, 66] on div at bounding box center [945, 61] width 32 height 18
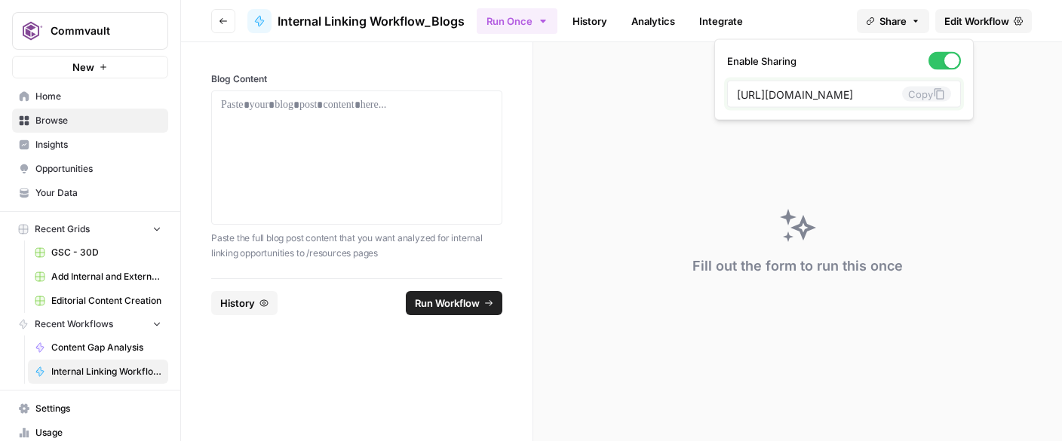
click at [933, 92] on icon at bounding box center [939, 94] width 12 height 12
click at [50, 98] on span "Home" at bounding box center [98, 97] width 126 height 14
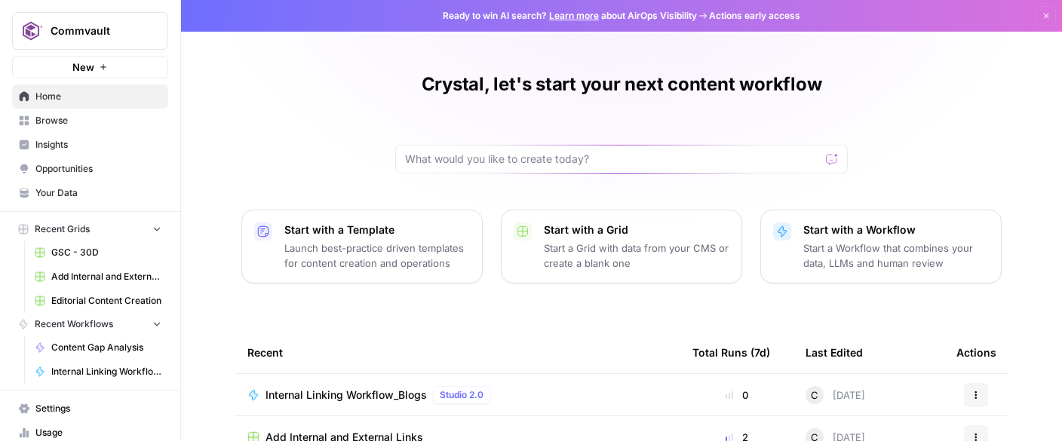
click at [54, 118] on span "Browse" at bounding box center [98, 121] width 126 height 14
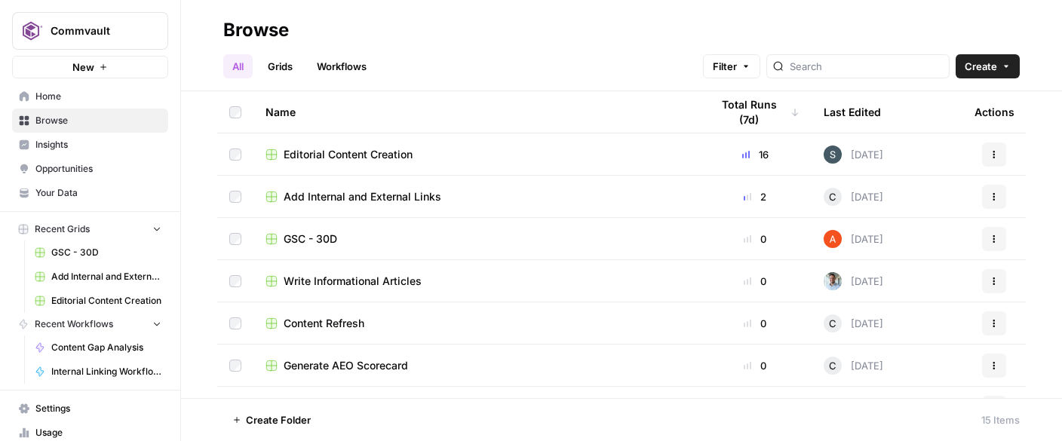
click at [380, 194] on span "Add Internal and External Links" at bounding box center [363, 196] width 158 height 15
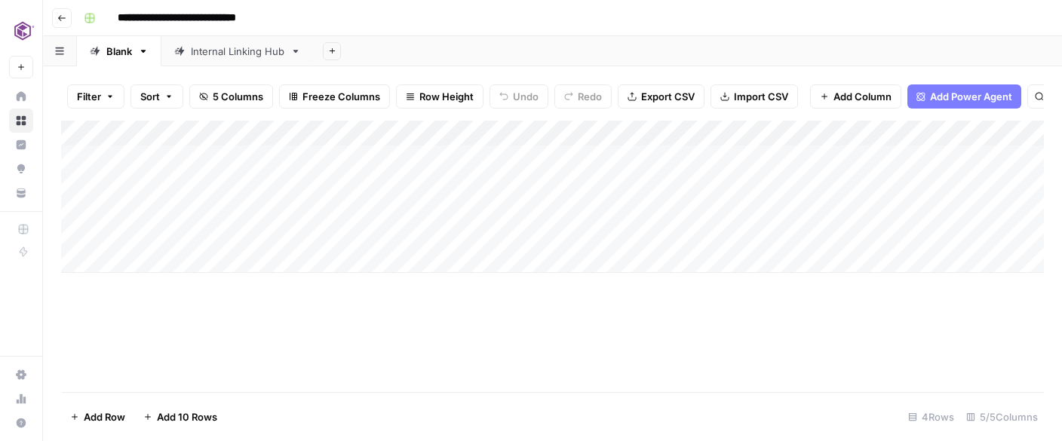
click at [258, 133] on div "Add Column" at bounding box center [552, 197] width 983 height 152
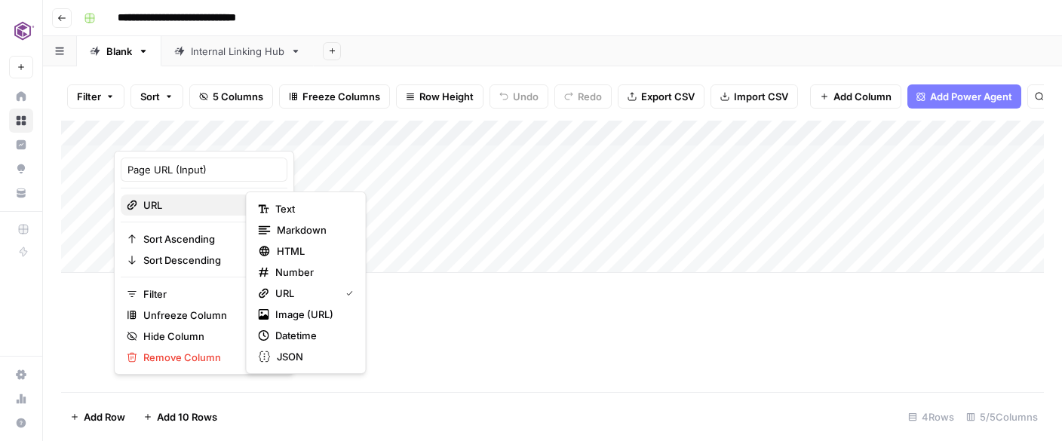
click at [220, 199] on div "URL" at bounding box center [204, 205] width 155 height 15
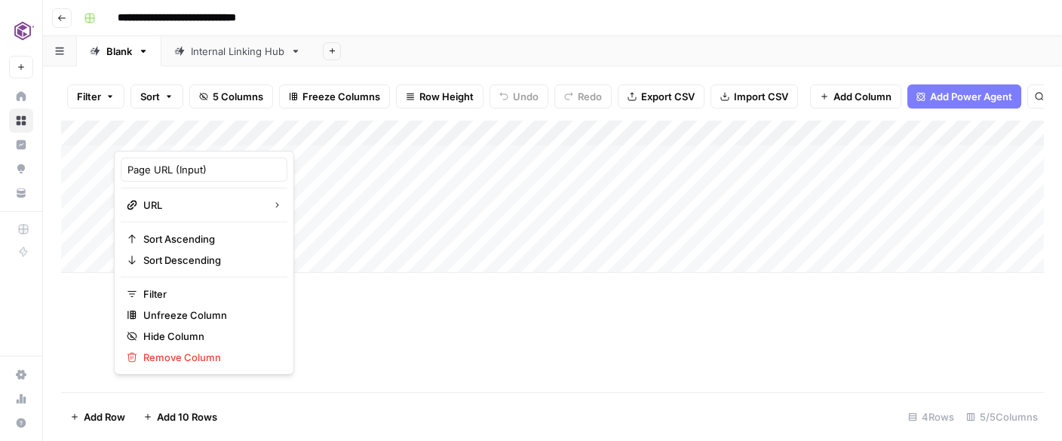
click at [432, 55] on div "Add Sheet" at bounding box center [688, 51] width 748 height 30
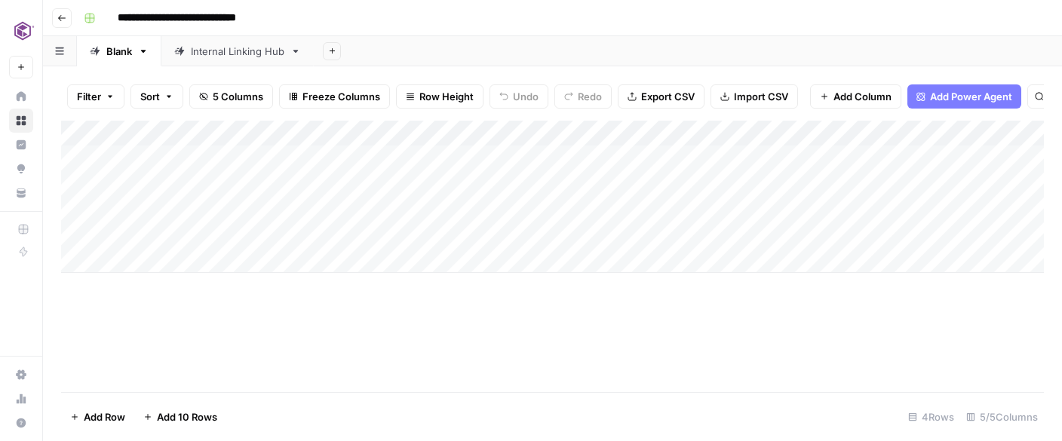
click at [119, 57] on div "Blank" at bounding box center [119, 51] width 26 height 15
click at [207, 49] on div "Internal Linking Hub" at bounding box center [238, 51] width 94 height 15
click at [66, 14] on icon "button" at bounding box center [61, 18] width 9 height 9
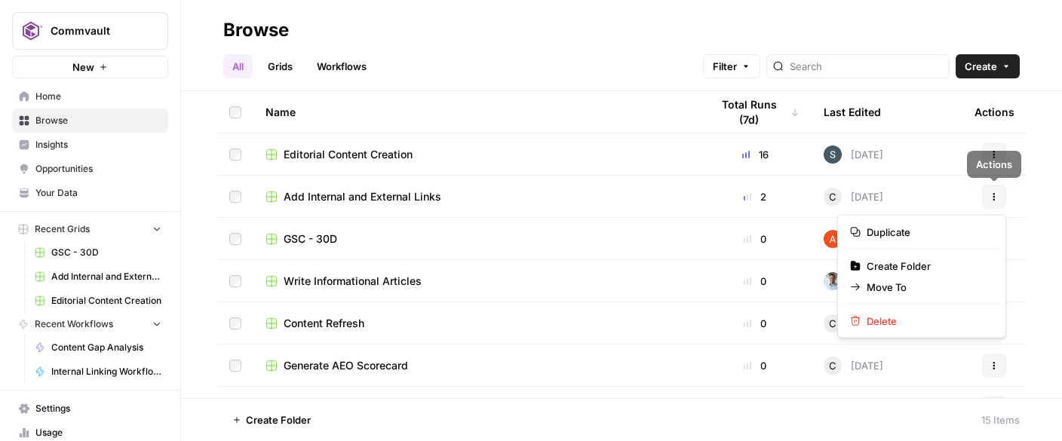
click at [992, 194] on icon "button" at bounding box center [994, 196] width 9 height 9
click at [881, 323] on span "Delete" at bounding box center [927, 321] width 121 height 15
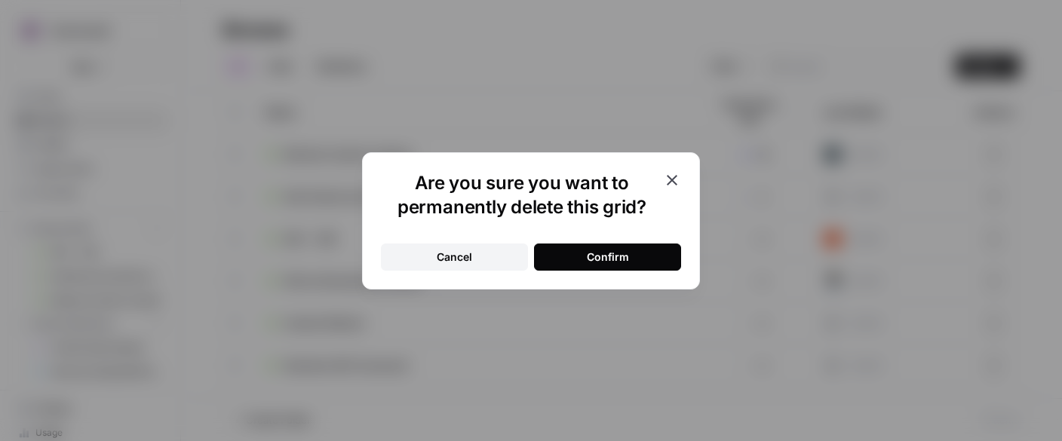
click at [625, 263] on div "Confirm" at bounding box center [608, 257] width 42 height 15
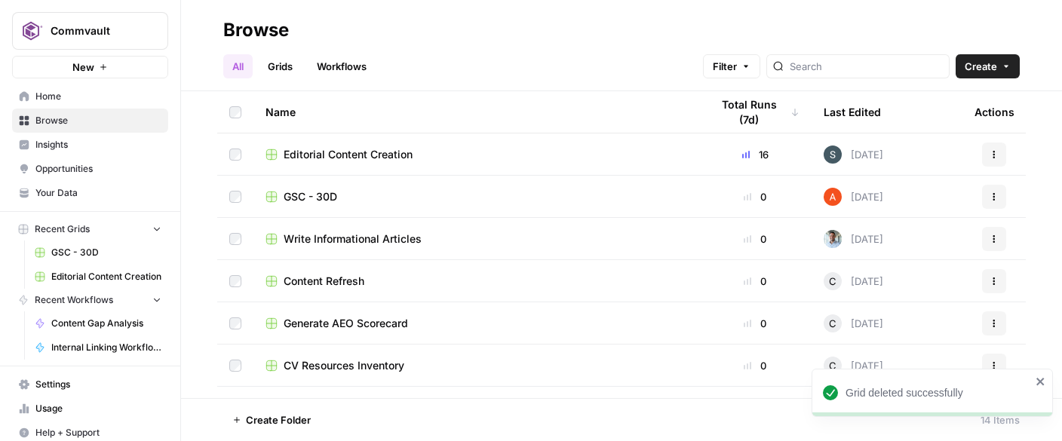
click at [46, 121] on span "Browse" at bounding box center [98, 121] width 126 height 14
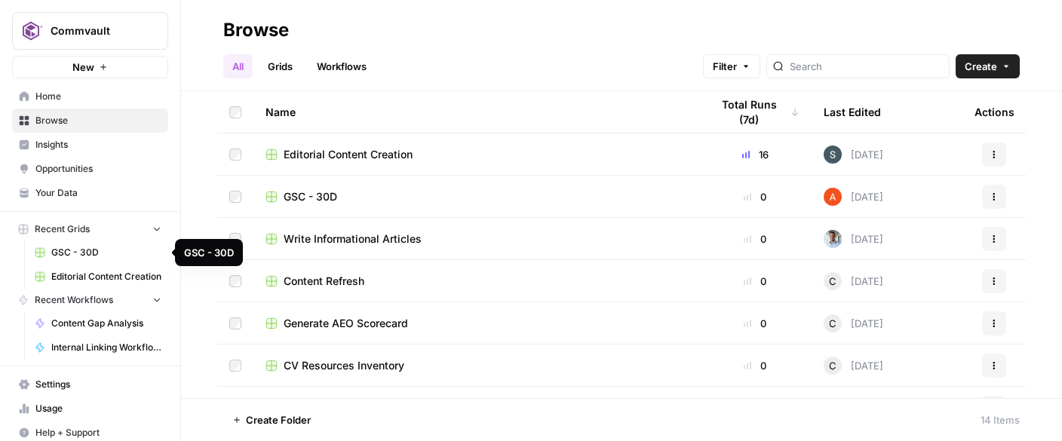
click at [72, 249] on span "GSC - 30D" at bounding box center [106, 253] width 110 height 14
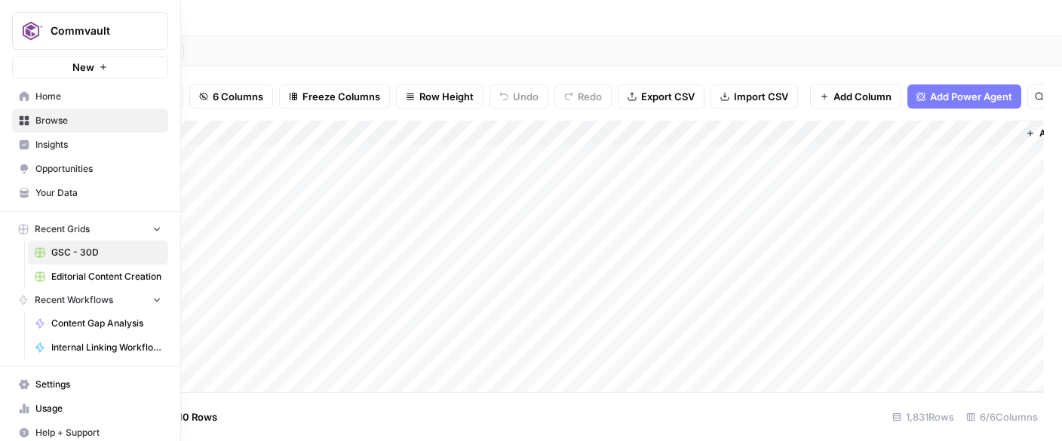
click at [20, 92] on icon at bounding box center [24, 96] width 11 height 11
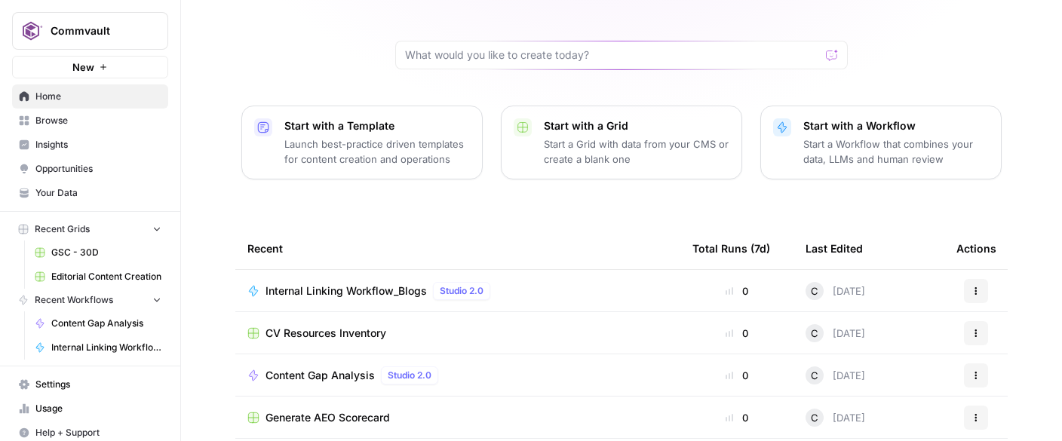
scroll to position [118, 0]
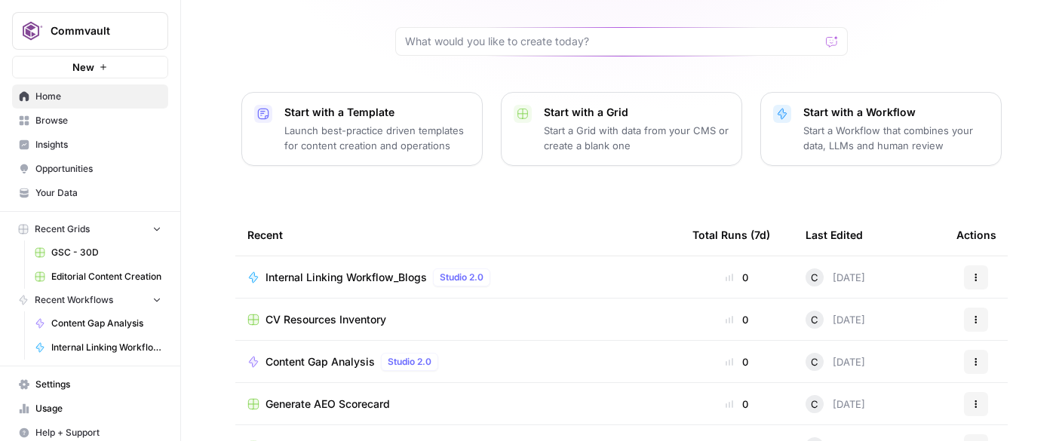
click at [342, 276] on span "Internal Linking Workflow_Blogs" at bounding box center [346, 277] width 161 height 15
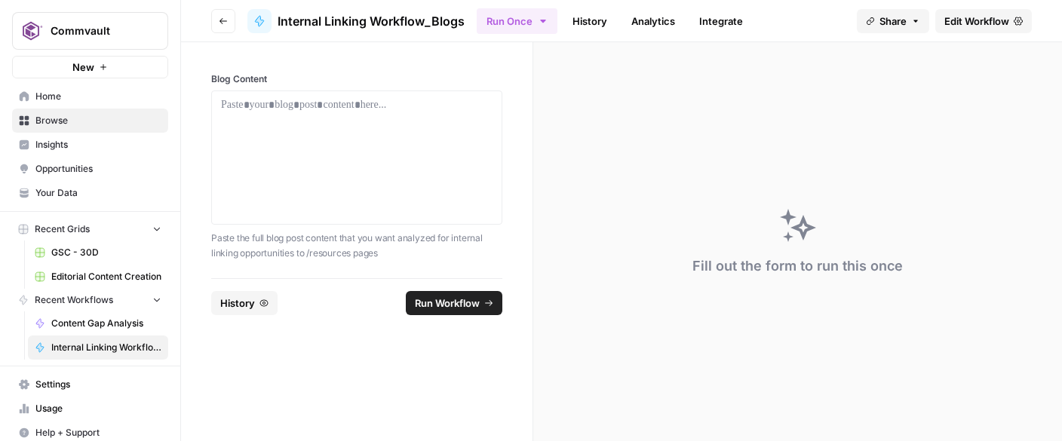
click at [46, 91] on span "Home" at bounding box center [98, 97] width 126 height 14
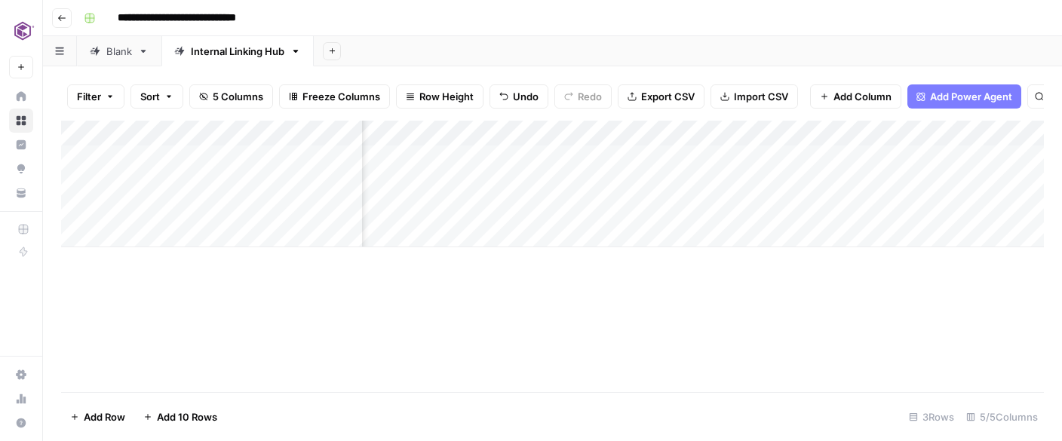
scroll to position [0, 337]
